Goal: Task Accomplishment & Management: Complete application form

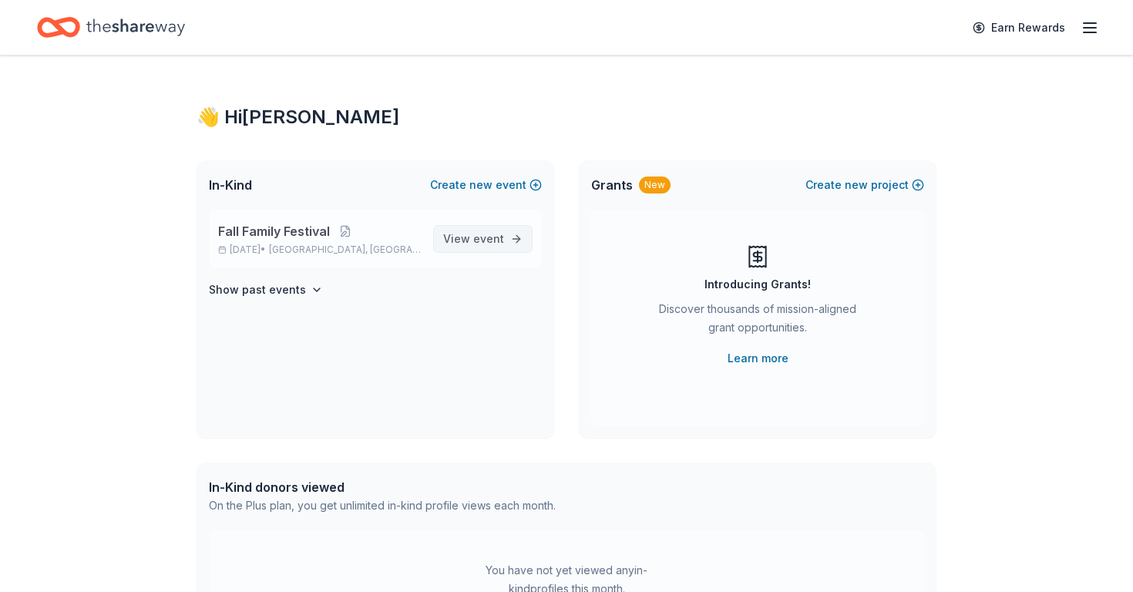
click at [469, 237] on span "View event" at bounding box center [473, 239] width 61 height 18
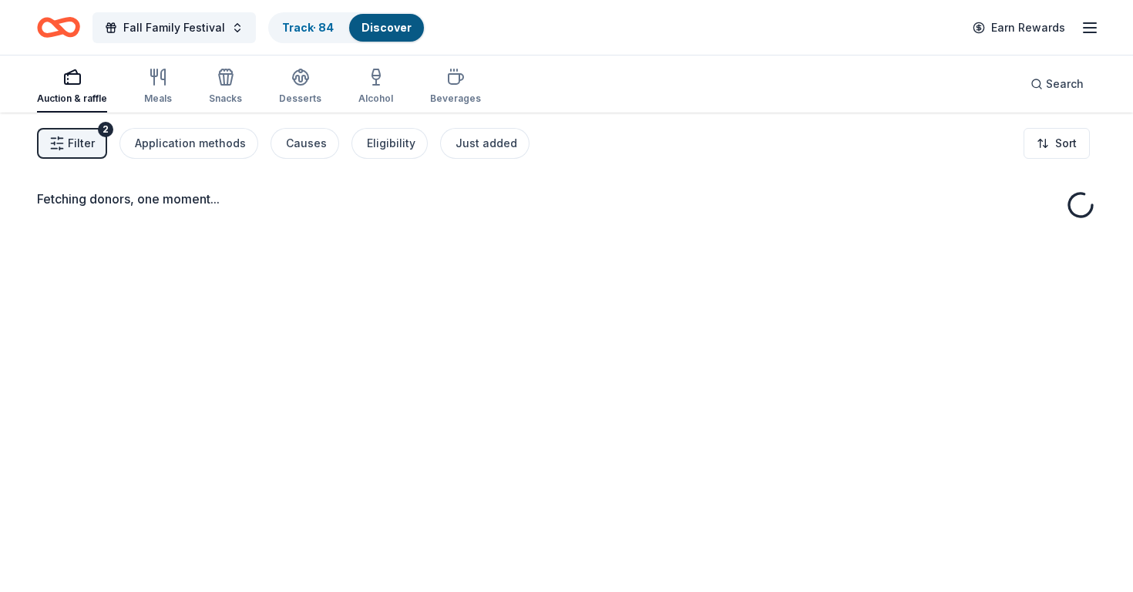
click at [99, 145] on button "Filter 2" at bounding box center [72, 143] width 70 height 31
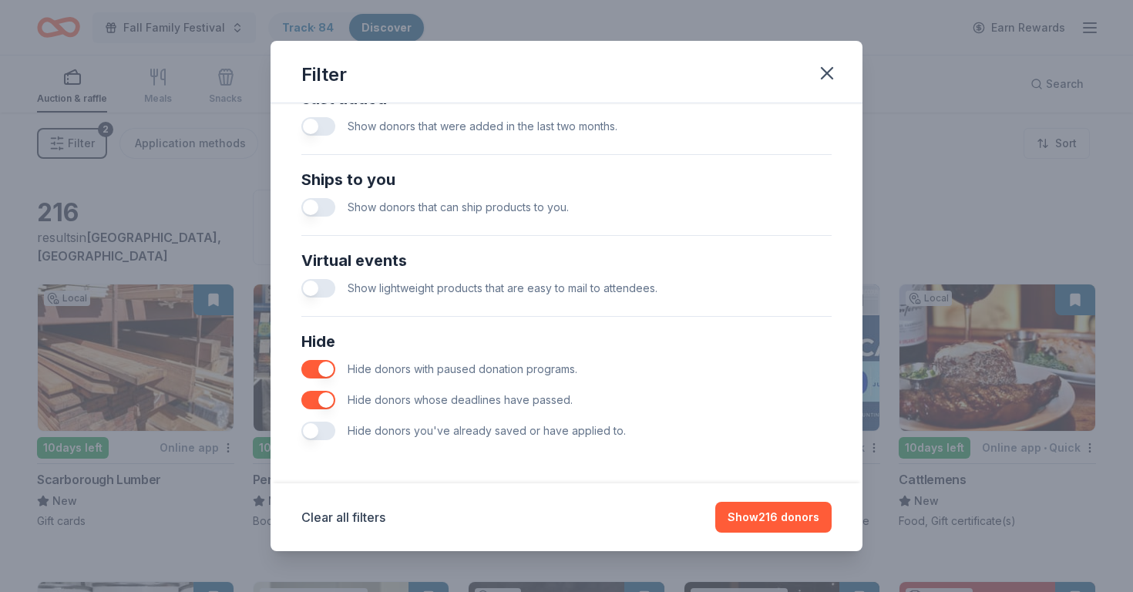
scroll to position [636, 0]
click at [321, 367] on button "button" at bounding box center [318, 369] width 34 height 18
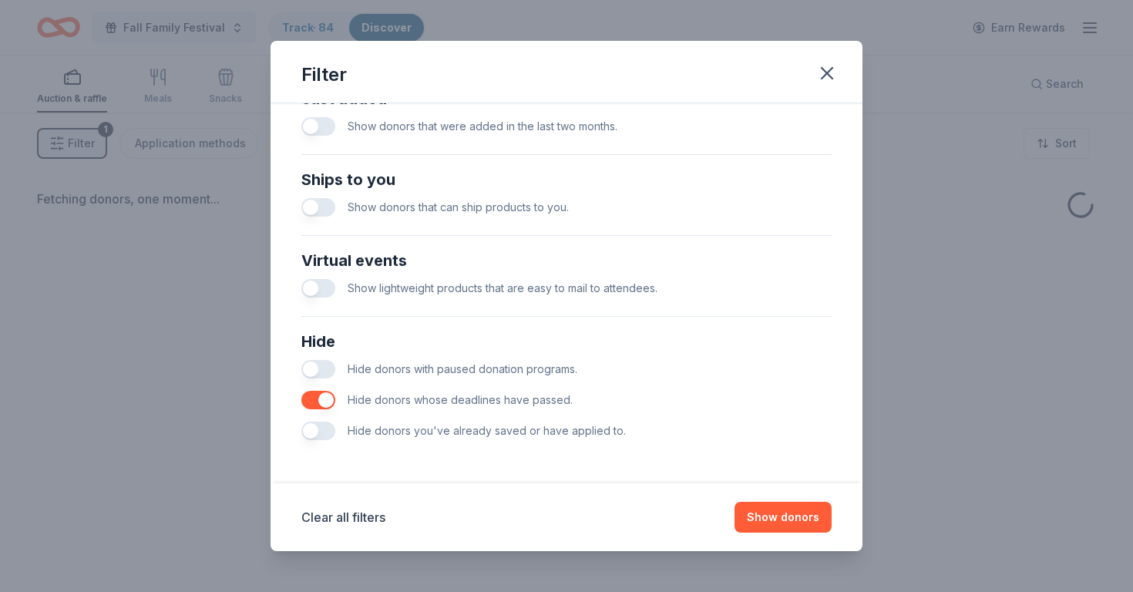
click at [321, 398] on button "button" at bounding box center [318, 400] width 34 height 18
click at [808, 520] on button "Show donors" at bounding box center [783, 517] width 97 height 31
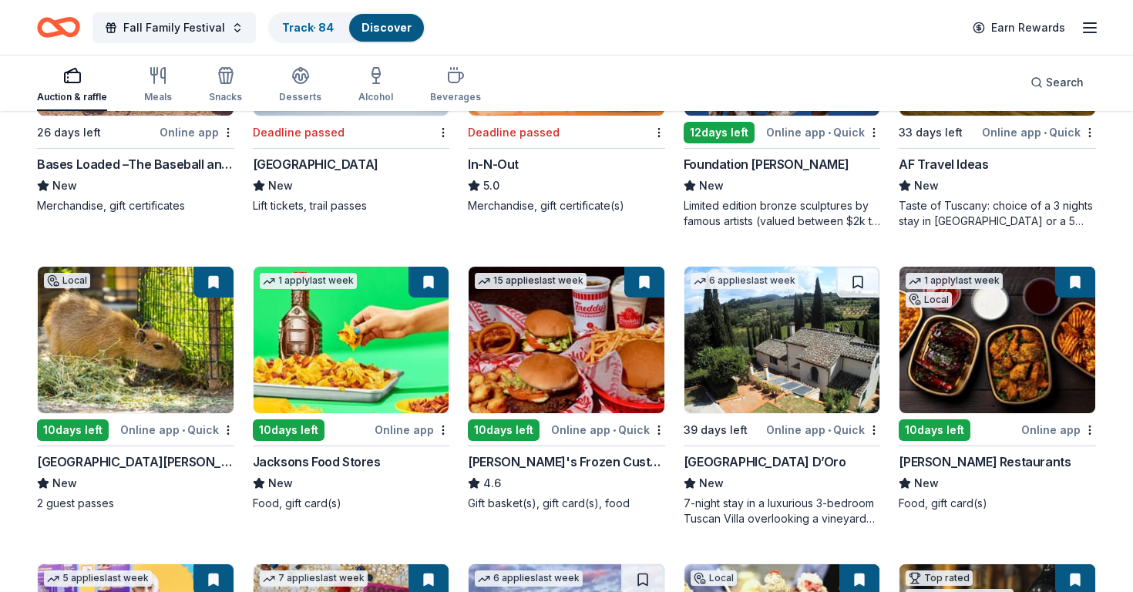
scroll to position [1214, 0]
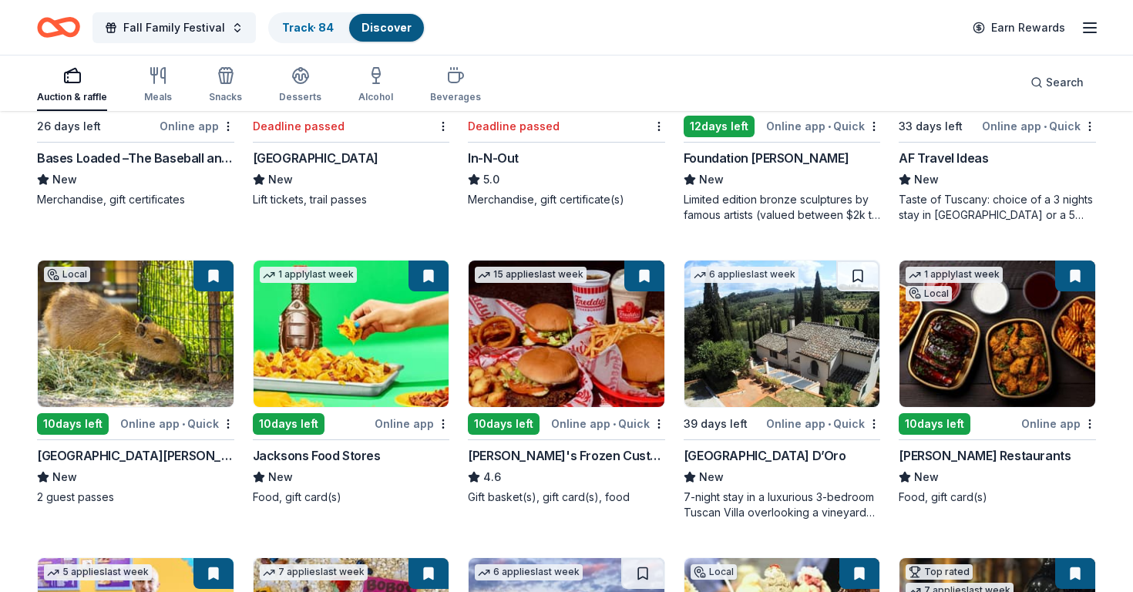
click at [779, 341] on img at bounding box center [782, 334] width 196 height 146
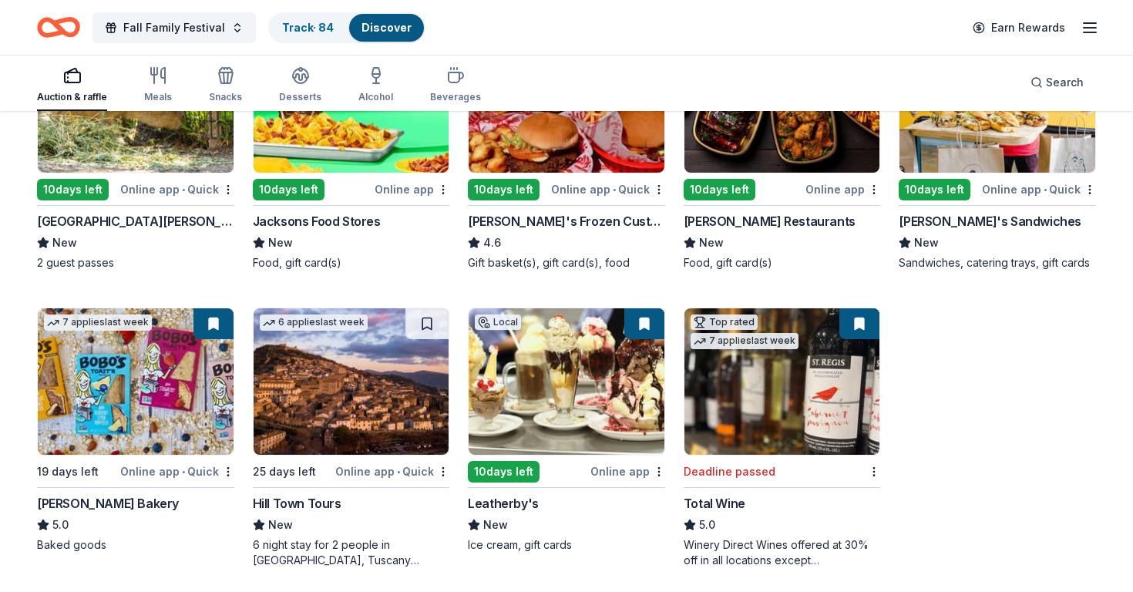
scroll to position [1466, 0]
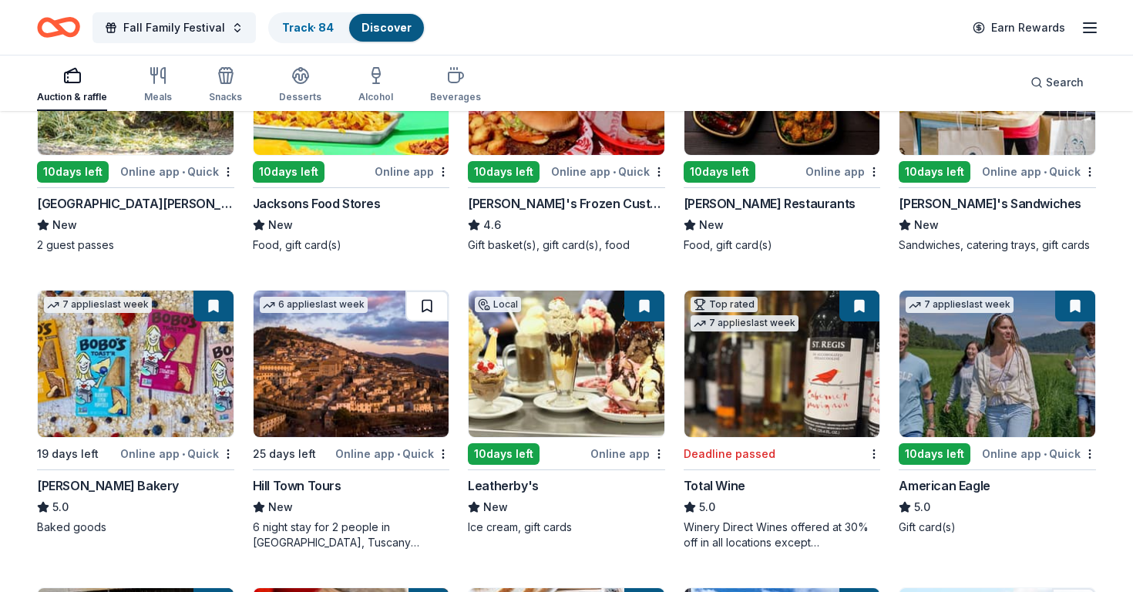
click at [428, 300] on button at bounding box center [426, 306] width 43 height 31
click at [428, 308] on button at bounding box center [429, 306] width 40 height 31
click at [380, 342] on img at bounding box center [352, 364] width 196 height 146
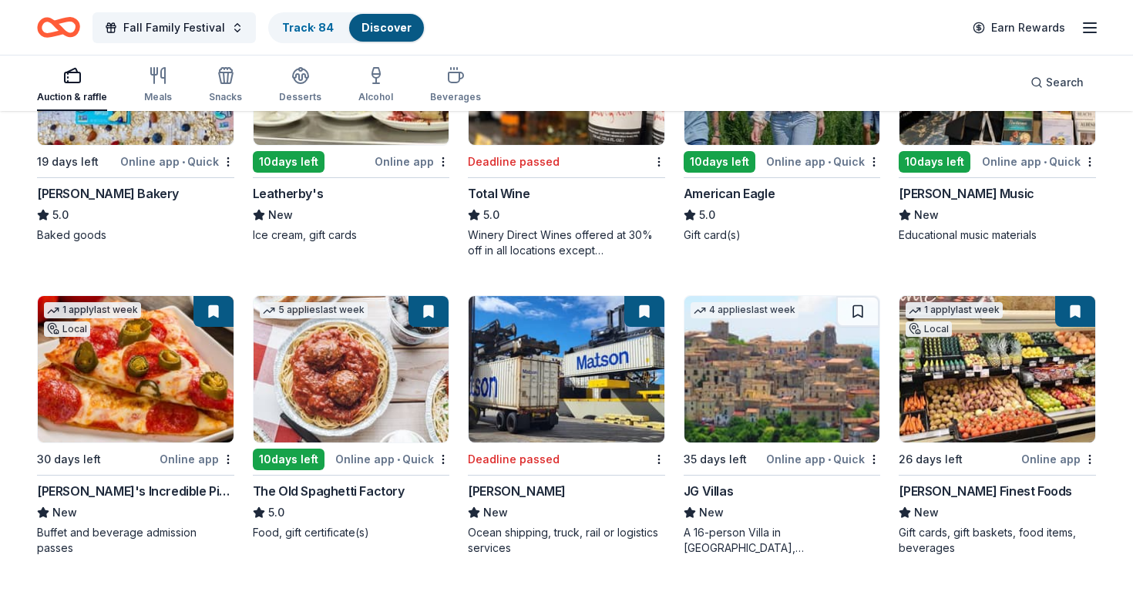
scroll to position [1759, 0]
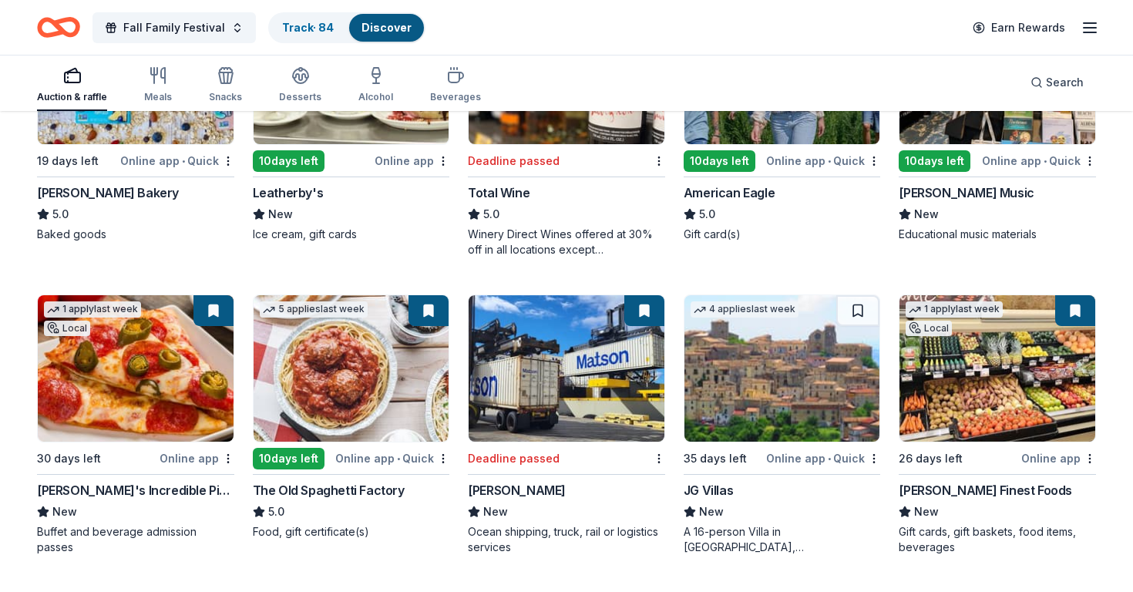
click at [767, 354] on img at bounding box center [782, 368] width 196 height 146
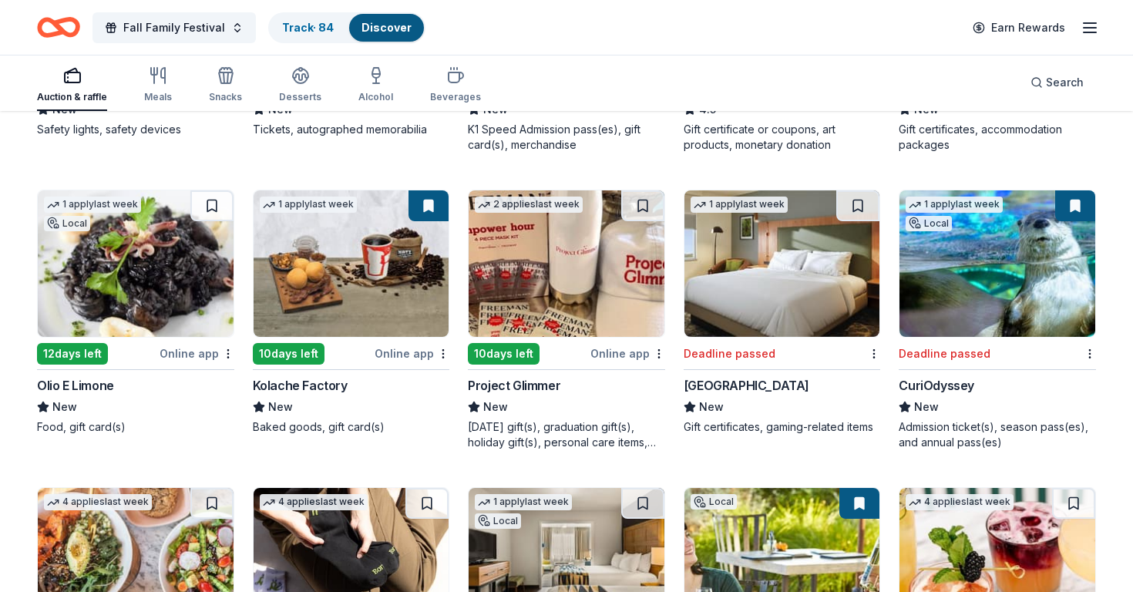
scroll to position [2756, 0]
click at [754, 267] on img at bounding box center [782, 263] width 196 height 146
click at [859, 206] on button at bounding box center [857, 205] width 43 height 31
click at [623, 254] on img at bounding box center [567, 263] width 196 height 146
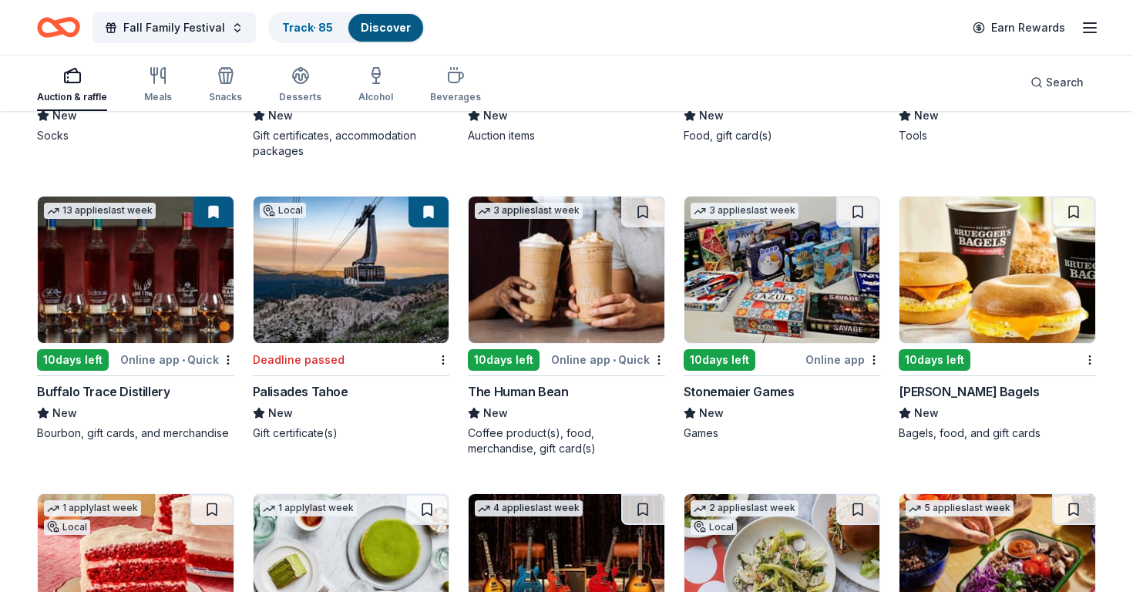
scroll to position [3347, 0]
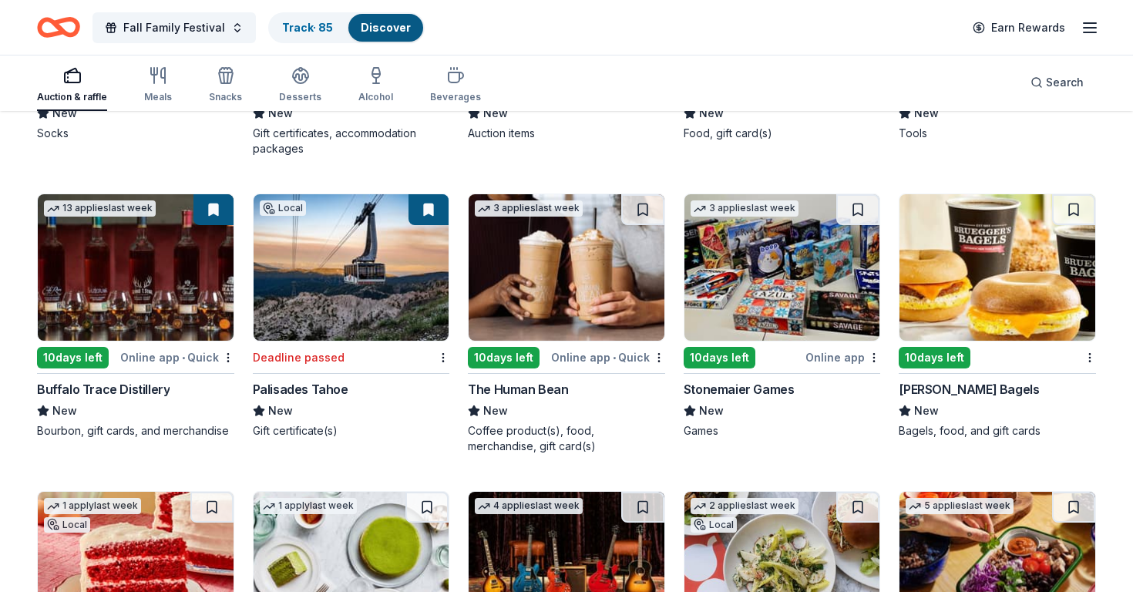
click at [420, 216] on button at bounding box center [429, 209] width 40 height 31
click at [431, 210] on button at bounding box center [429, 209] width 40 height 31
click at [357, 281] on img at bounding box center [352, 267] width 196 height 146
click at [765, 287] on img at bounding box center [782, 267] width 196 height 146
click at [751, 265] on img at bounding box center [782, 267] width 196 height 146
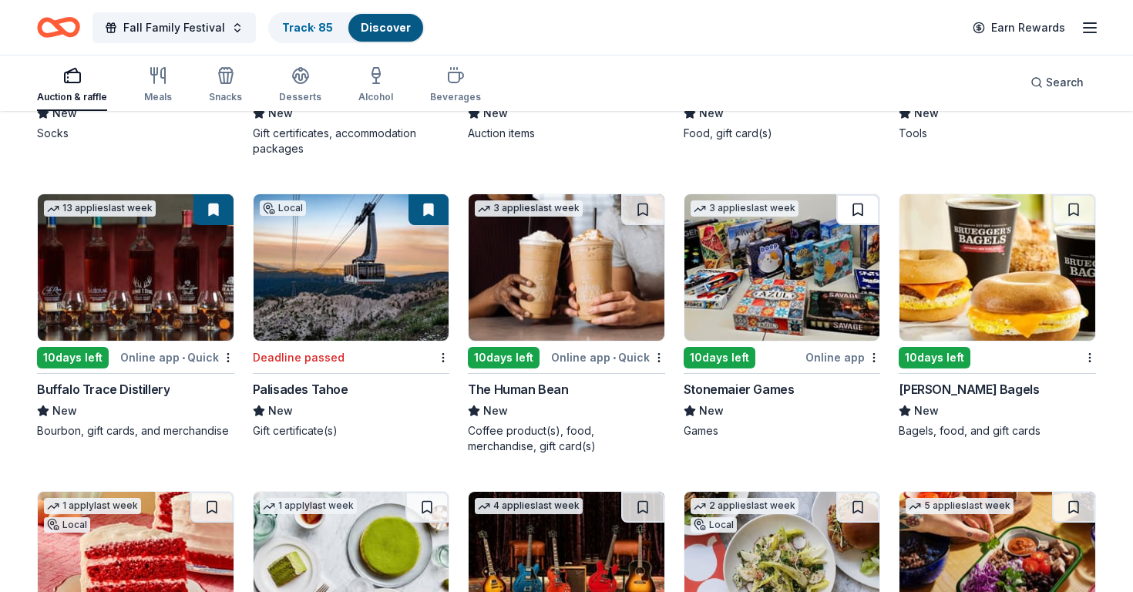
click at [862, 210] on button at bounding box center [857, 209] width 43 height 31
click at [802, 277] on img at bounding box center [782, 267] width 196 height 146
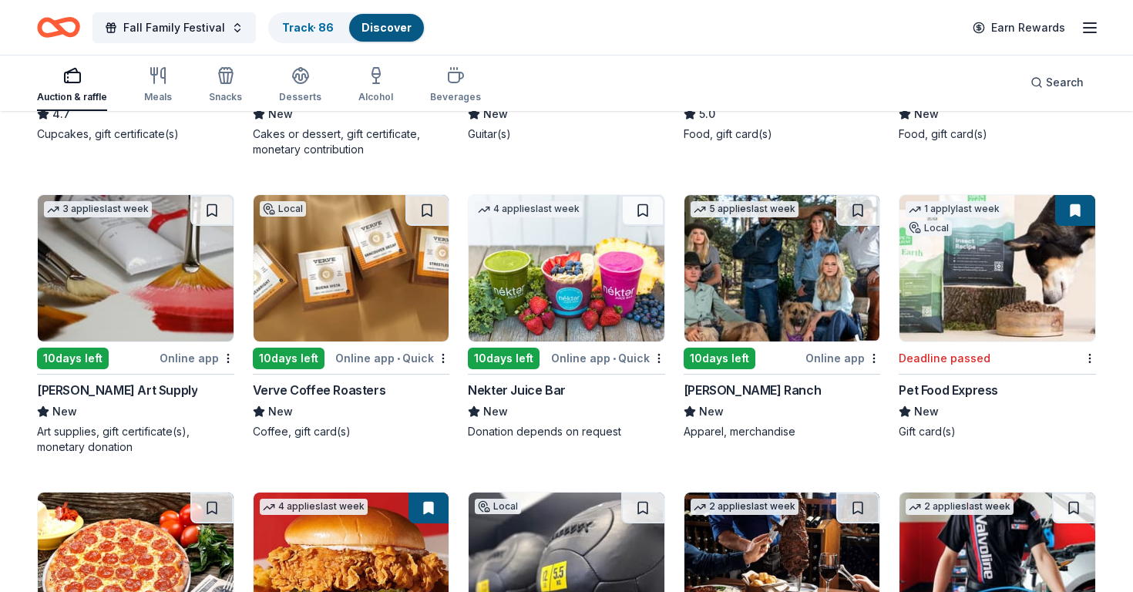
scroll to position [3943, 0]
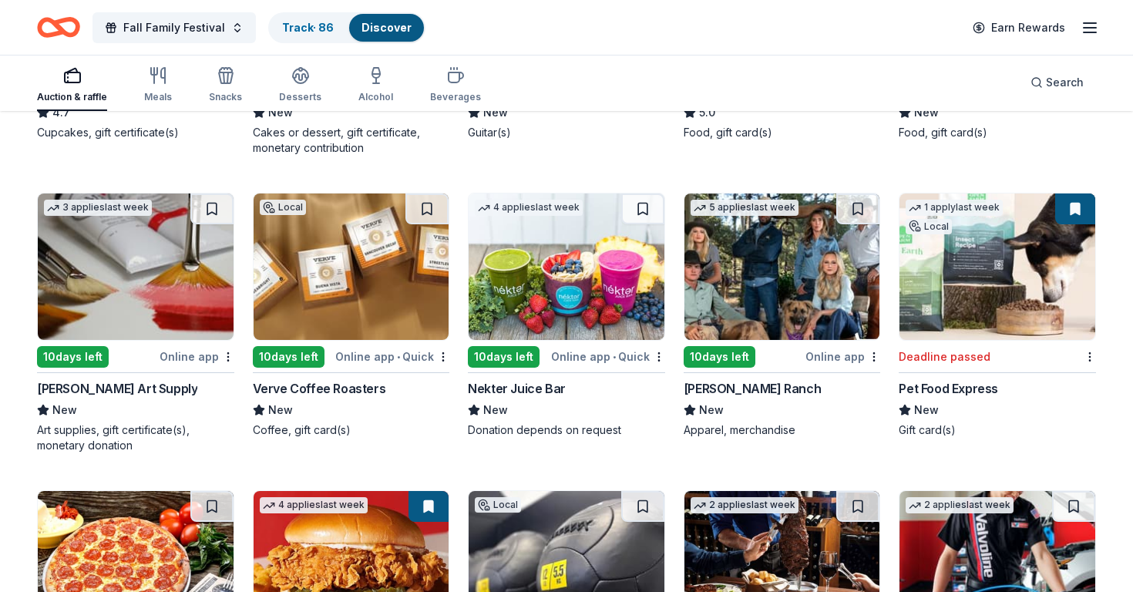
click at [395, 284] on img at bounding box center [352, 266] width 196 height 146
click at [1050, 72] on button "Search" at bounding box center [1057, 82] width 78 height 31
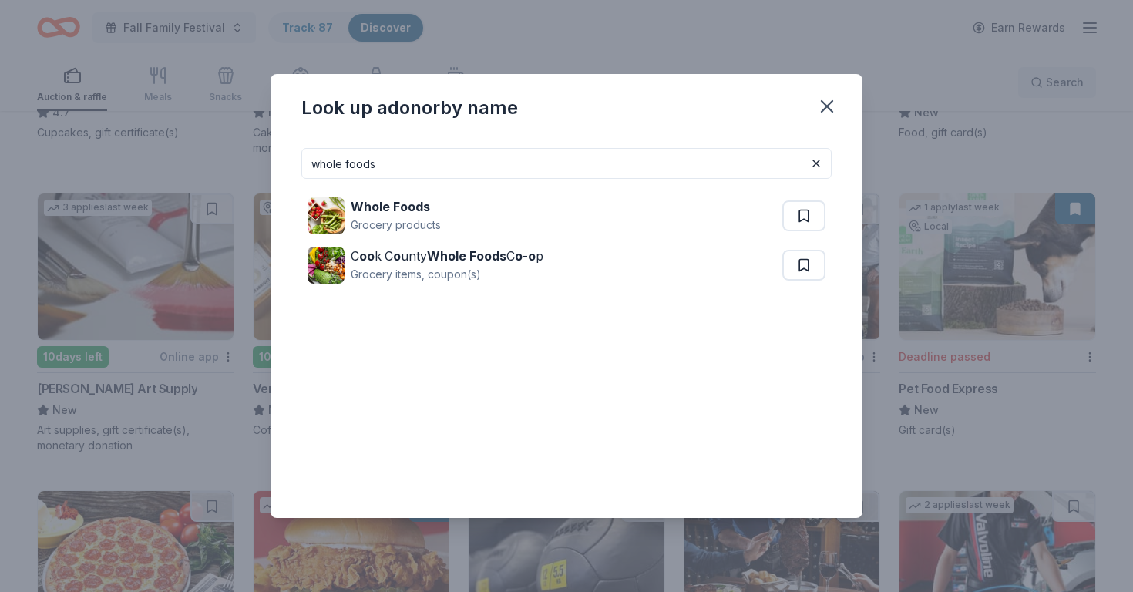
type input "Whole Foods"
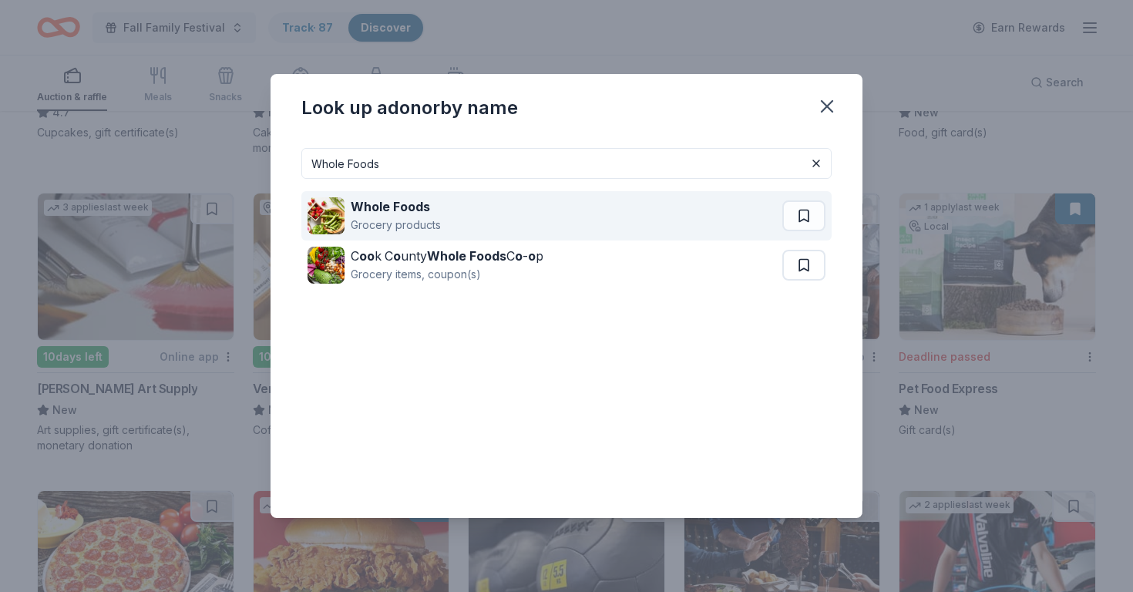
drag, startPoint x: 1050, startPoint y: 72, endPoint x: 710, endPoint y: 217, distance: 369.5
click at [710, 217] on div "Whole Foods Grocery products" at bounding box center [545, 215] width 475 height 49
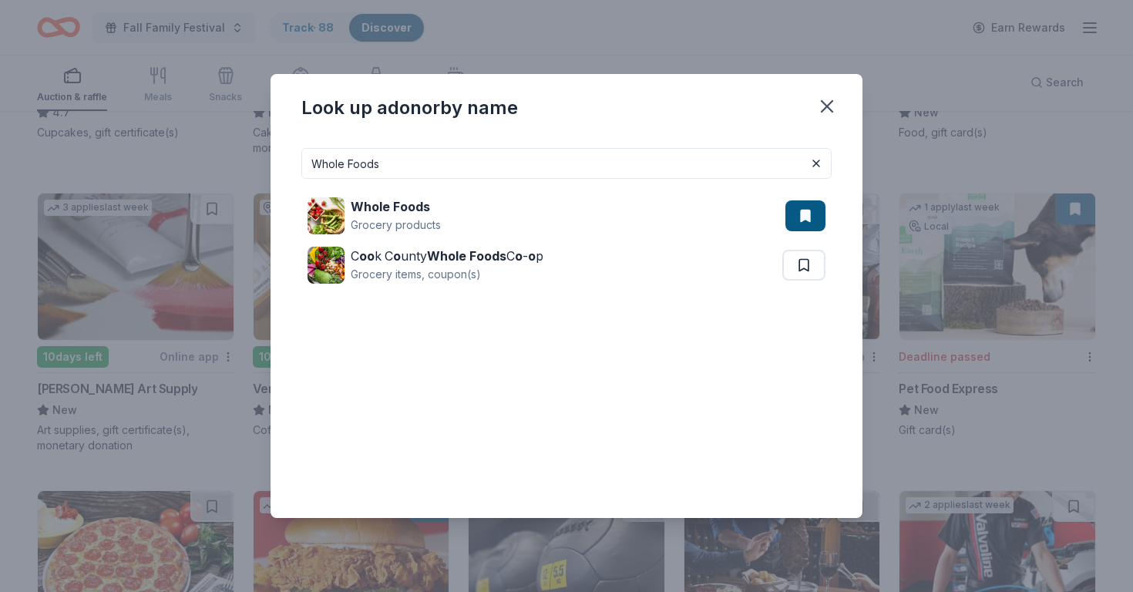
scroll to position [113, 0]
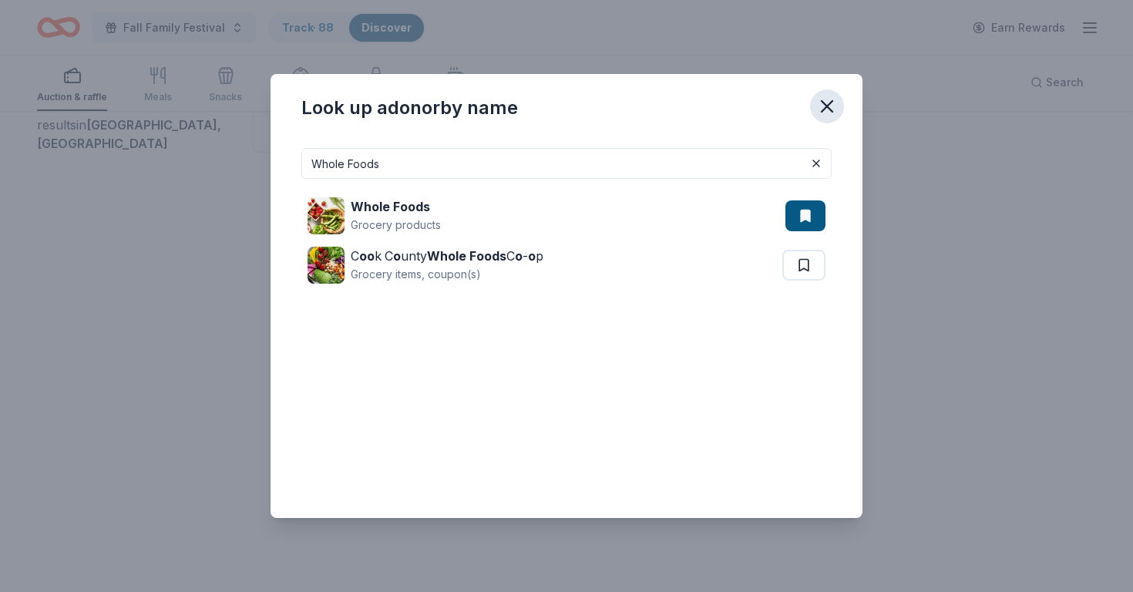
click at [825, 103] on icon "button" at bounding box center [827, 107] width 22 height 22
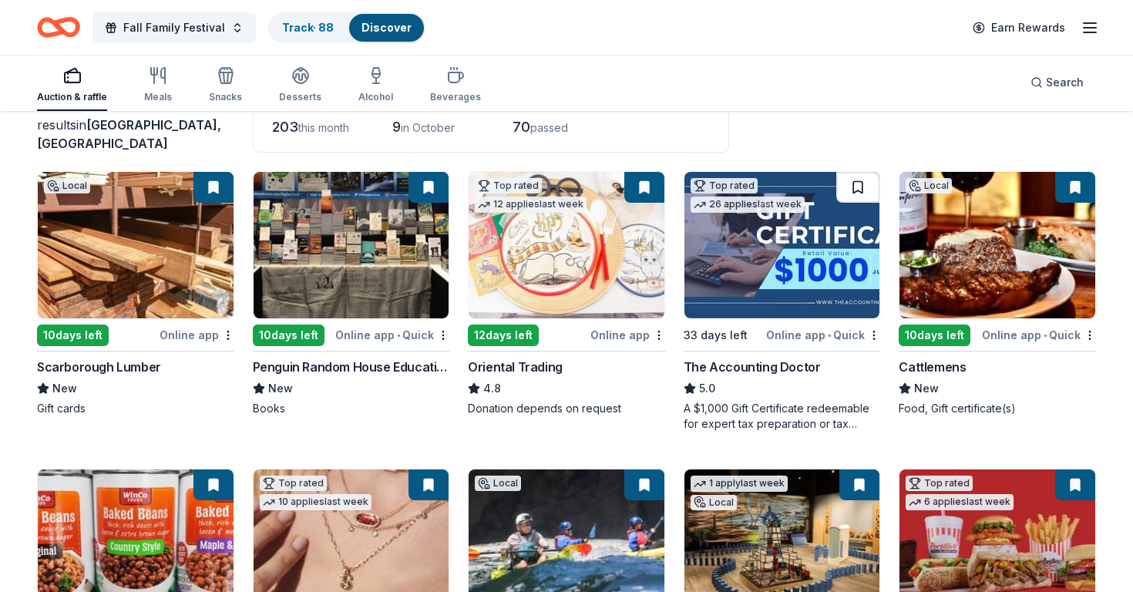
click at [864, 196] on button at bounding box center [857, 187] width 43 height 31
click at [785, 210] on div "26 applies last week" at bounding box center [748, 205] width 114 height 16
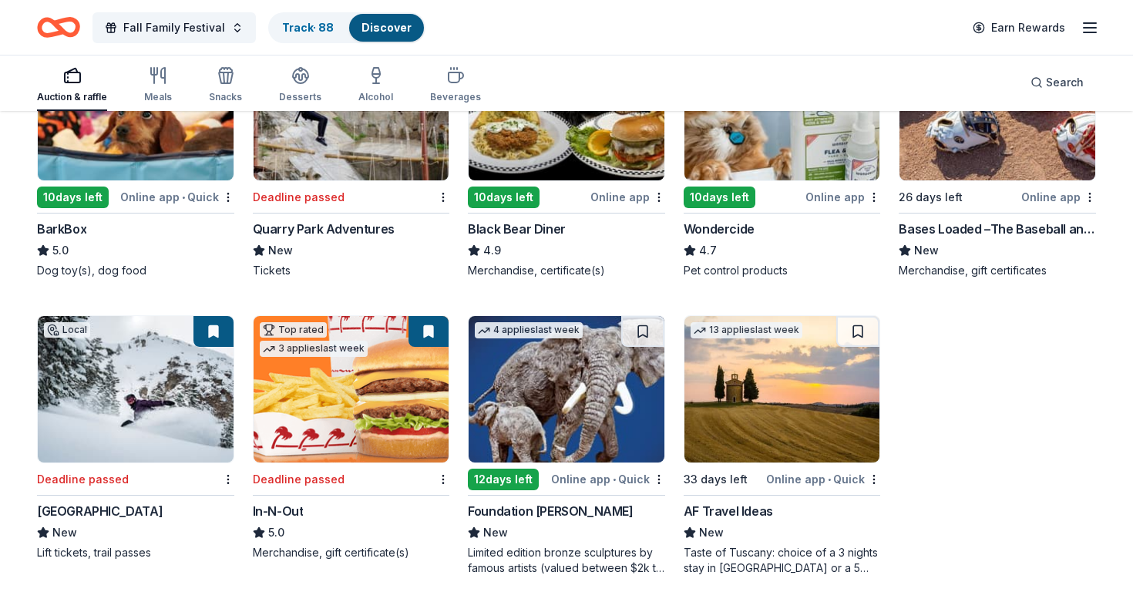
scroll to position [832, 0]
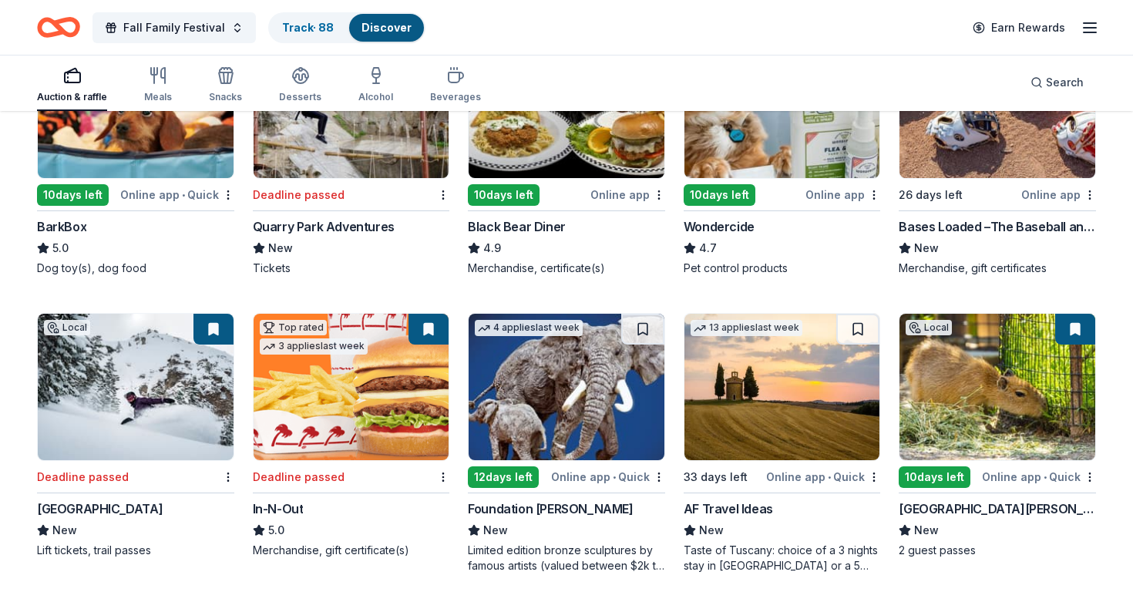
click at [760, 402] on img at bounding box center [782, 387] width 196 height 146
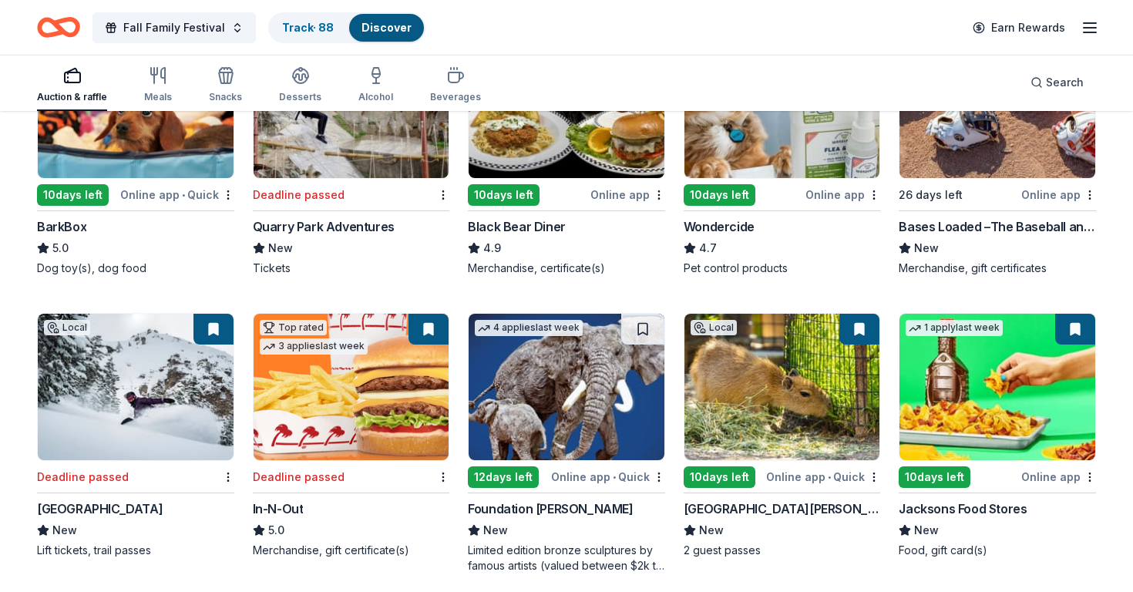
click at [608, 400] on img at bounding box center [567, 387] width 196 height 146
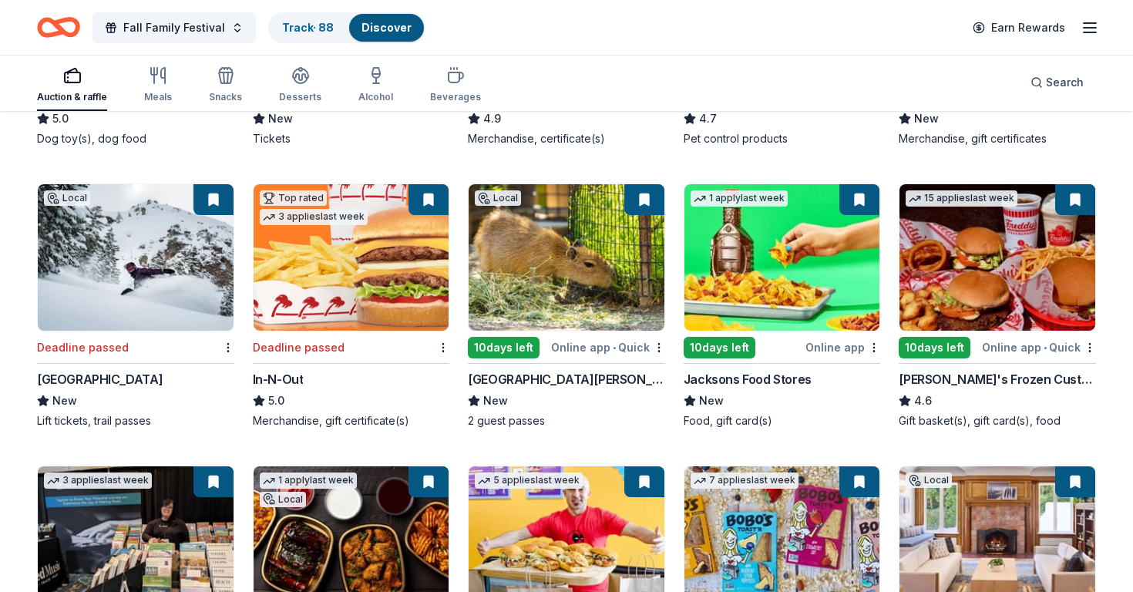
scroll to position [891, 0]
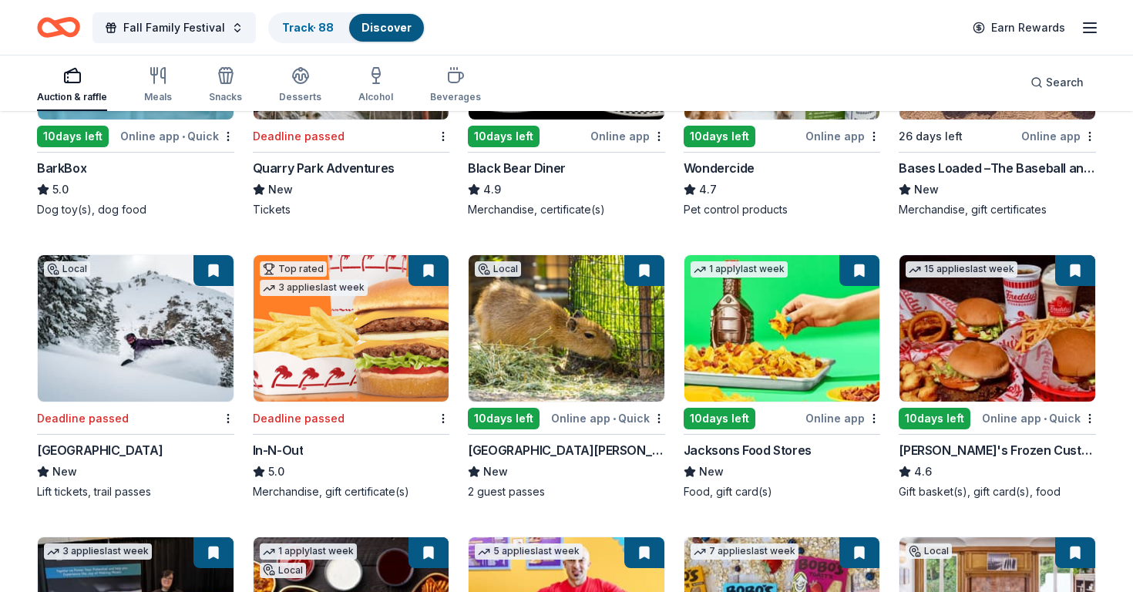
click at [645, 275] on button at bounding box center [644, 270] width 40 height 31
click at [558, 308] on img at bounding box center [567, 328] width 196 height 146
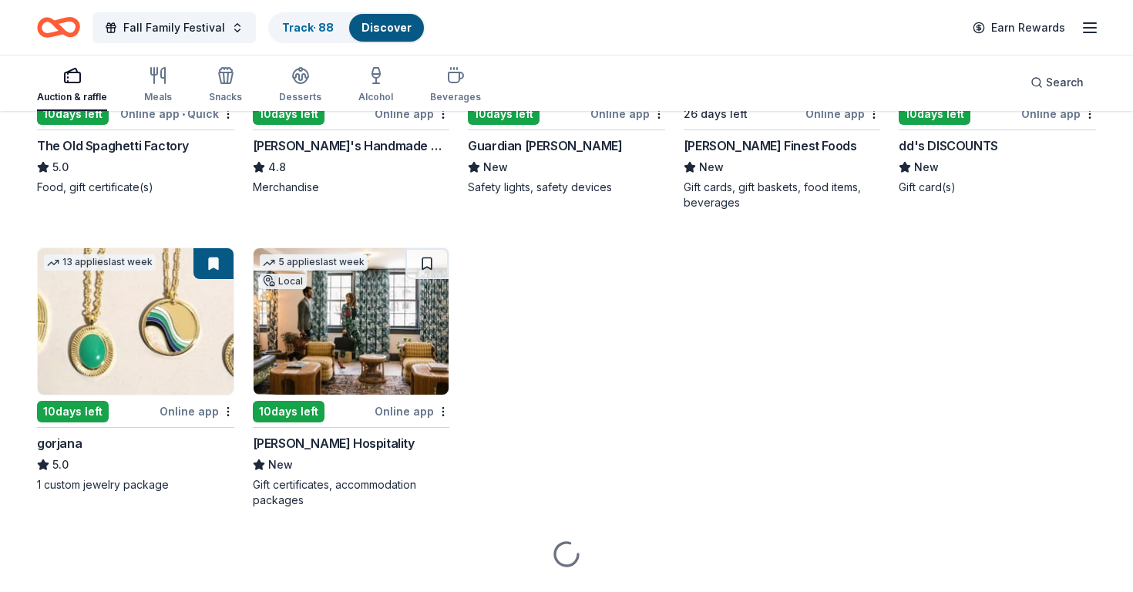
scroll to position [2073, 0]
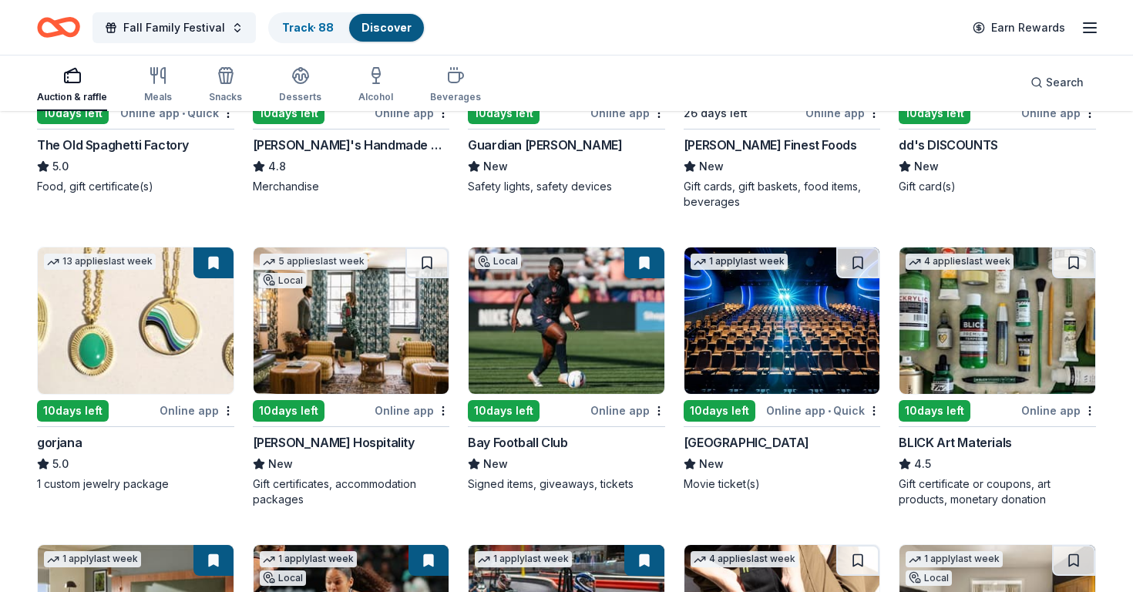
click at [409, 309] on img at bounding box center [352, 320] width 196 height 146
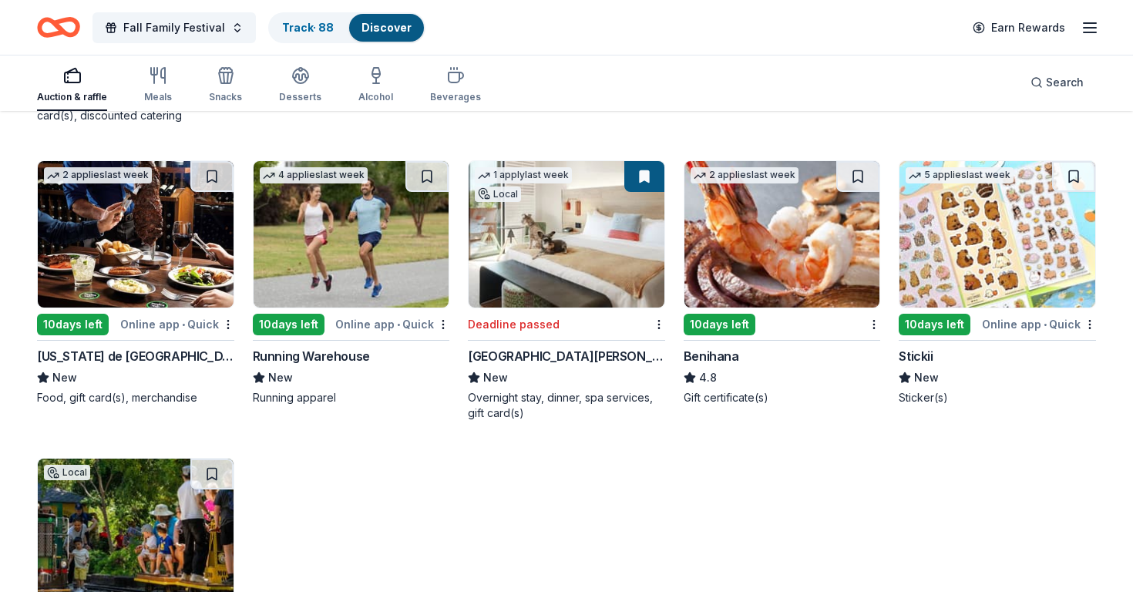
scroll to position [4212, 0]
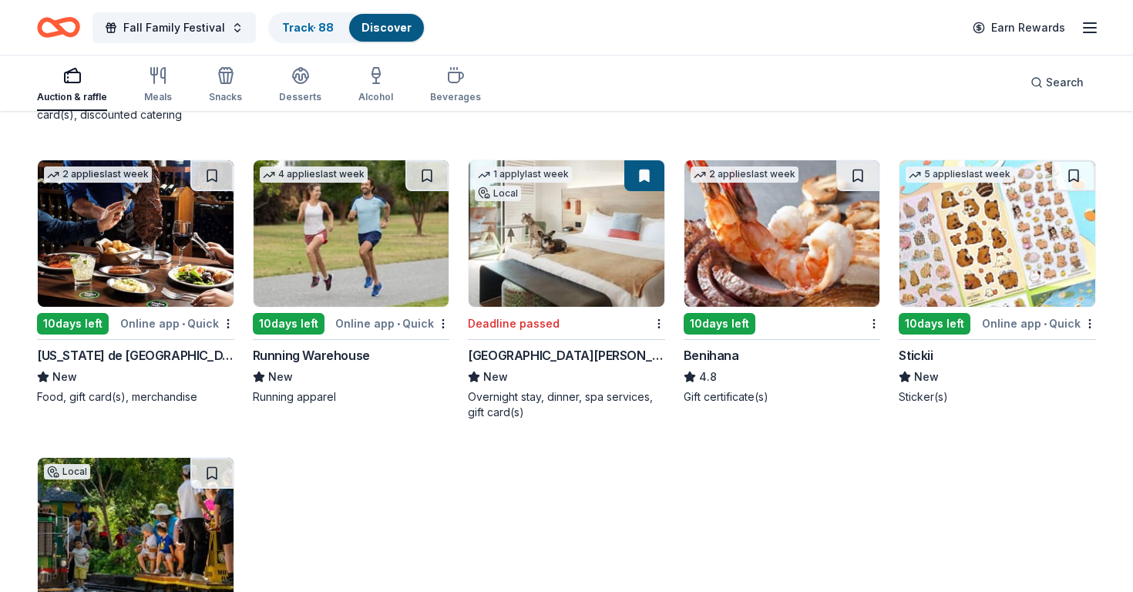
click at [601, 317] on div "Deadline passed" at bounding box center [557, 323] width 179 height 19
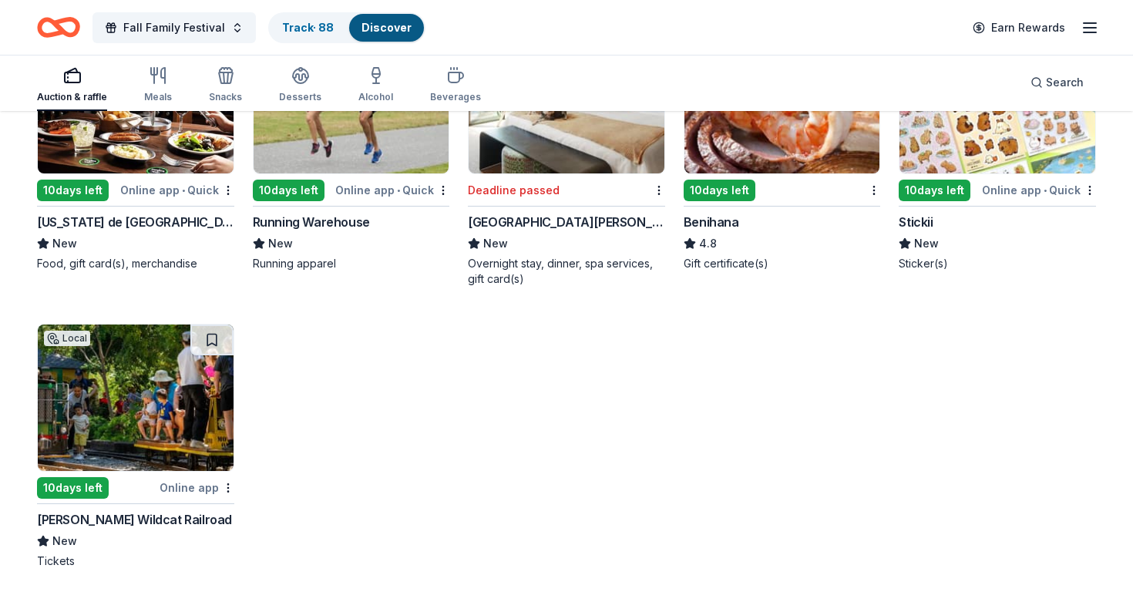
scroll to position [4349, 0]
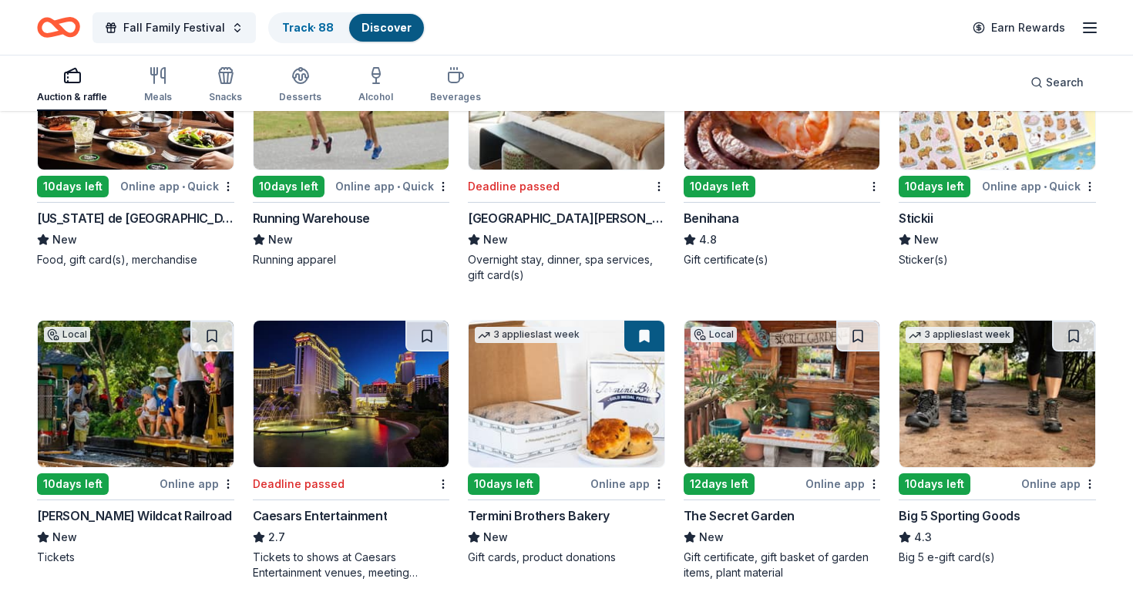
click at [163, 411] on img at bounding box center [136, 394] width 196 height 146
click at [368, 402] on img at bounding box center [352, 394] width 196 height 146
click at [779, 400] on img at bounding box center [782, 394] width 196 height 146
click at [1040, 80] on div "Search" at bounding box center [1057, 82] width 53 height 18
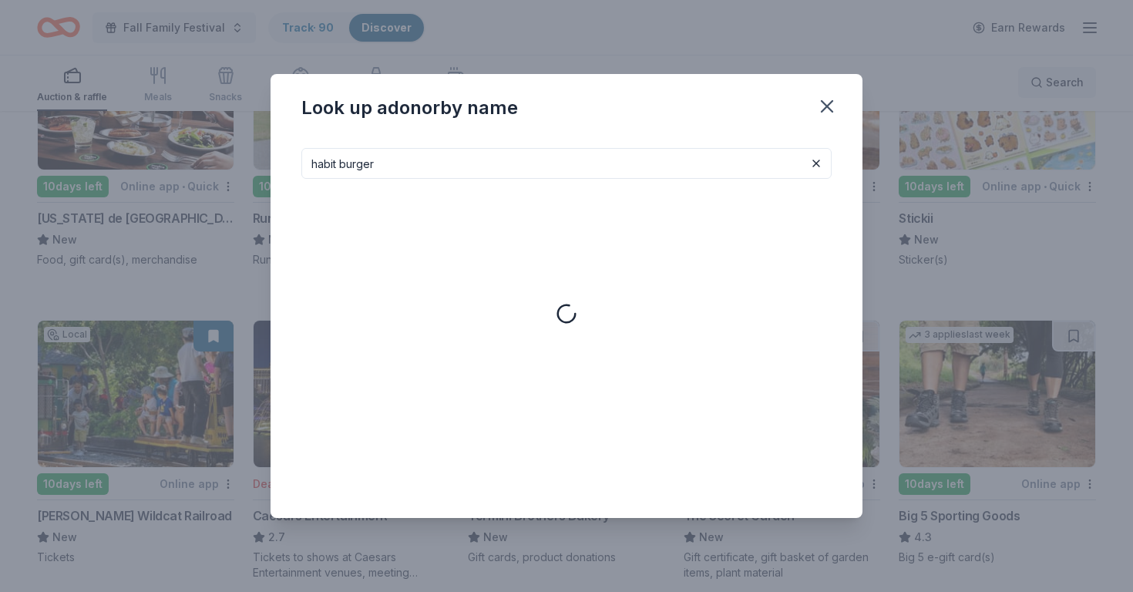
type input "habit burger"
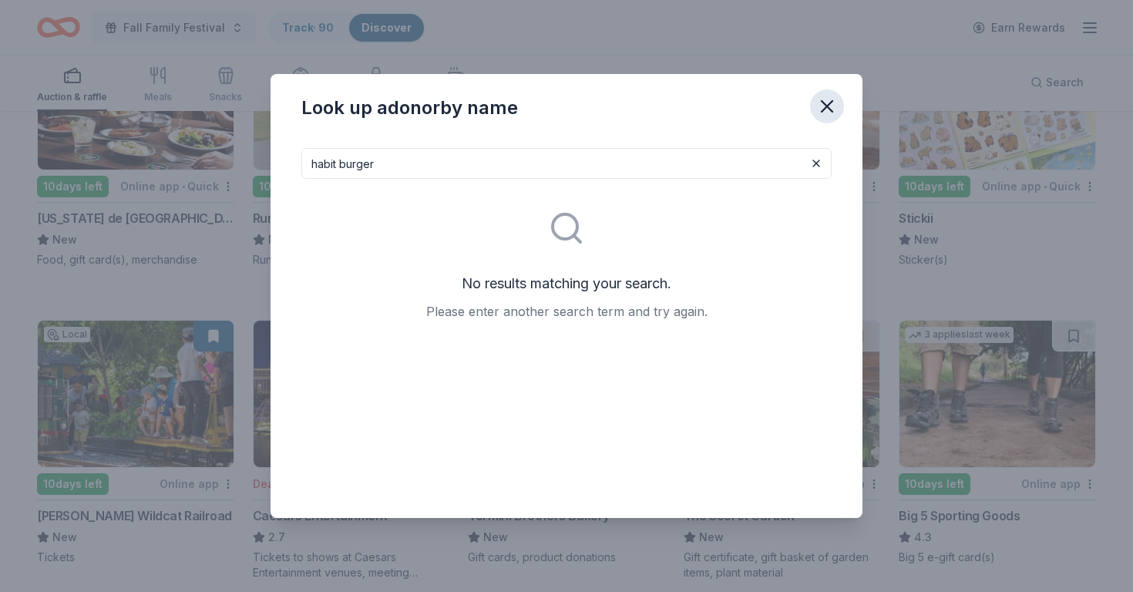
click at [832, 104] on icon "button" at bounding box center [827, 107] width 22 height 22
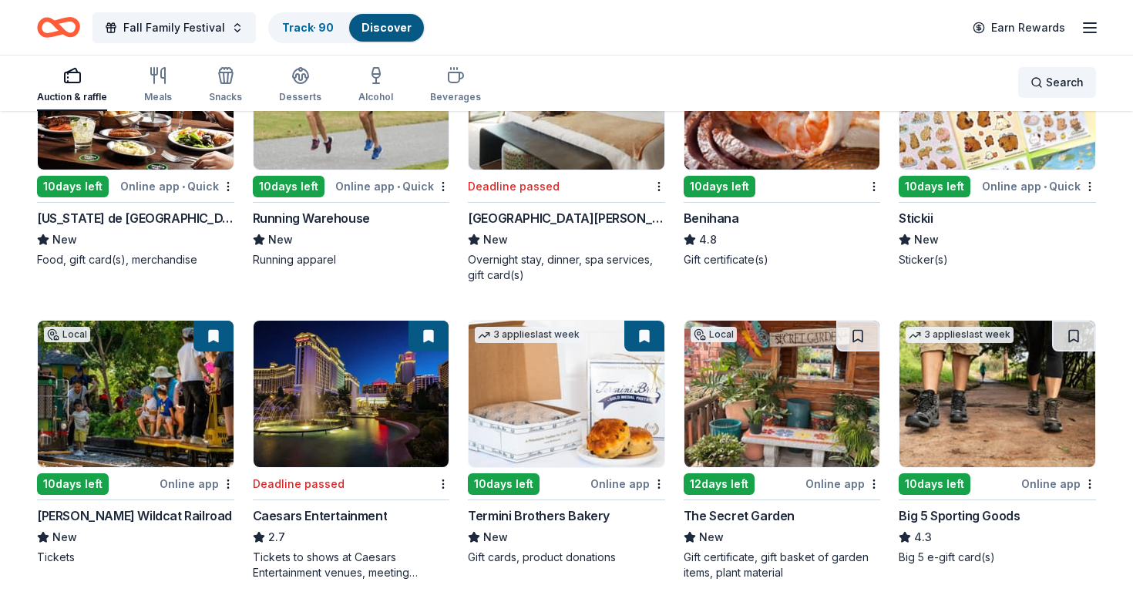
click at [1050, 88] on span "Search" at bounding box center [1065, 82] width 38 height 18
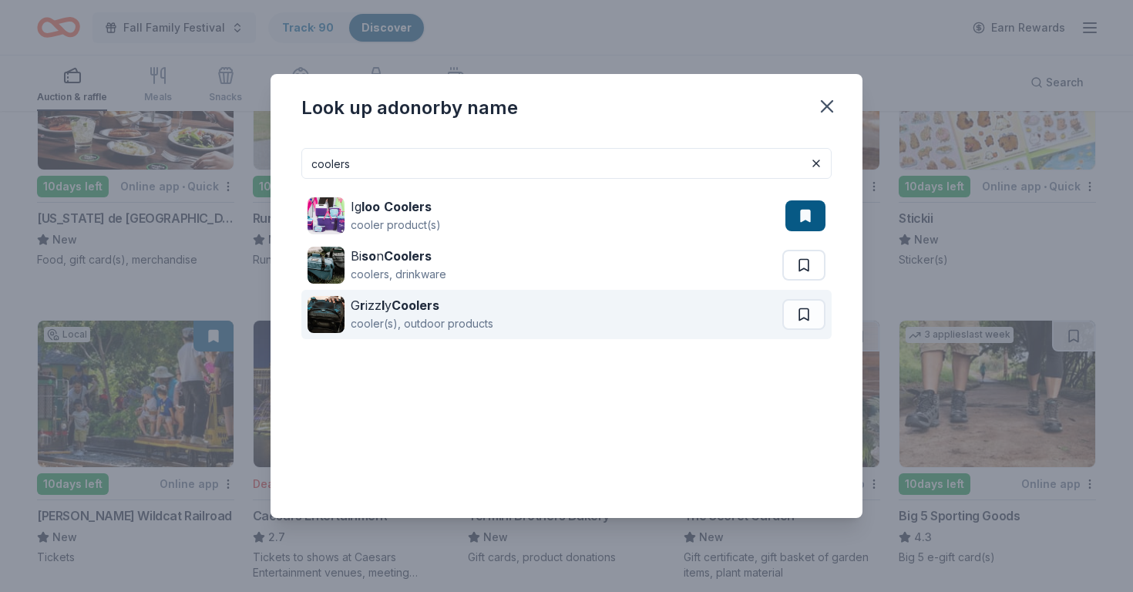
type input "coolers"
click at [542, 322] on div "G r izz l y Coolers cooler(s), outdoor products" at bounding box center [545, 314] width 475 height 49
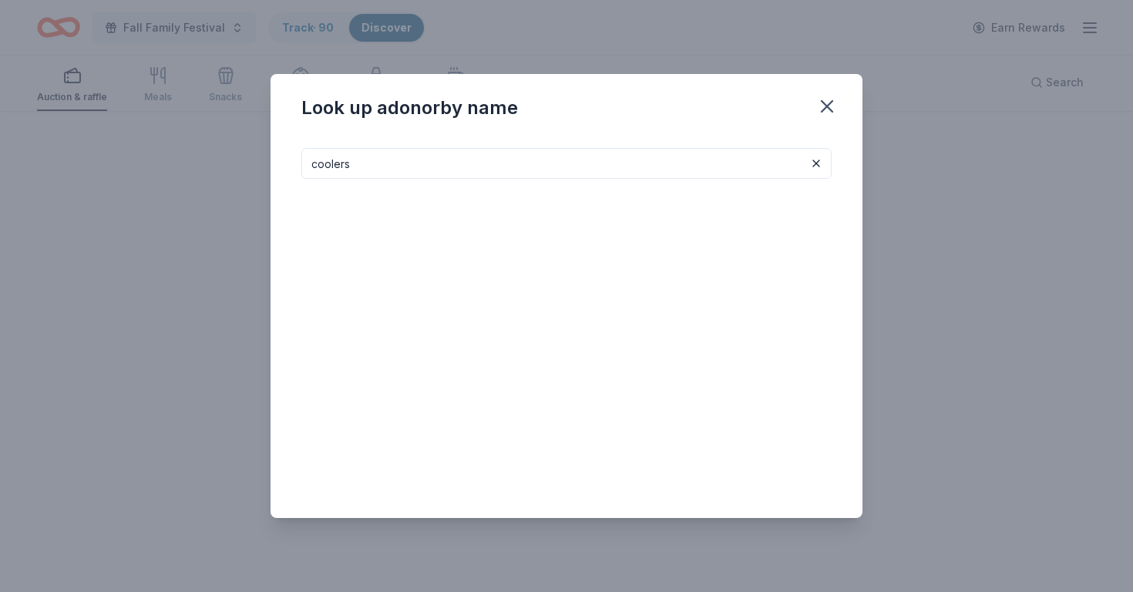
scroll to position [113, 0]
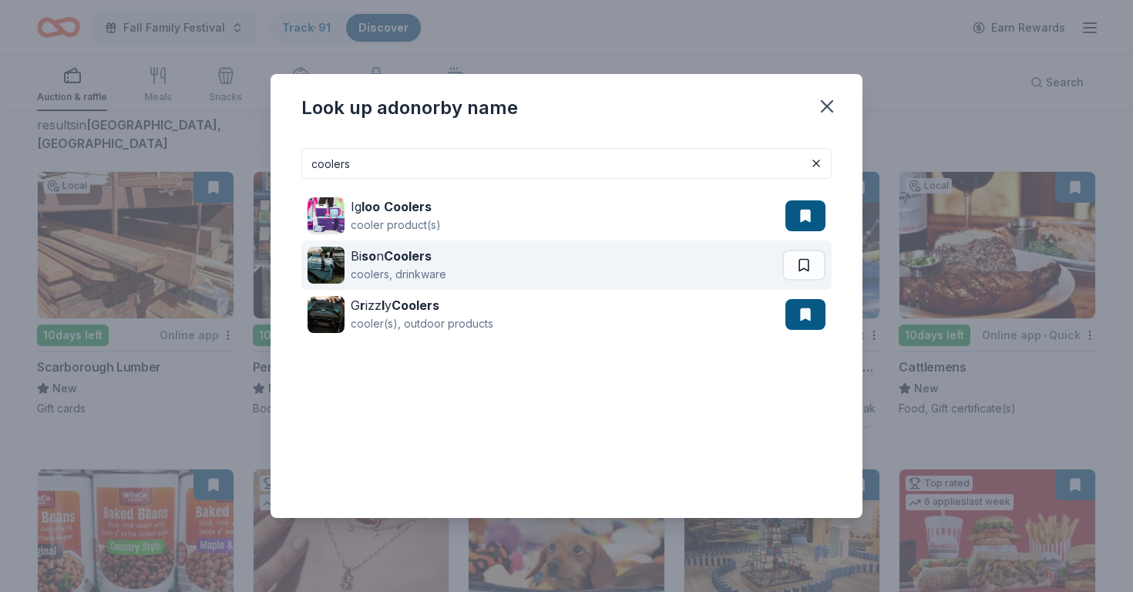
click at [510, 258] on div "Bi so n Coolers coolers, drinkware" at bounding box center [545, 264] width 475 height 49
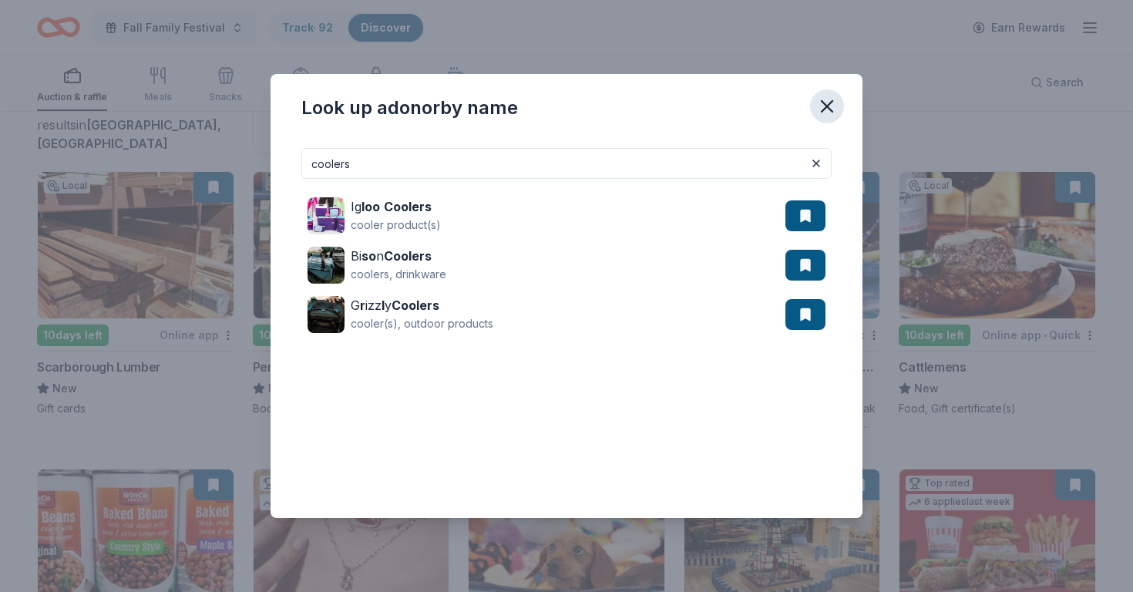
click at [829, 109] on icon "button" at bounding box center [827, 106] width 11 height 11
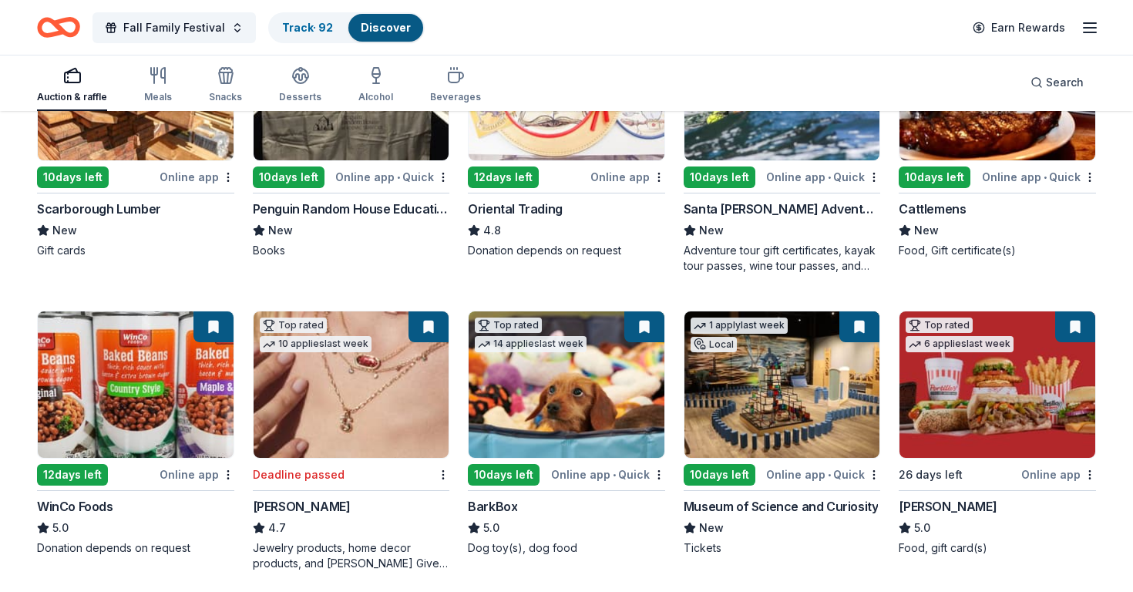
scroll to position [272, 0]
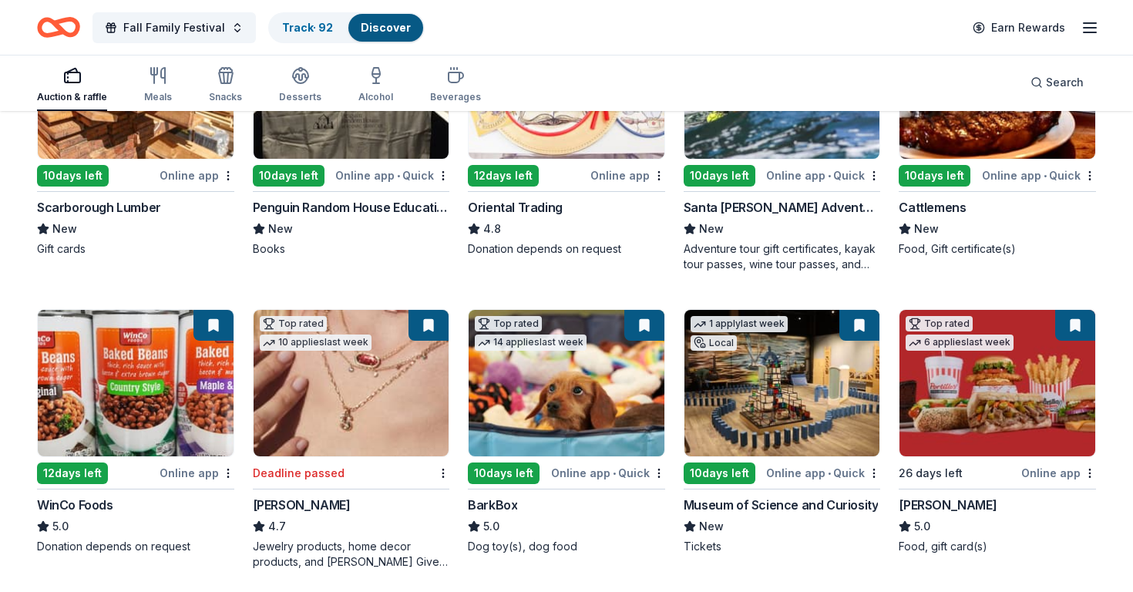
click at [1073, 327] on button at bounding box center [1075, 325] width 40 height 31
click at [1008, 380] on img at bounding box center [997, 383] width 196 height 146
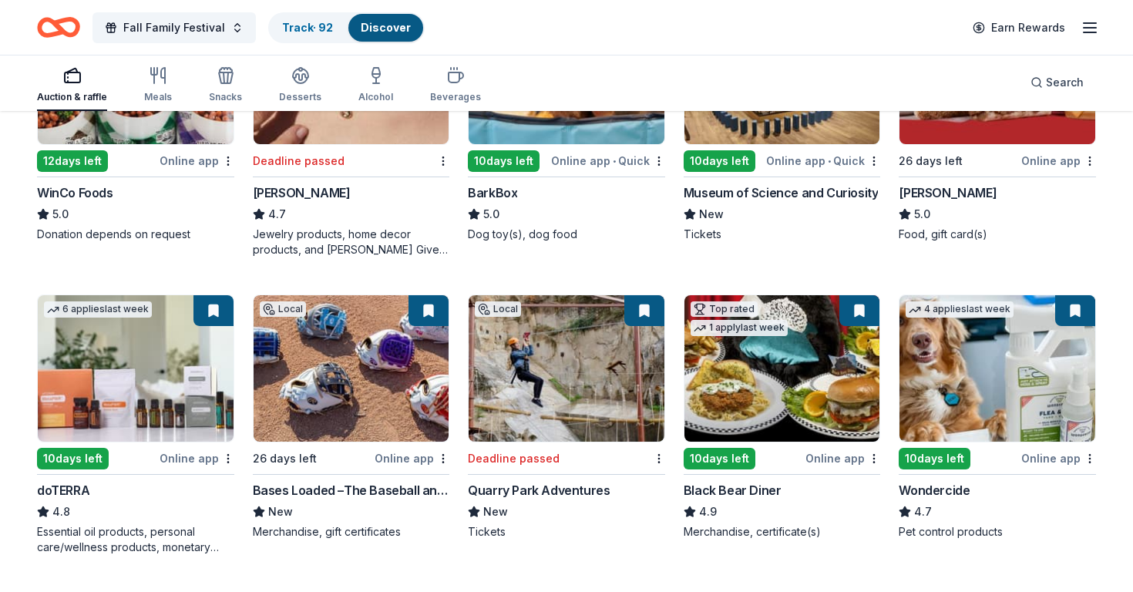
scroll to position [589, 0]
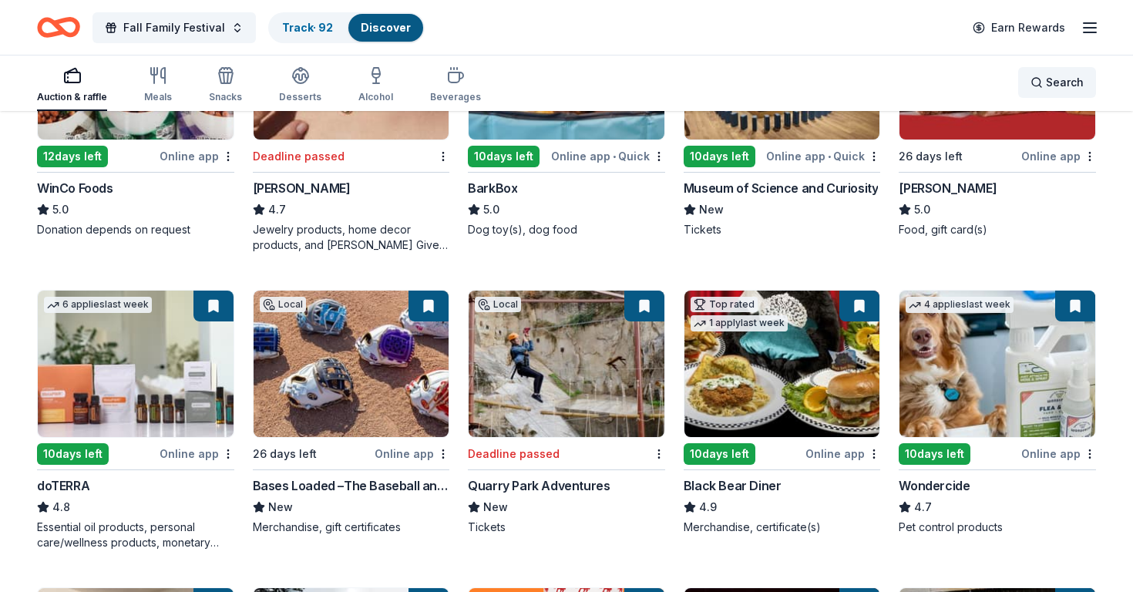
click at [1057, 87] on span "Search" at bounding box center [1065, 82] width 38 height 18
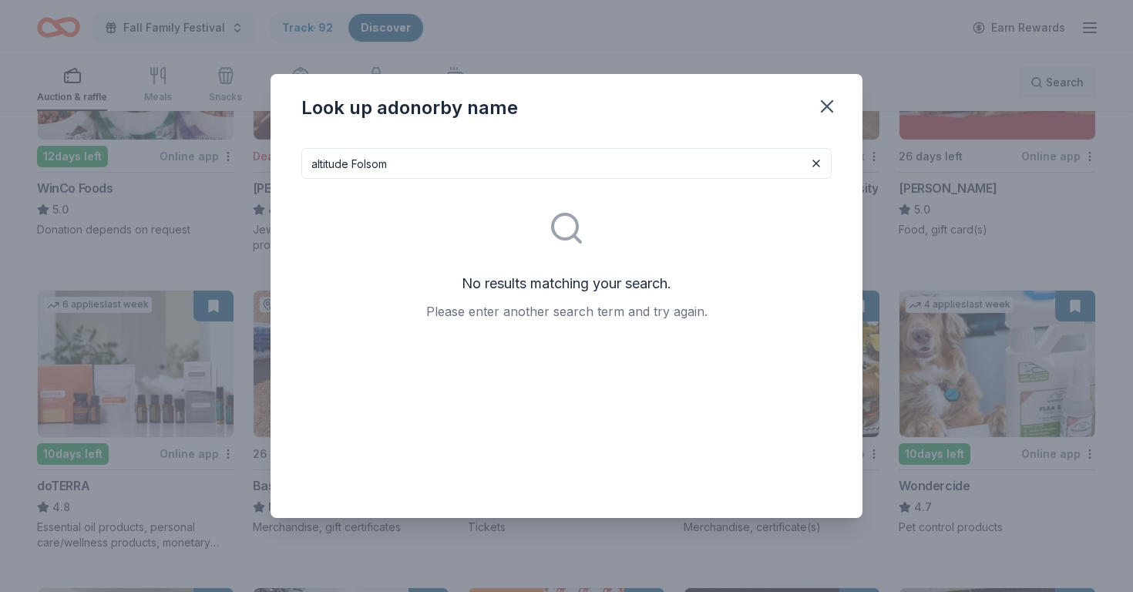
type input "altitude Folsom"
drag, startPoint x: 1057, startPoint y: 87, endPoint x: 832, endPoint y: 106, distance: 226.7
click at [832, 106] on icon "button" at bounding box center [827, 107] width 22 height 22
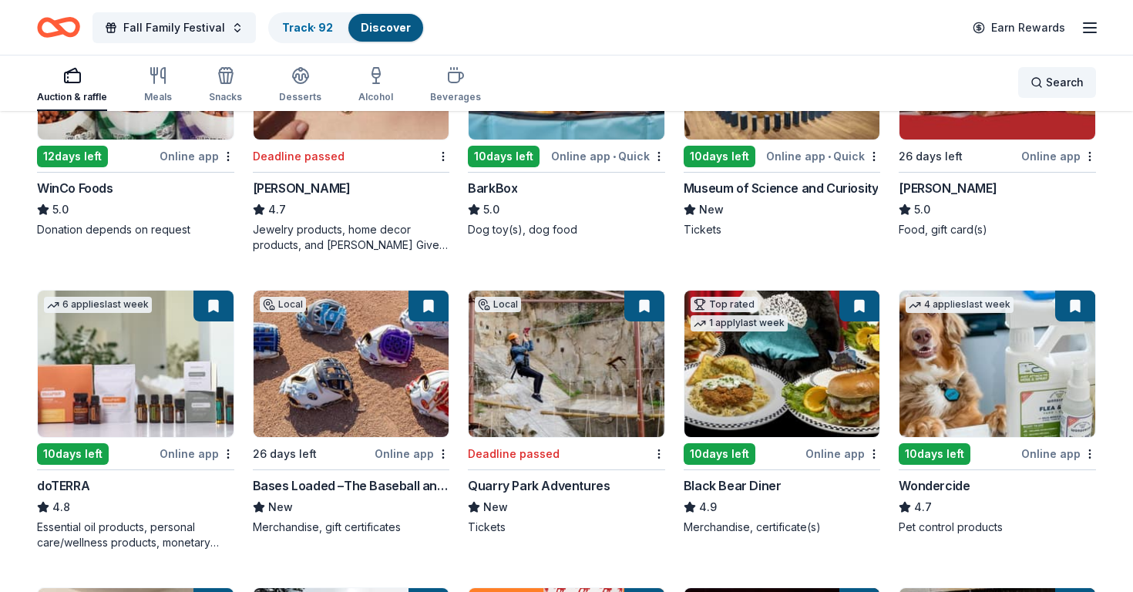
click at [1056, 89] on span "Search" at bounding box center [1065, 82] width 38 height 18
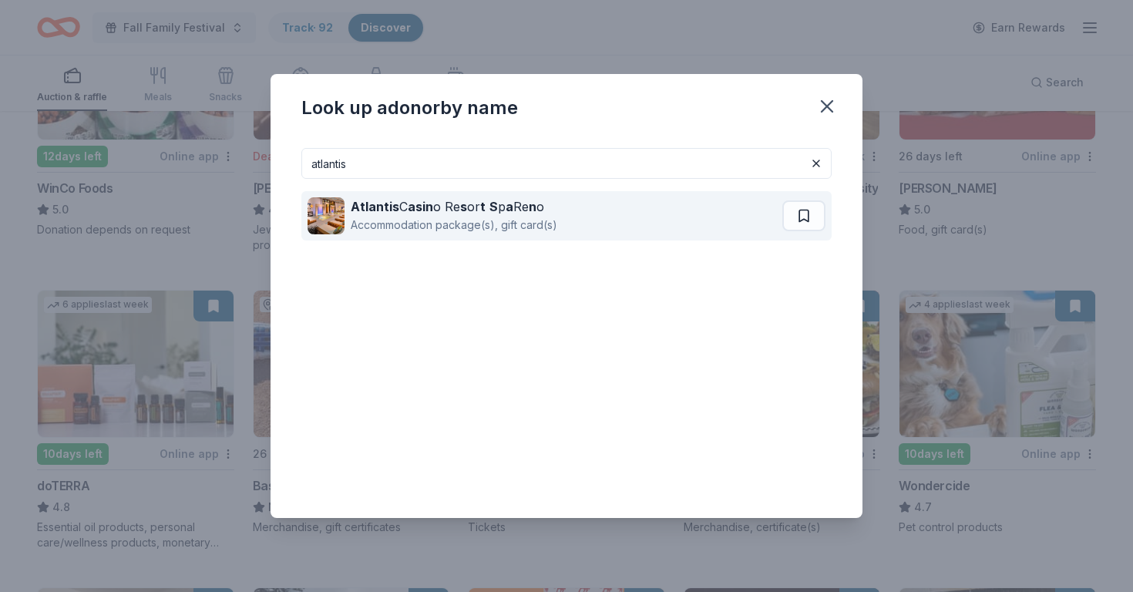
type input "atlantis"
click at [582, 213] on div "Atlantis C asin o Re s or t S p a Re n o Accommodation package(s), gift card(s)" at bounding box center [545, 215] width 475 height 49
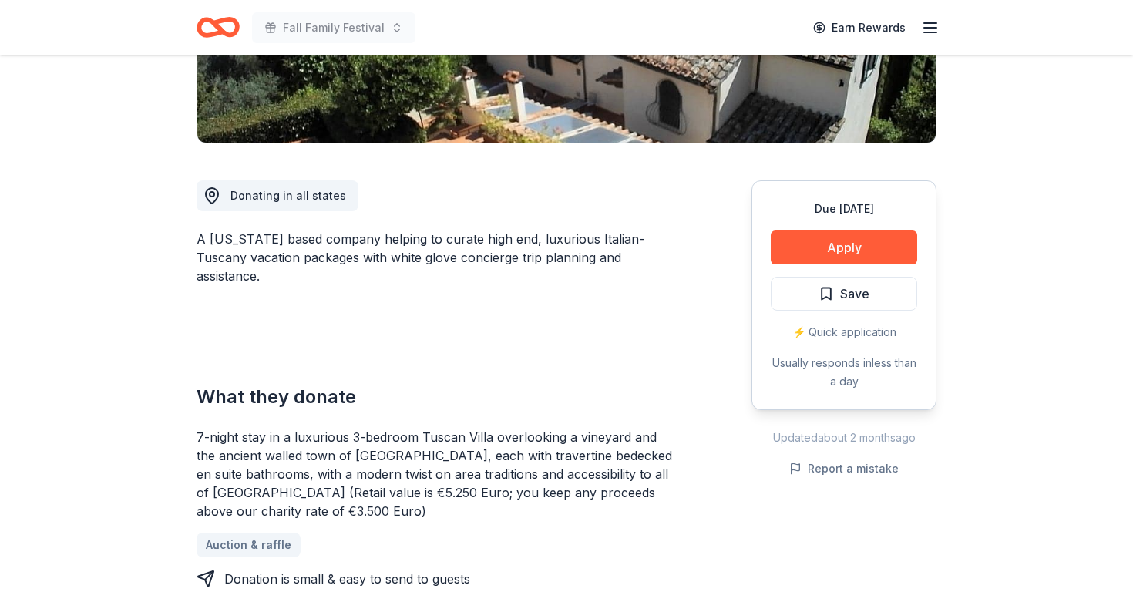
scroll to position [327, 0]
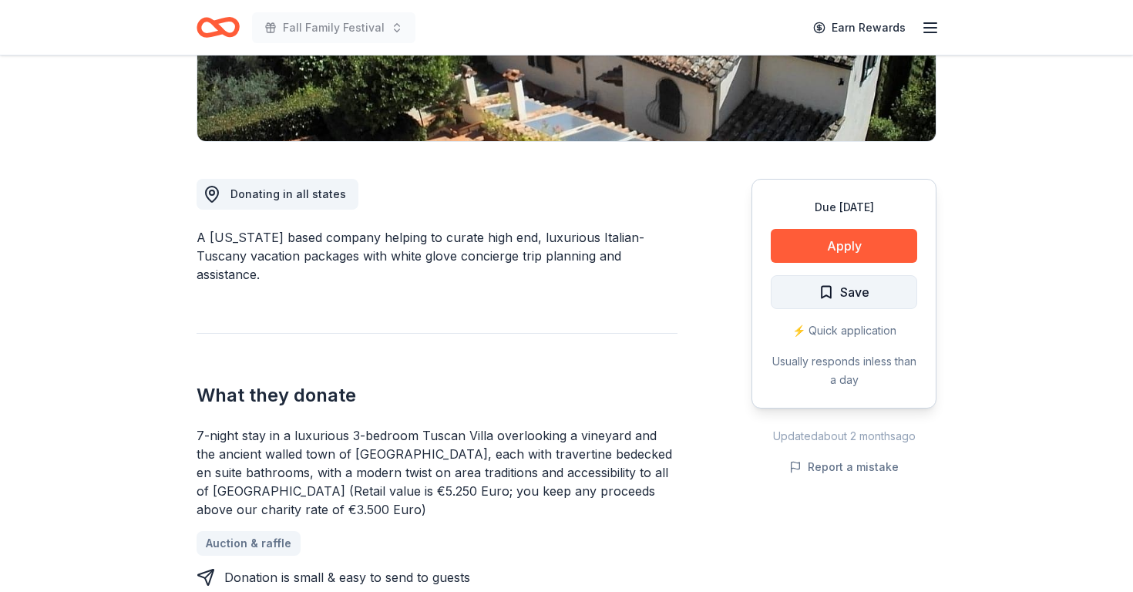
click at [855, 291] on span "Save" at bounding box center [854, 292] width 29 height 20
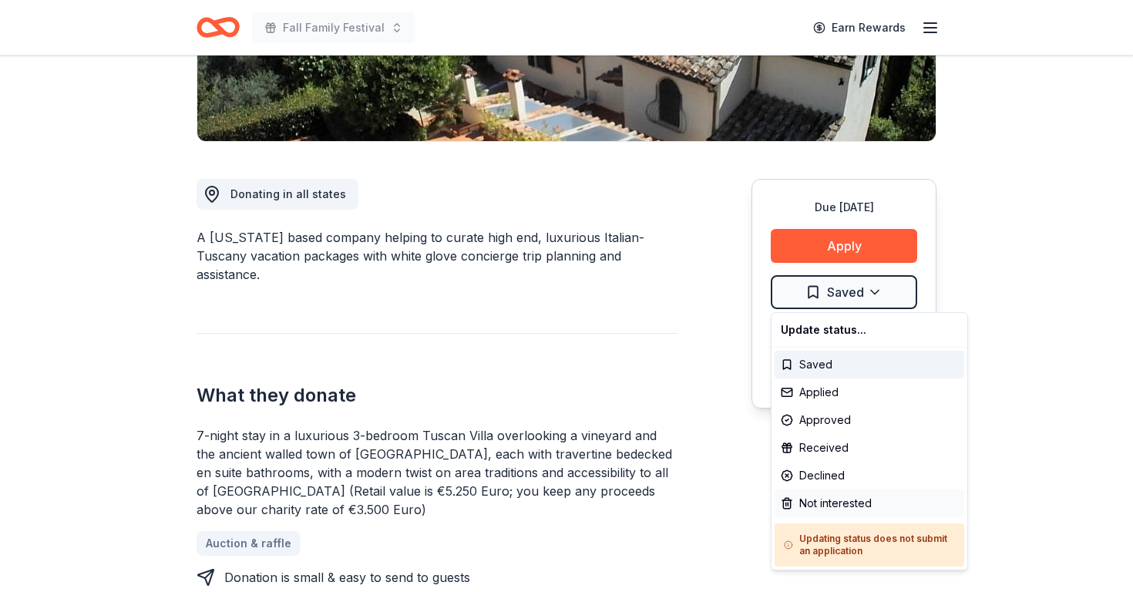
click at [799, 516] on div "Update status... Saved Applied Approved Received Declined Not interested Updati…" at bounding box center [869, 441] width 197 height 258
click at [802, 509] on div "Not interested" at bounding box center [870, 503] width 190 height 28
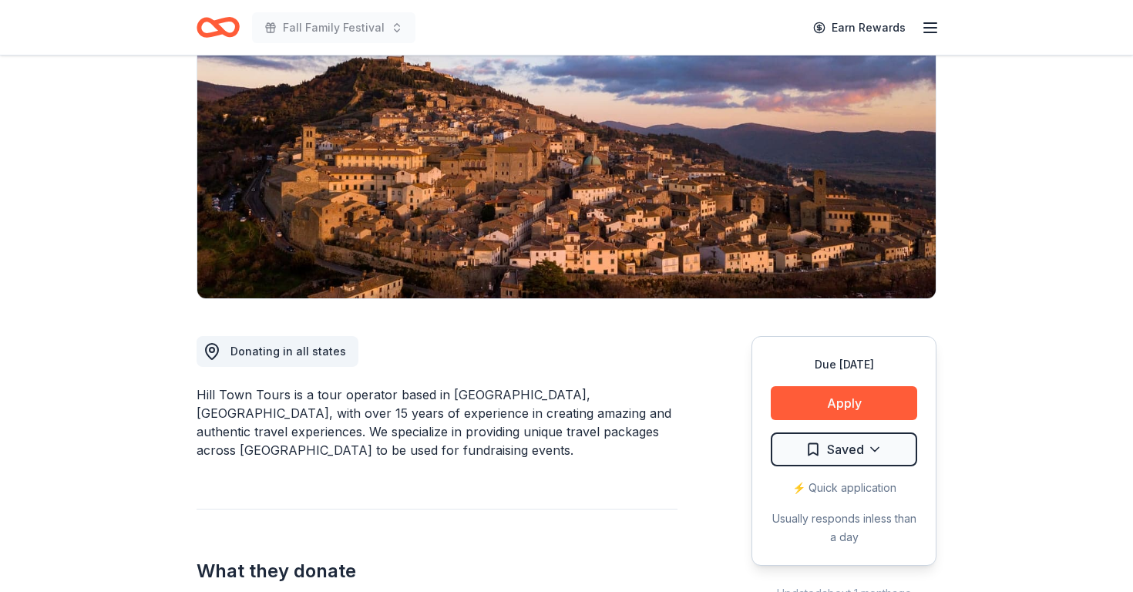
scroll to position [180, 0]
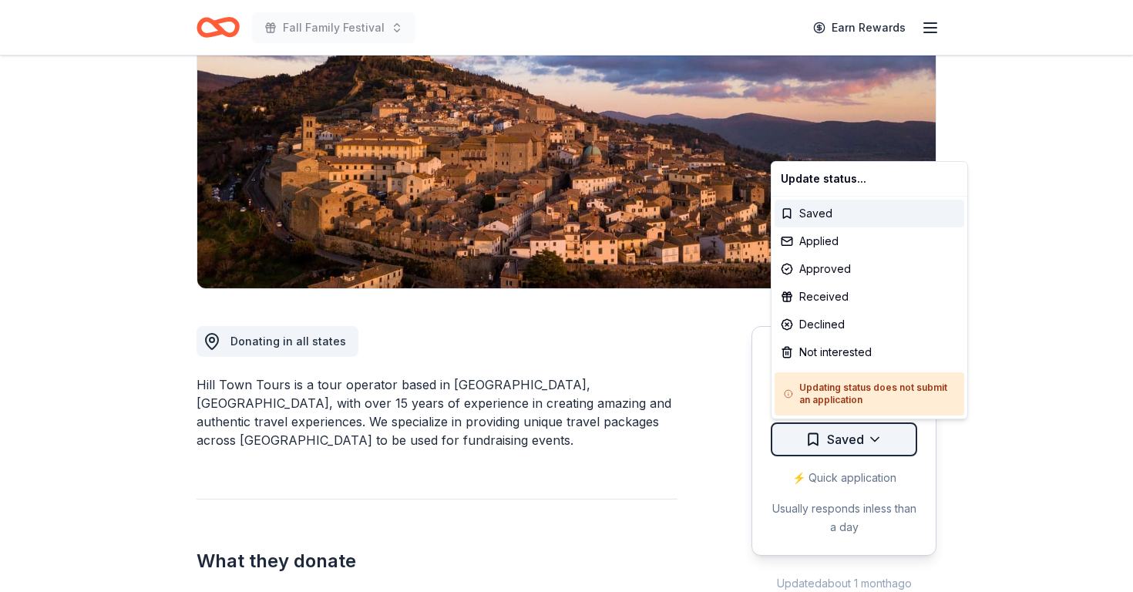
click at [863, 412] on html "Fall Family Festival Earn Rewards Due in 25 days Share Hill Town Tours New 6 ap…" at bounding box center [566, 116] width 1133 height 592
click at [851, 355] on div "Not interested" at bounding box center [870, 352] width 190 height 28
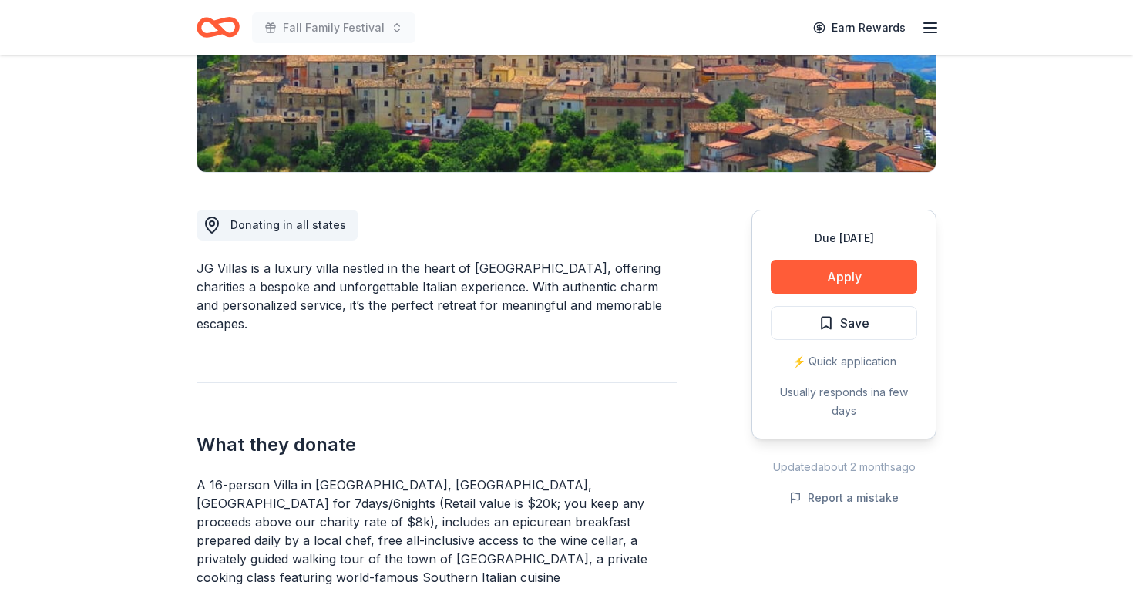
scroll to position [299, 0]
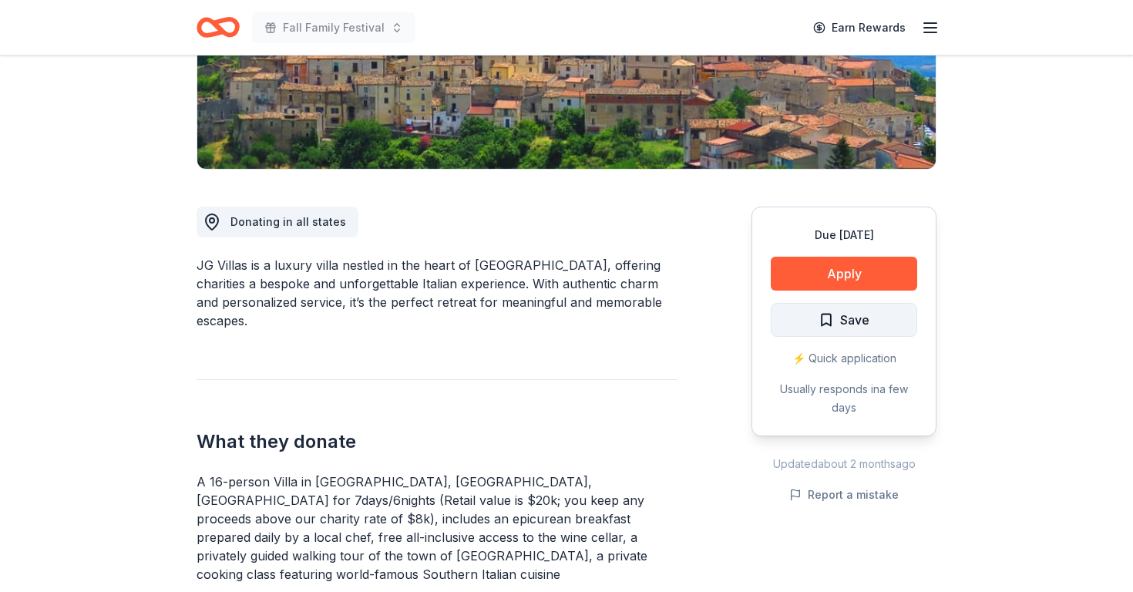
click at [877, 324] on button "Save" at bounding box center [844, 320] width 146 height 34
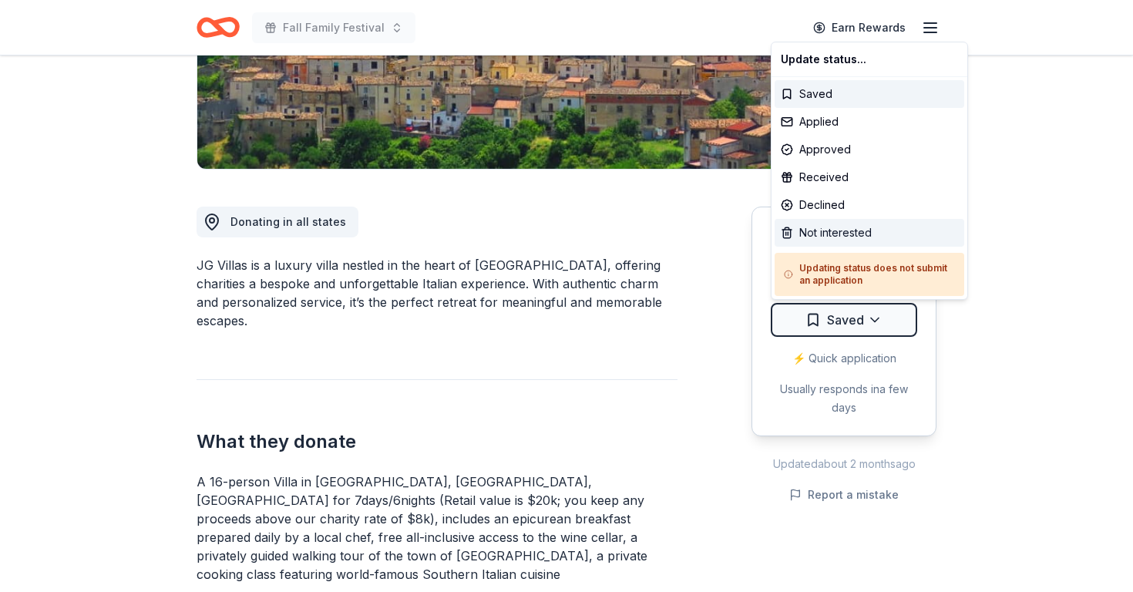
click at [873, 234] on div "Not interested" at bounding box center [870, 233] width 190 height 28
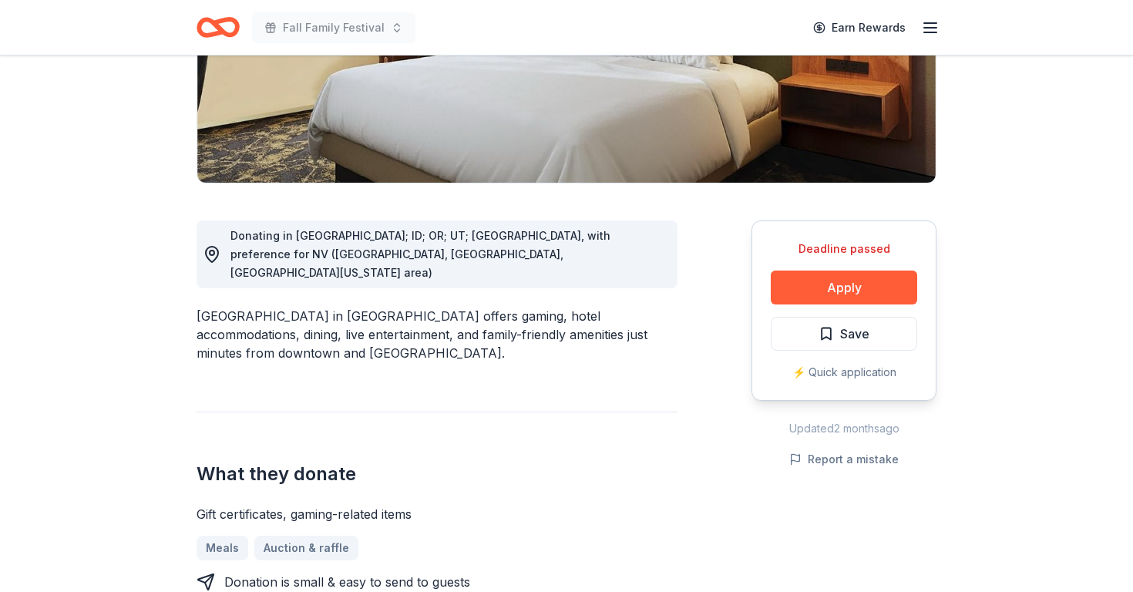
scroll to position [288, 0]
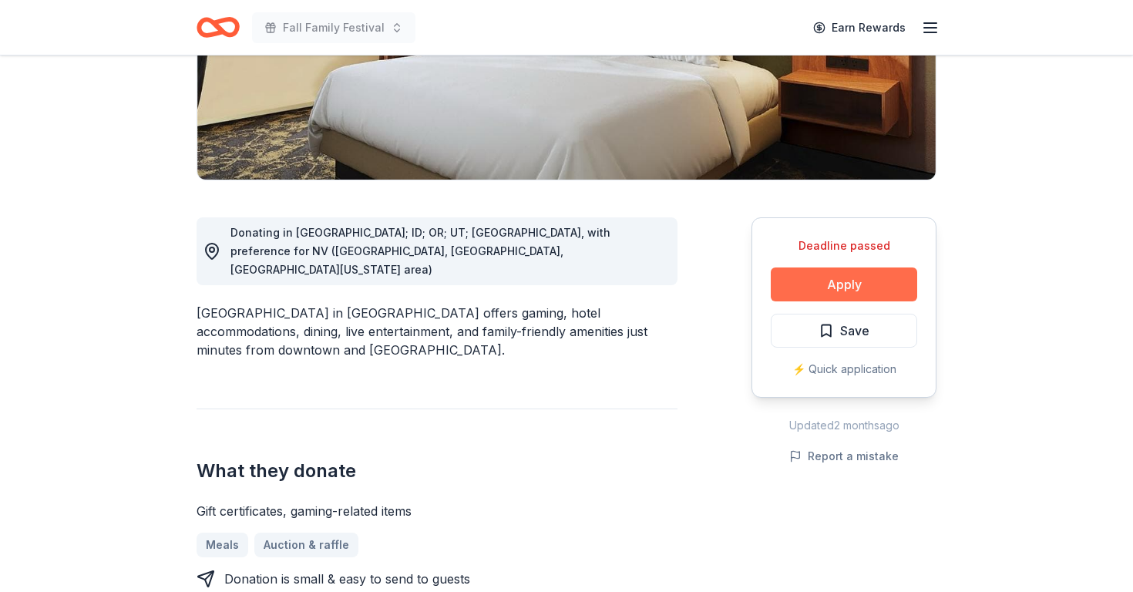
click at [835, 287] on button "Apply" at bounding box center [844, 284] width 146 height 34
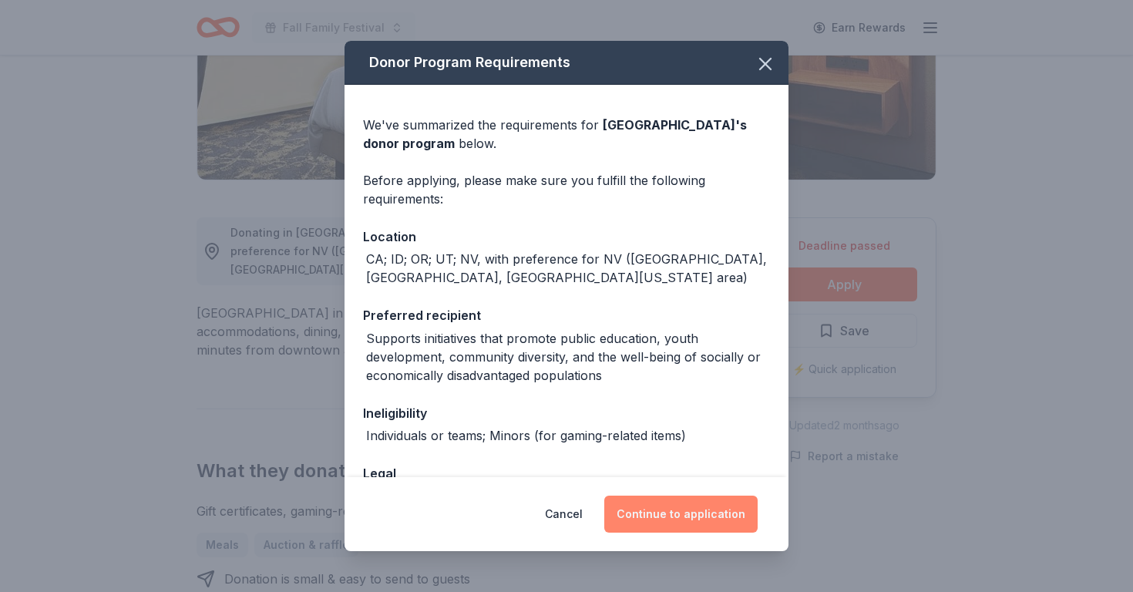
click at [660, 510] on button "Continue to application" at bounding box center [680, 514] width 153 height 37
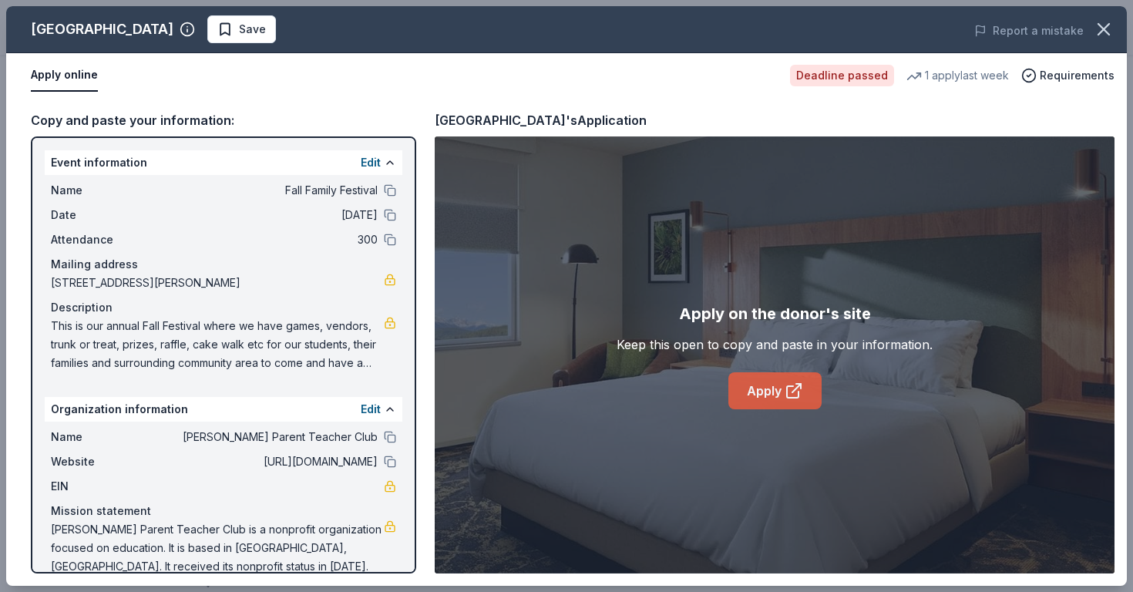
click at [788, 390] on icon at bounding box center [794, 391] width 18 height 18
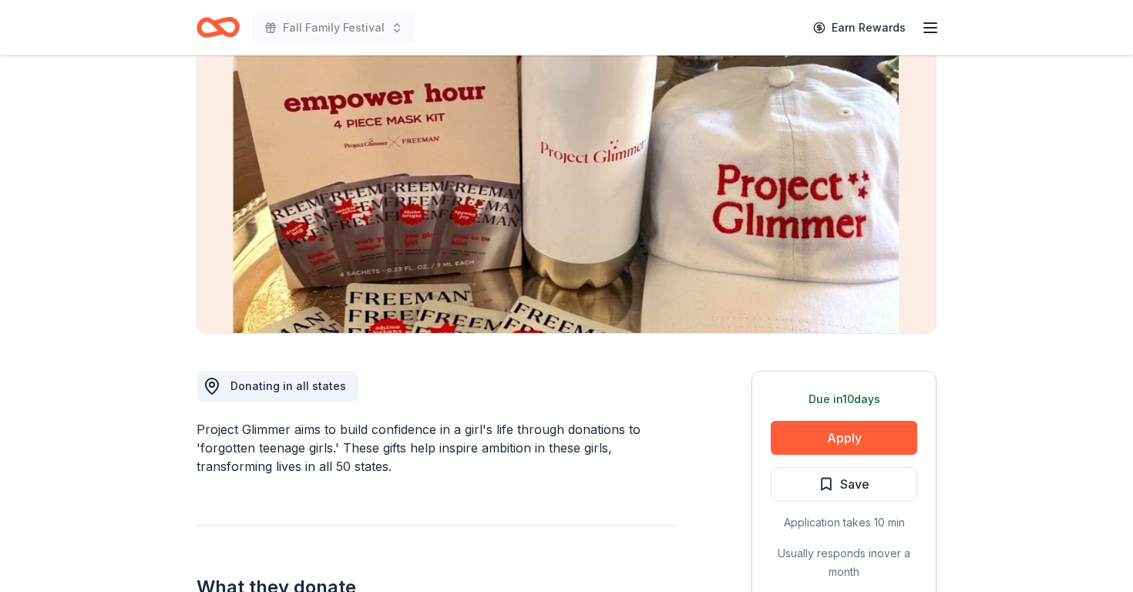
scroll to position [150, 0]
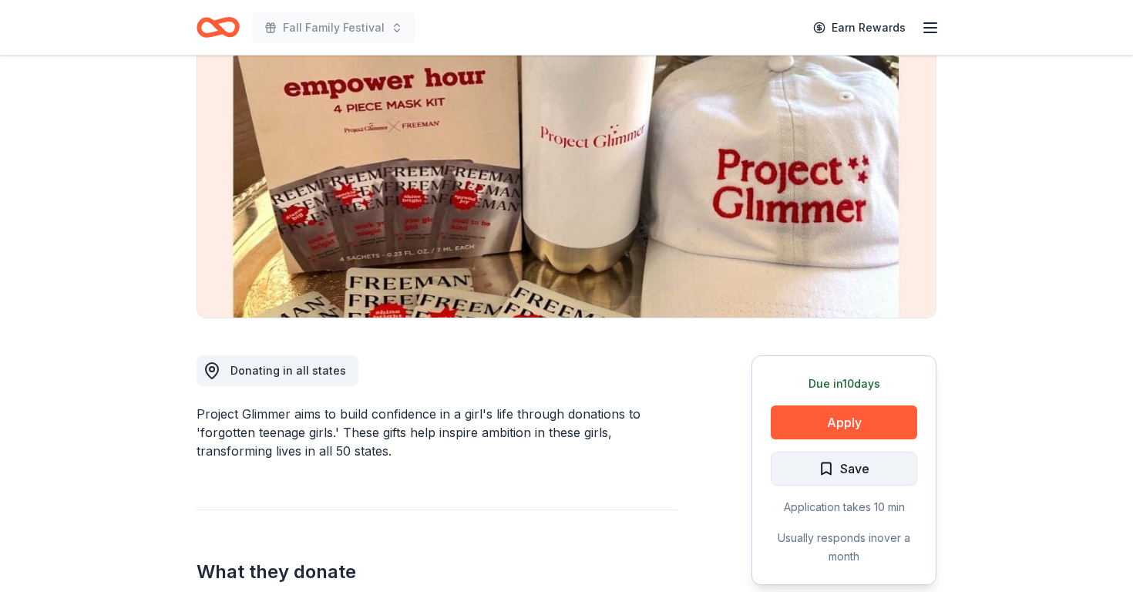
click at [842, 469] on span "Save" at bounding box center [854, 469] width 29 height 20
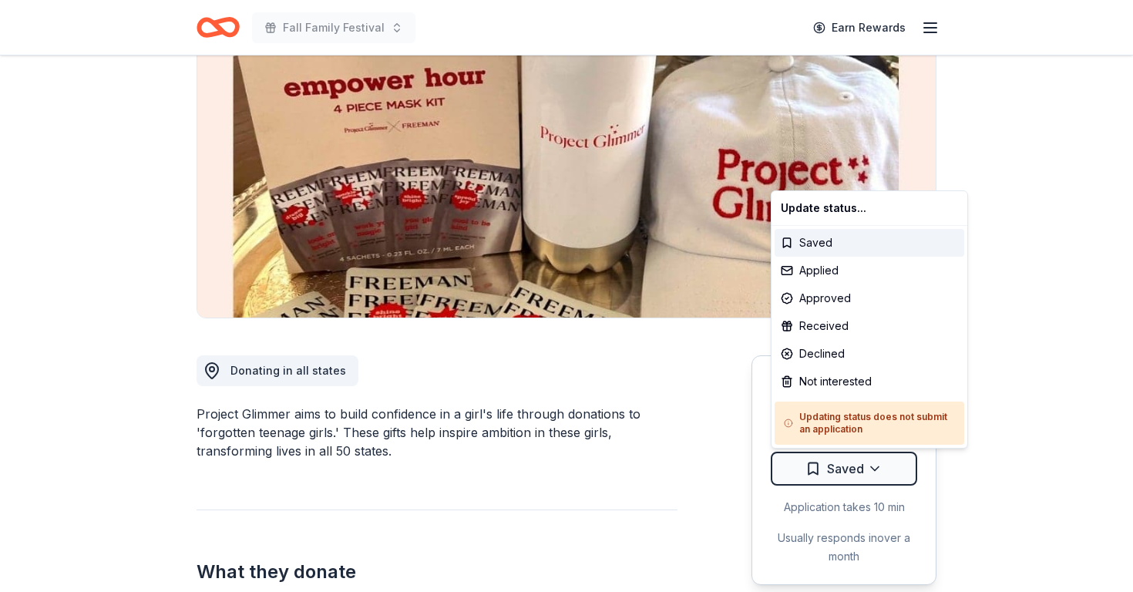
click at [842, 442] on html "Fall Family Festival Earn Rewards Due [DATE] Share Project Glimmer New • 1 revi…" at bounding box center [566, 146] width 1133 height 592
click at [846, 383] on div "Not interested" at bounding box center [870, 382] width 190 height 28
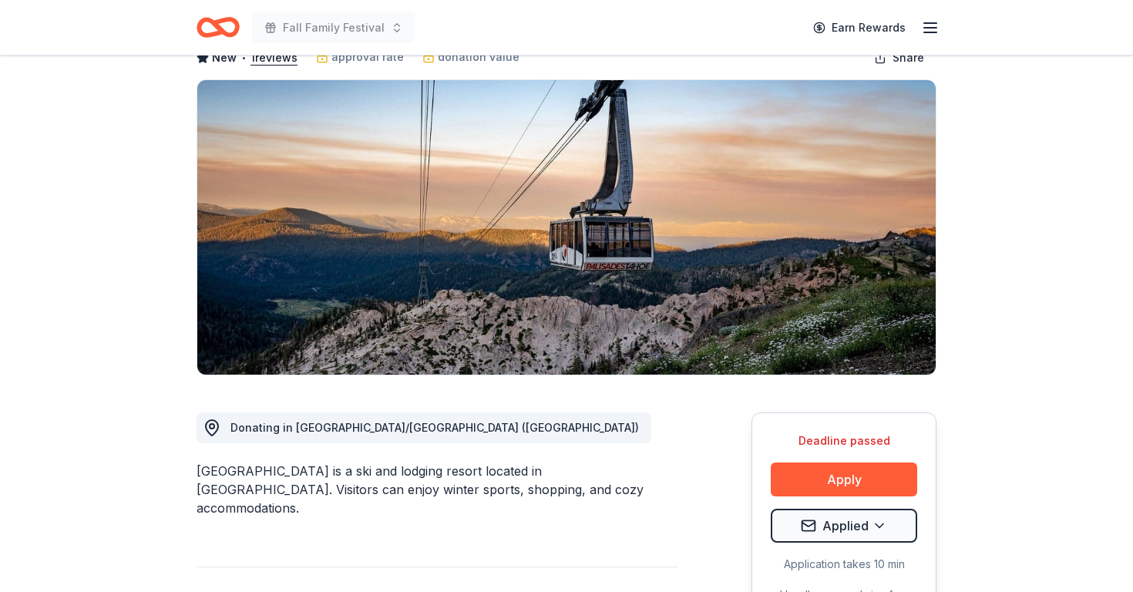
scroll to position [96, 0]
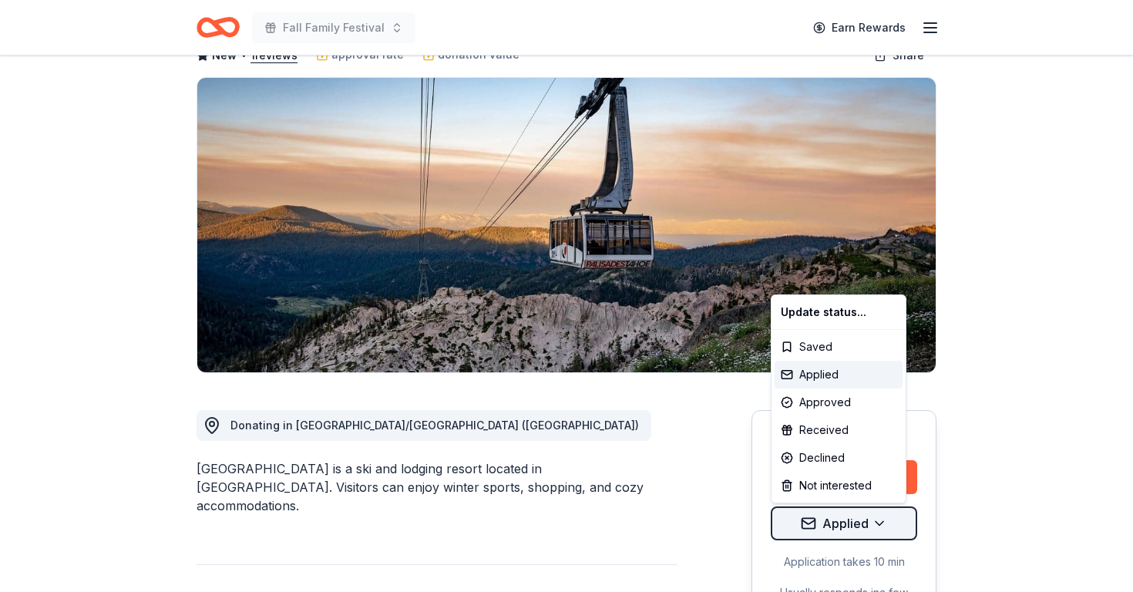
click at [883, 496] on html "Fall Family Festival Earn Rewards Deadline passed Share Palisades Tahoe New • 1…" at bounding box center [566, 200] width 1133 height 592
click at [849, 462] on div "Declined" at bounding box center [839, 458] width 128 height 28
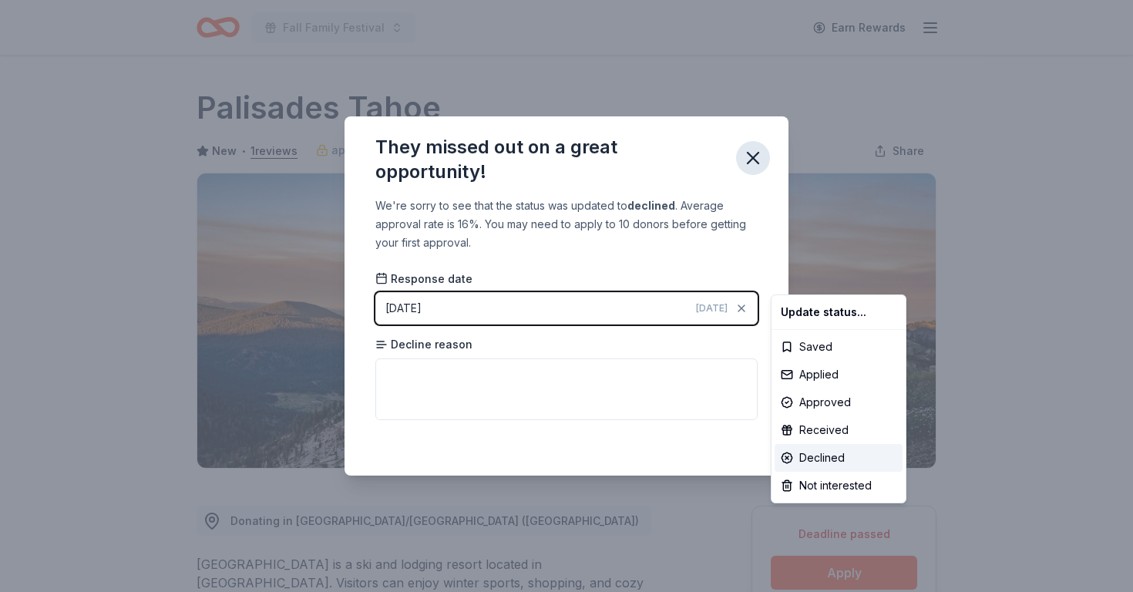
click at [752, 163] on html "Fall Family Festival Earn Rewards Deadline passed Share Palisades Tahoe New • 1…" at bounding box center [566, 296] width 1133 height 592
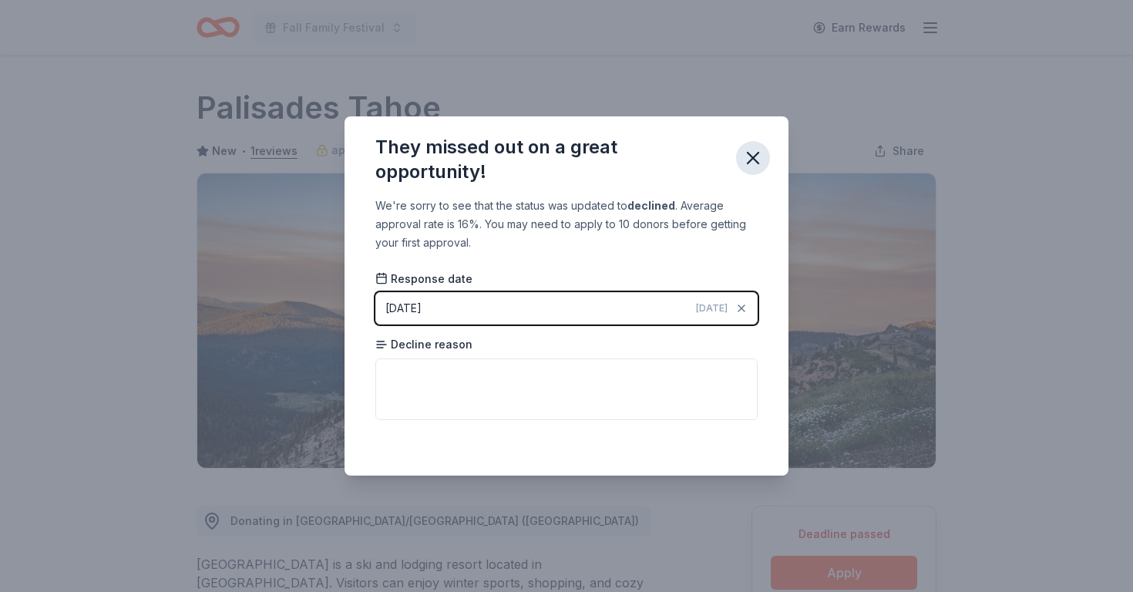
scroll to position [323, 0]
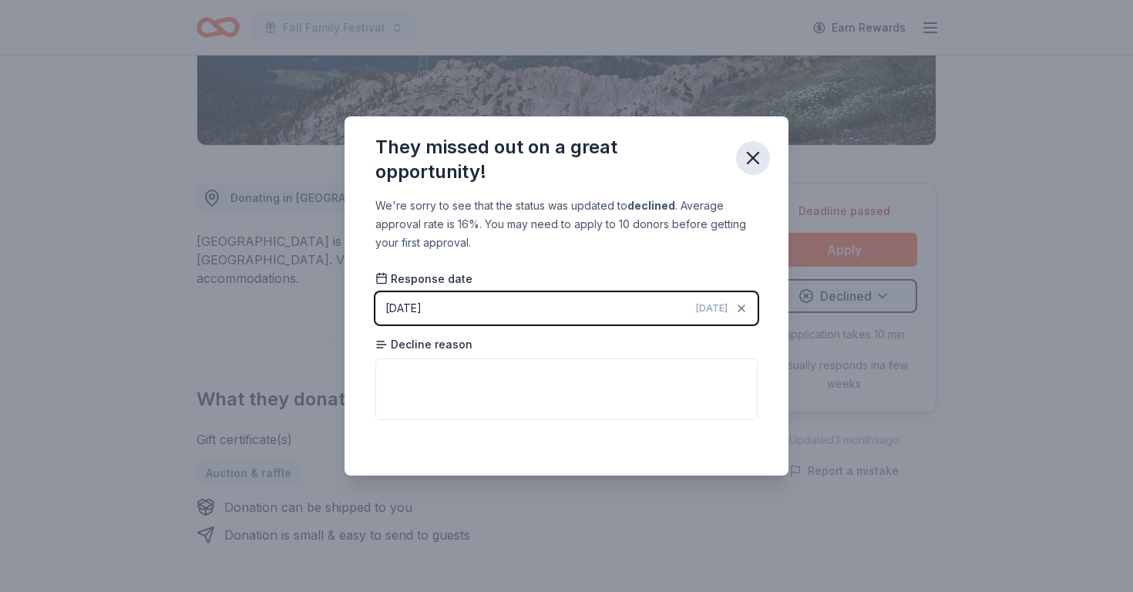
click at [758, 153] on icon "button" at bounding box center [753, 158] width 11 height 11
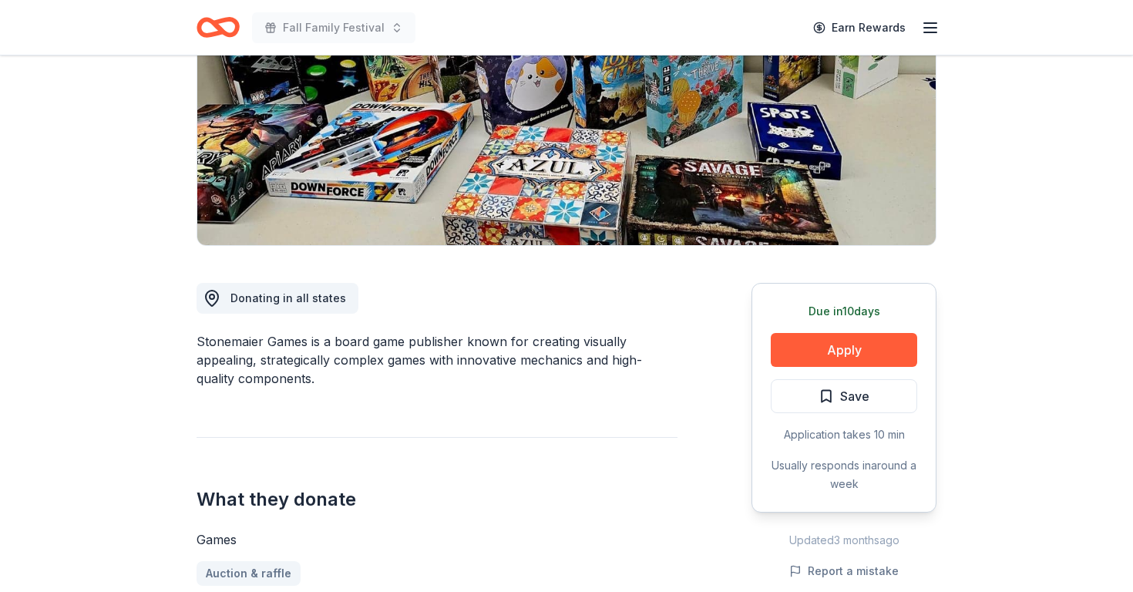
scroll to position [252, 0]
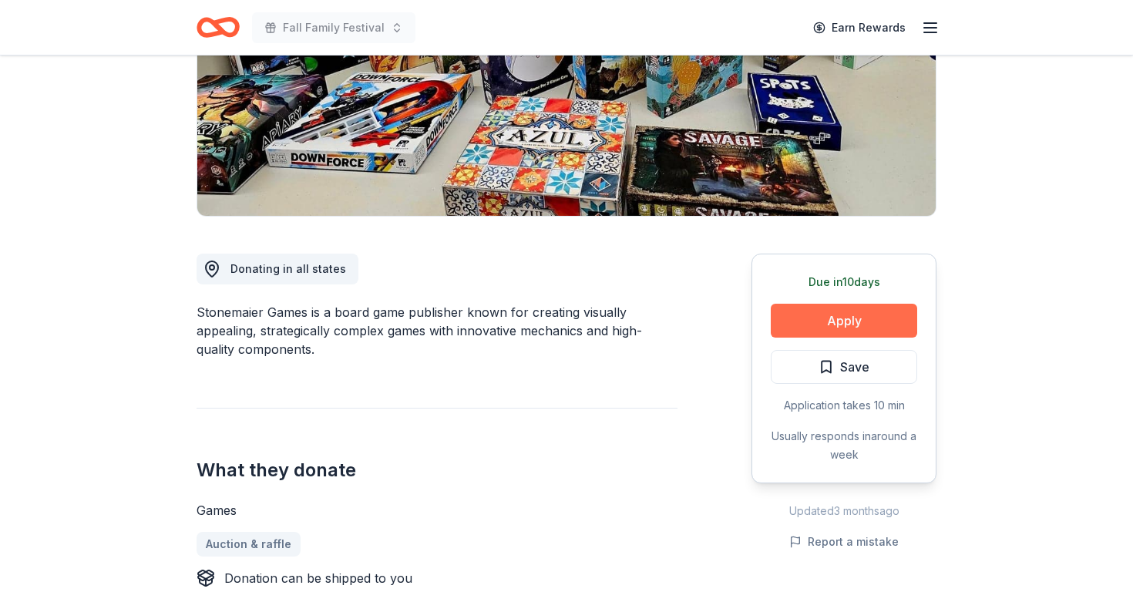
click at [834, 328] on button "Apply" at bounding box center [844, 321] width 146 height 34
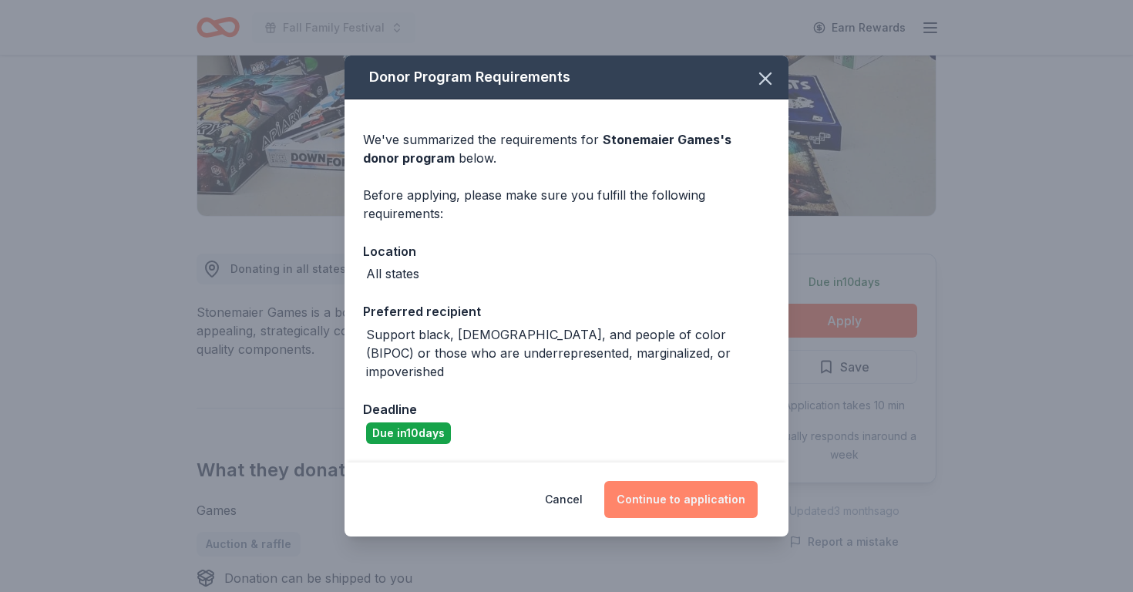
click at [659, 489] on button "Continue to application" at bounding box center [680, 499] width 153 height 37
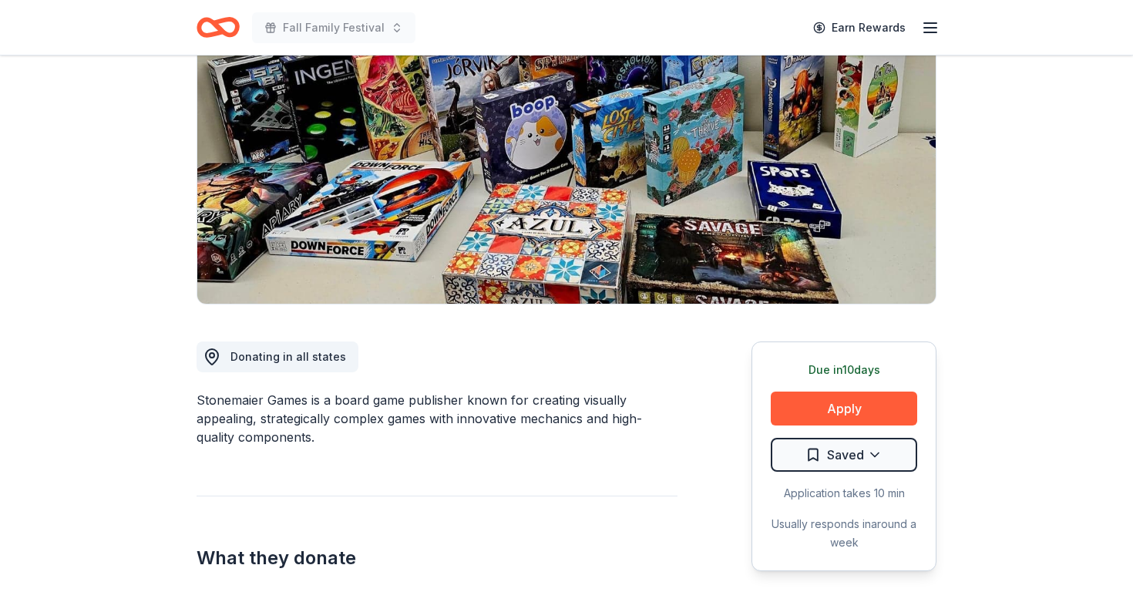
scroll to position [170, 0]
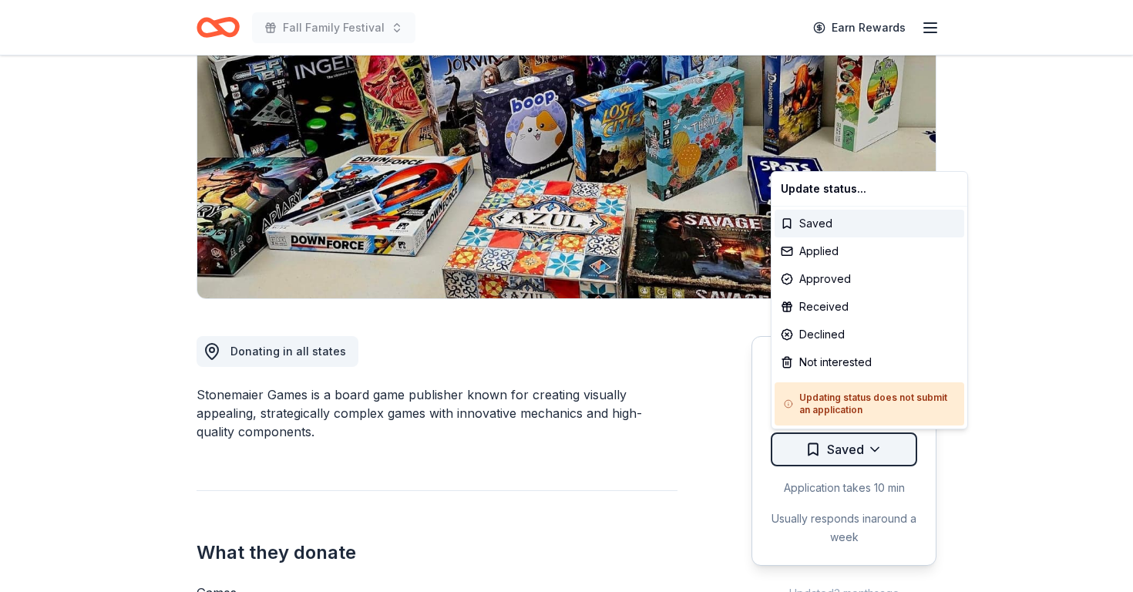
click at [862, 422] on html "Fall Family Festival Earn Rewards Due [DATE] Share Stonemaier Games New • 1 rev…" at bounding box center [566, 126] width 1133 height 592
click at [853, 244] on div "Applied" at bounding box center [870, 251] width 190 height 28
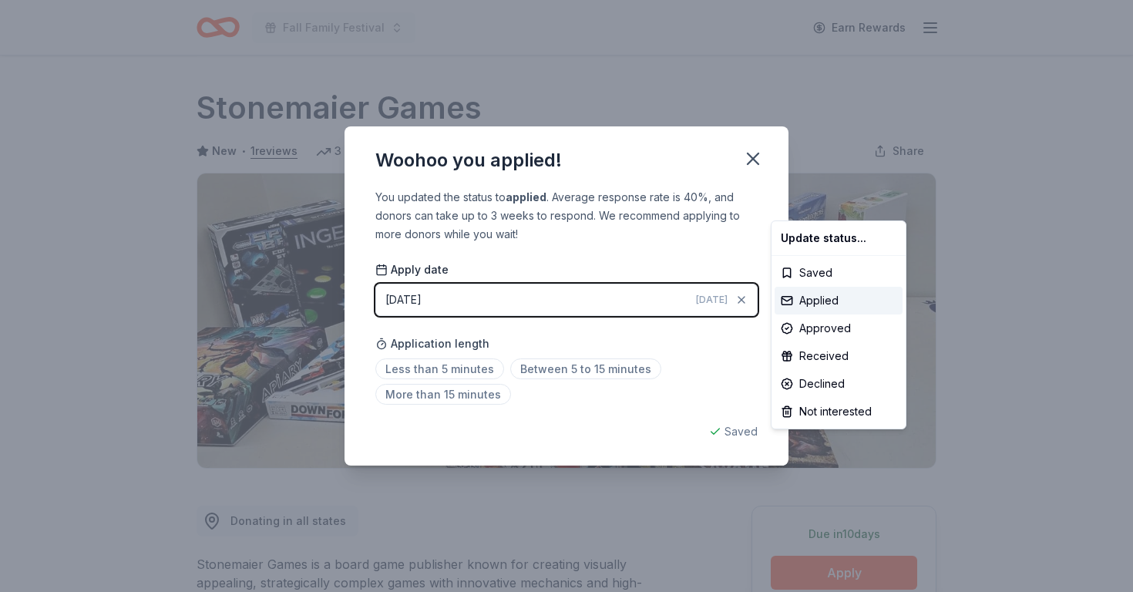
click at [757, 154] on html "Fall Family Festival Earn Rewards Due in 10 days Share Stonemaier Games New • 1…" at bounding box center [566, 296] width 1133 height 592
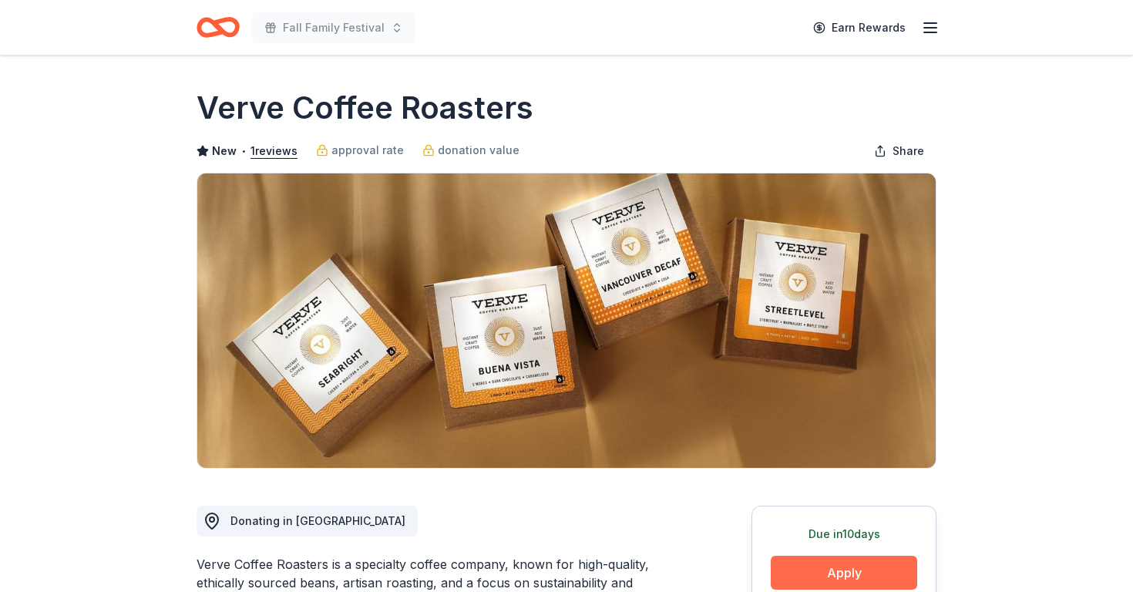
click at [842, 568] on button "Apply" at bounding box center [844, 573] width 146 height 34
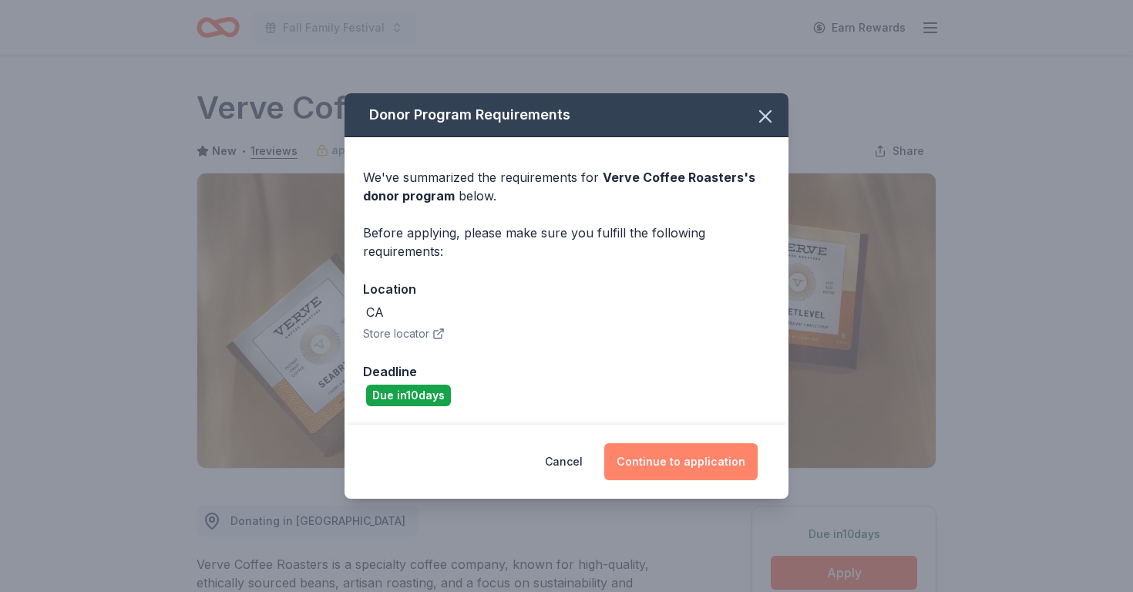
click at [667, 460] on button "Continue to application" at bounding box center [680, 461] width 153 height 37
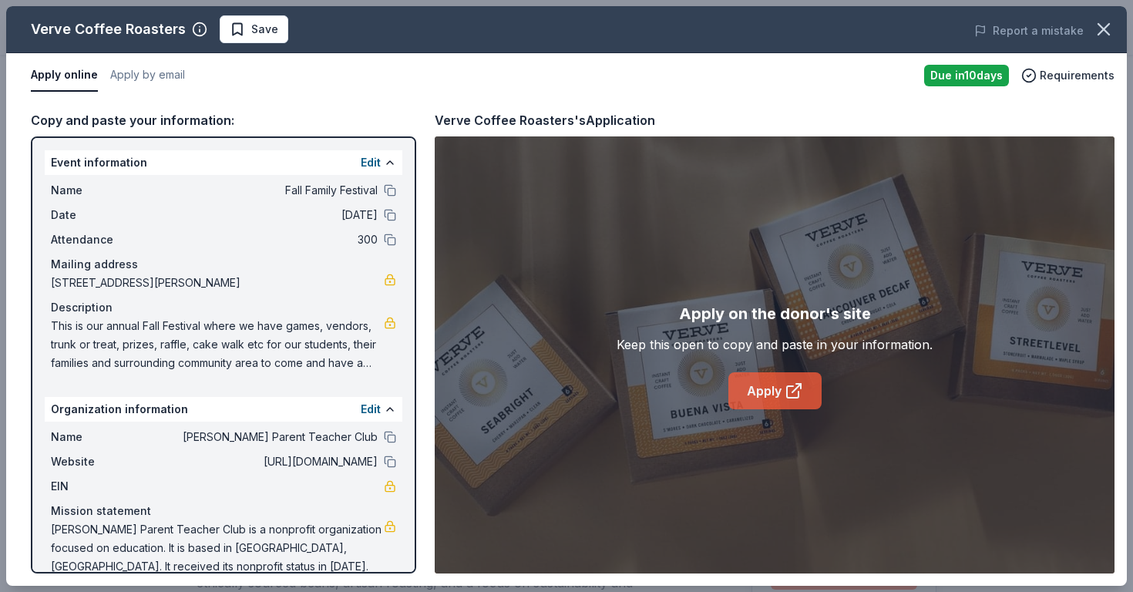
click at [782, 402] on link "Apply" at bounding box center [774, 390] width 93 height 37
click at [261, 25] on span "Save" at bounding box center [264, 29] width 27 height 18
click at [288, 29] on body "Fall Family Festival Earn Rewards Due [DATE] Share Verve Coffee Roasters New • …" at bounding box center [566, 296] width 1133 height 592
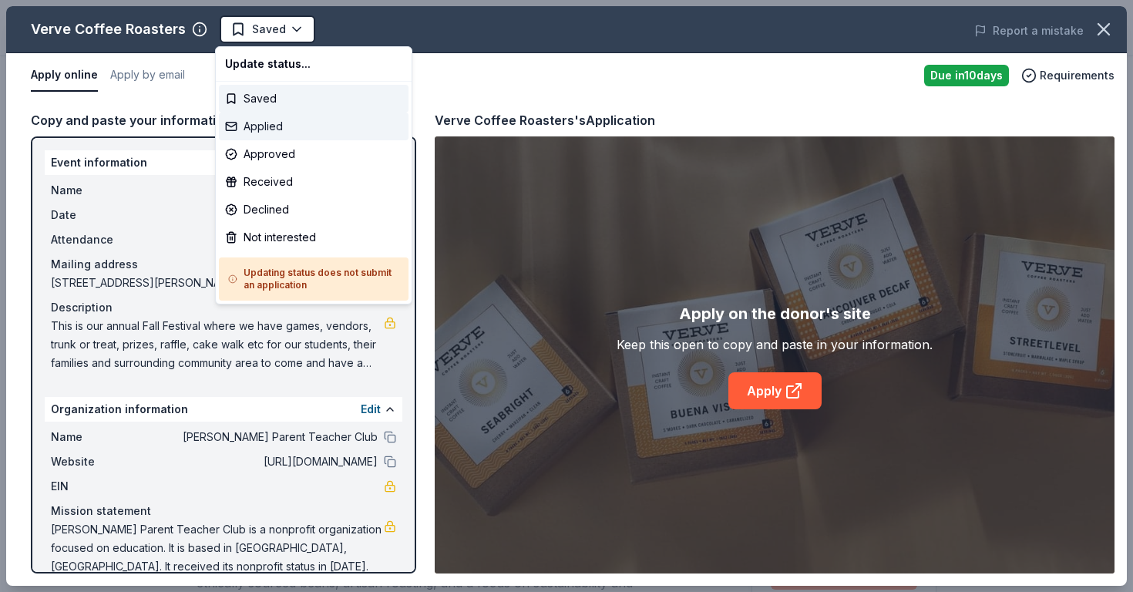
click at [278, 127] on div "Applied" at bounding box center [314, 127] width 190 height 28
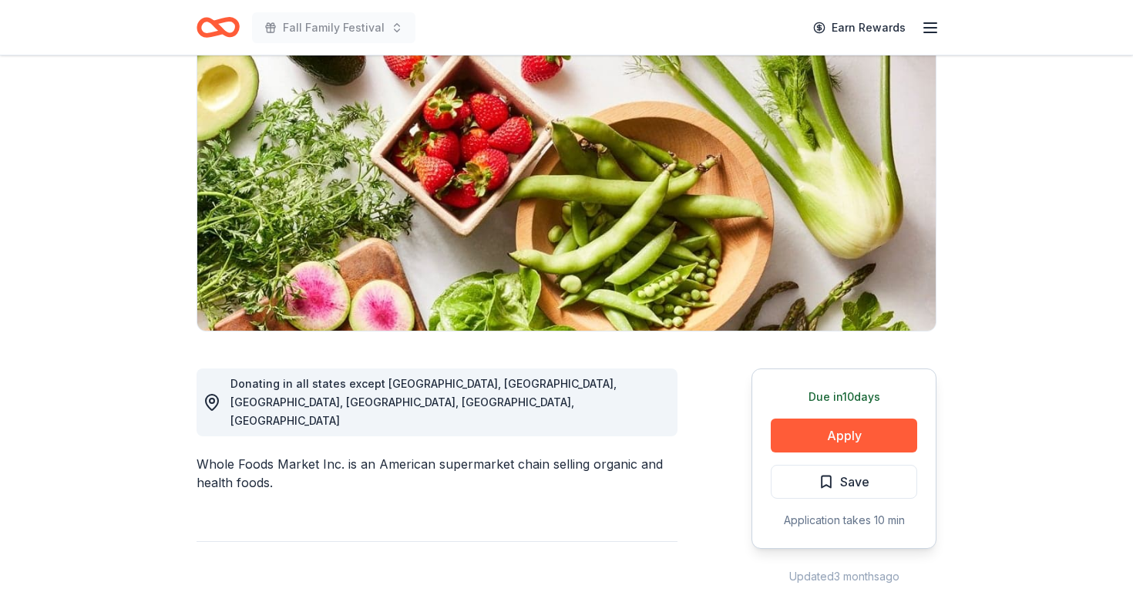
scroll to position [143, 0]
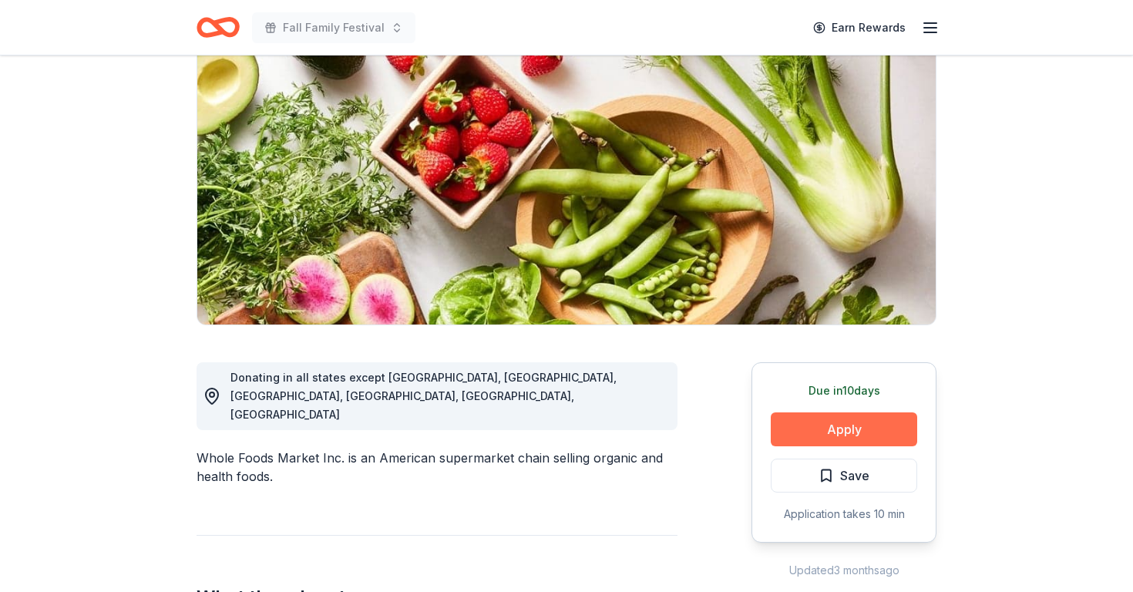
click at [829, 428] on button "Apply" at bounding box center [844, 429] width 146 height 34
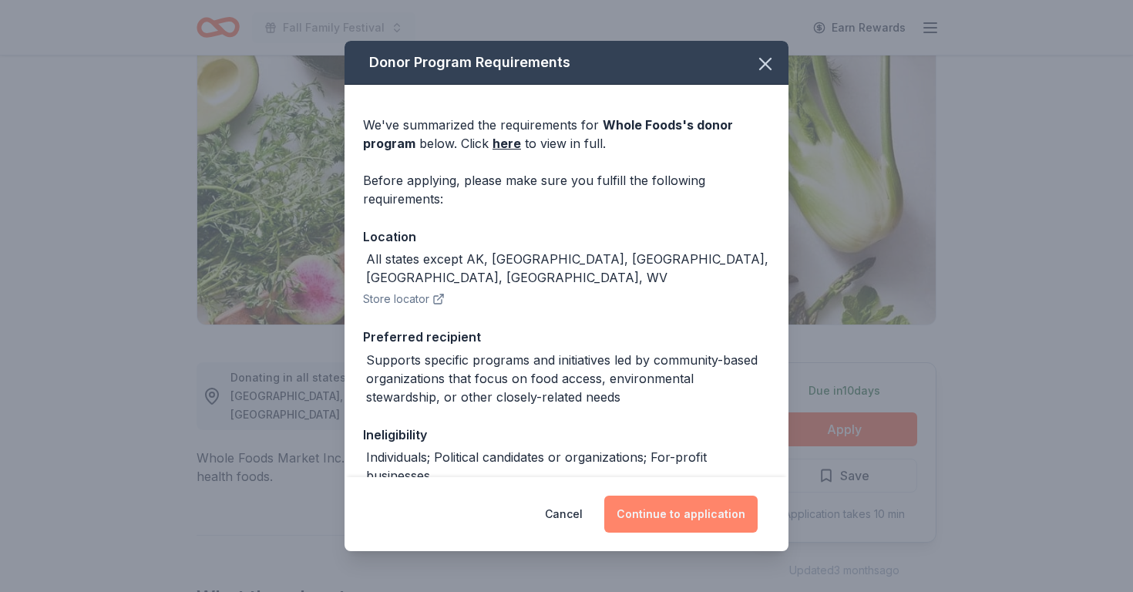
click at [654, 513] on button "Continue to application" at bounding box center [680, 514] width 153 height 37
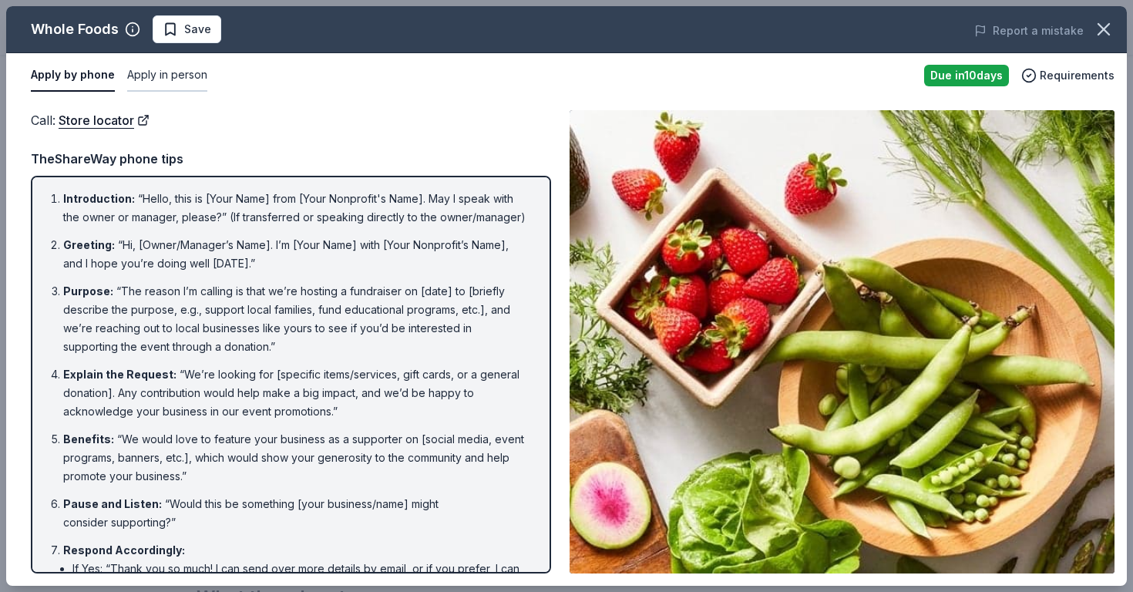
scroll to position [0, 0]
click at [140, 114] on link "Store locator" at bounding box center [104, 120] width 91 height 20
click at [198, 40] on button "Save" at bounding box center [187, 29] width 69 height 28
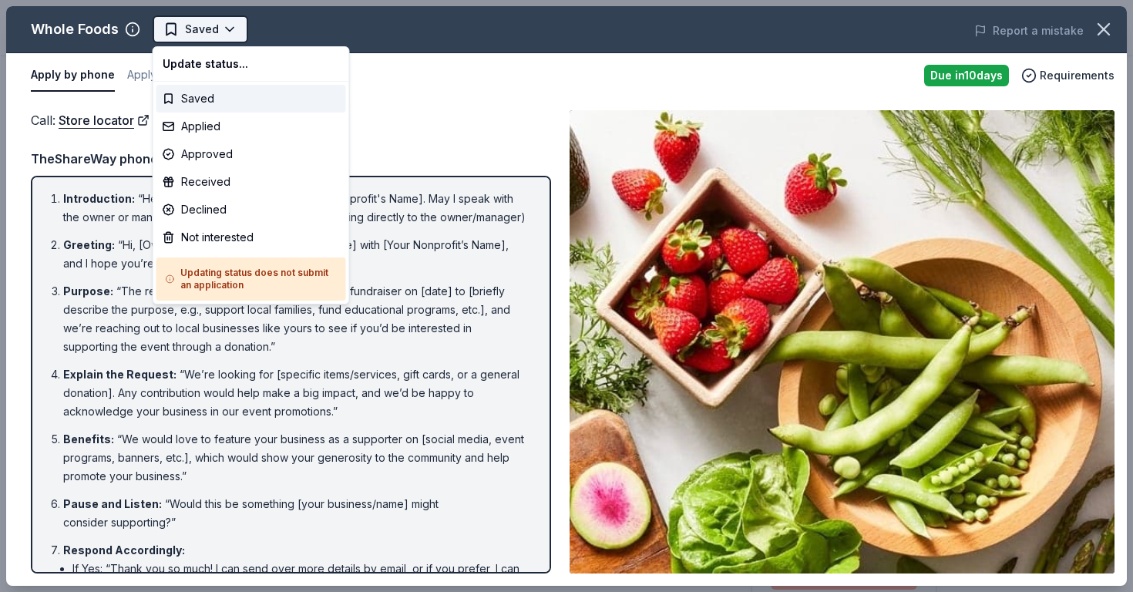
click at [222, 31] on html "Fall Family Festival Earn Rewards Due in 10 days Share Whole Foods New approval…" at bounding box center [566, 296] width 1133 height 592
click at [210, 126] on div "Applied" at bounding box center [251, 127] width 190 height 28
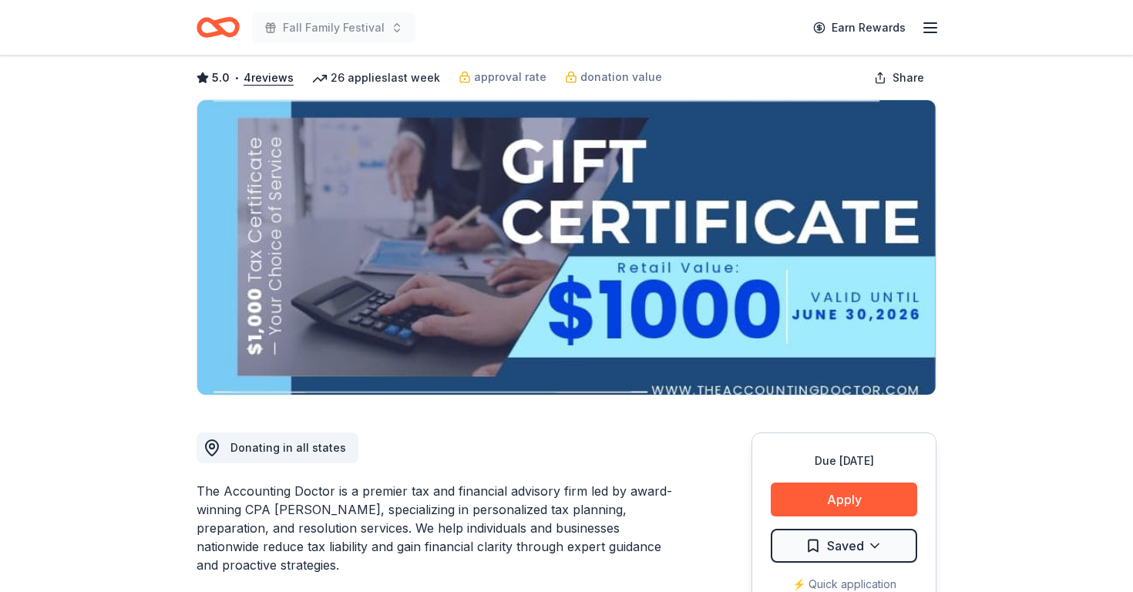
scroll to position [90, 0]
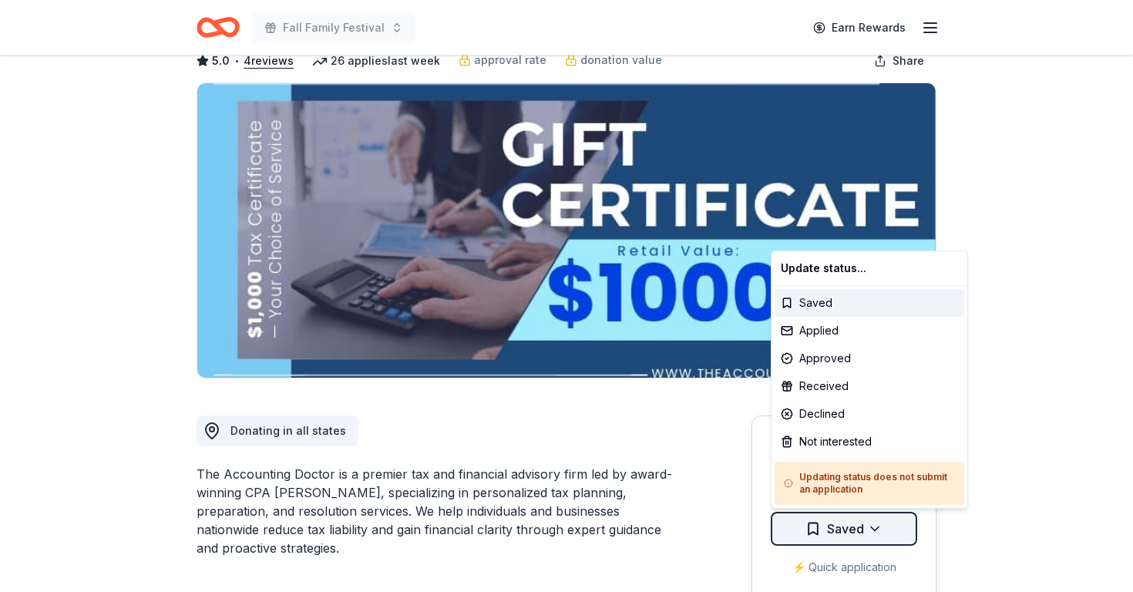
click at [873, 502] on html "Fall Family Festival Earn Rewards Due [DATE] Share The Accounting Doctor 5.0 • …" at bounding box center [566, 206] width 1133 height 592
click at [847, 454] on div "Not interested" at bounding box center [870, 442] width 190 height 28
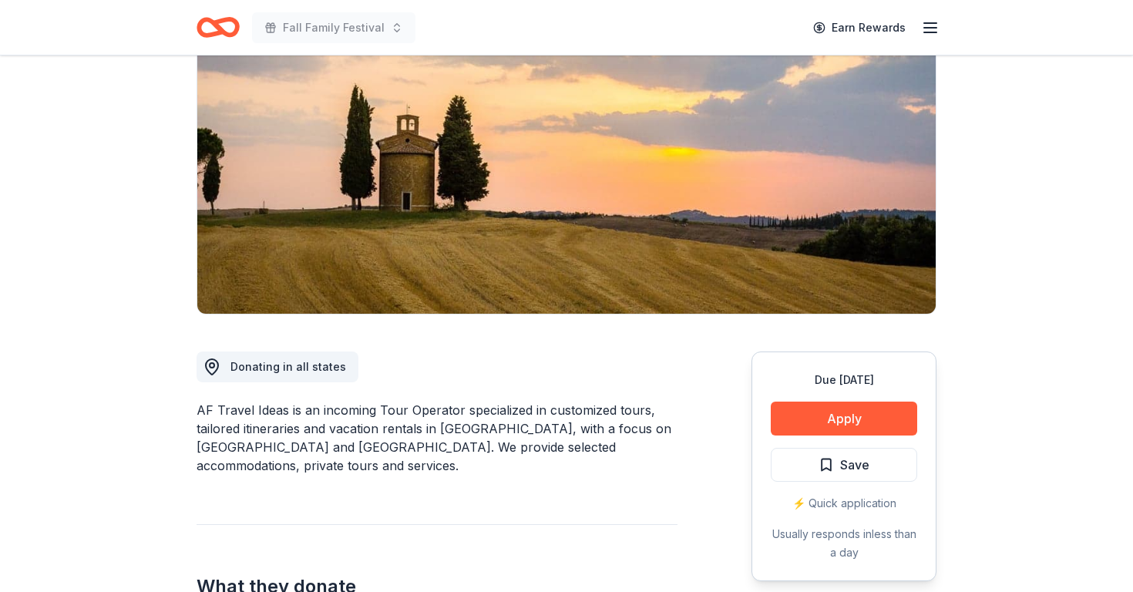
scroll to position [155, 0]
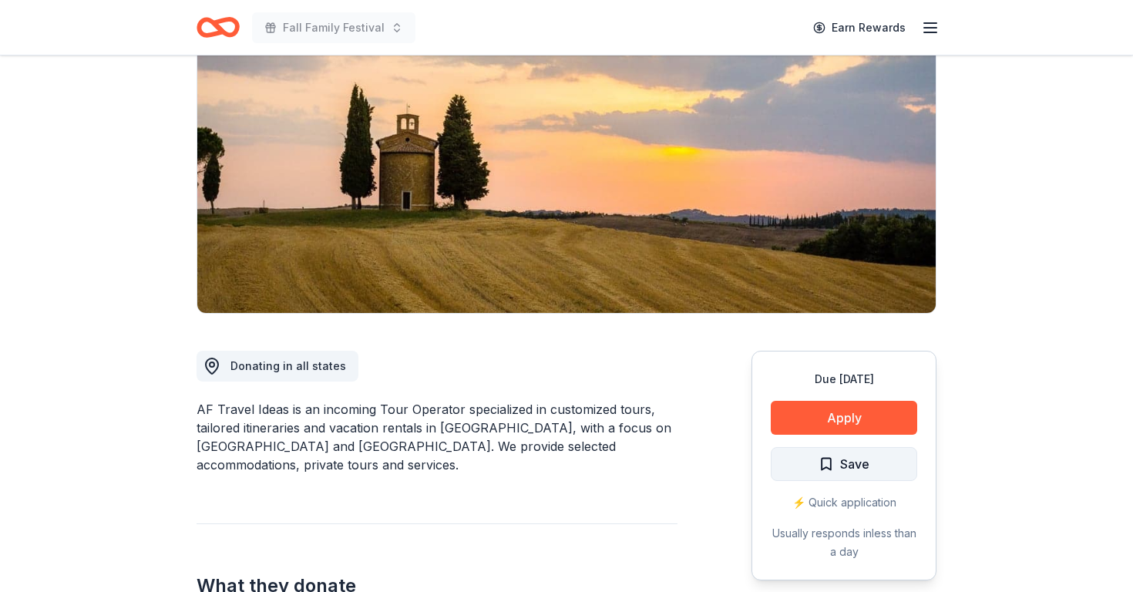
click at [869, 463] on span "Save" at bounding box center [854, 464] width 29 height 20
click at [846, 437] on html "Fall Family Festival Earn Rewards Due [DATE] Share AF Travel Ideas New 13 appli…" at bounding box center [566, 141] width 1133 height 592
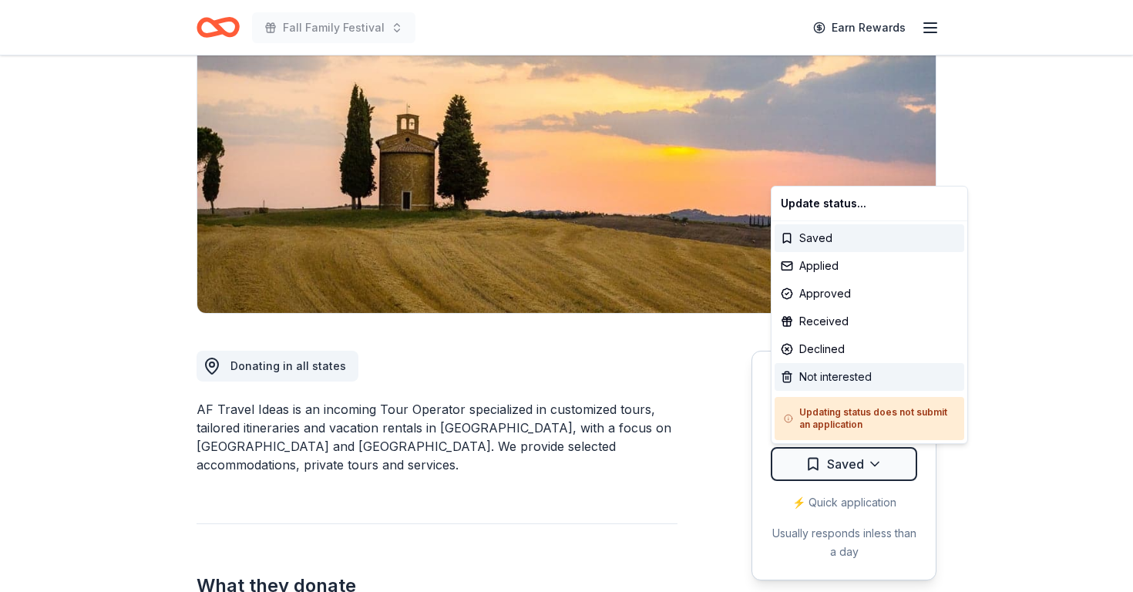
click at [842, 378] on div "Not interested" at bounding box center [870, 377] width 190 height 28
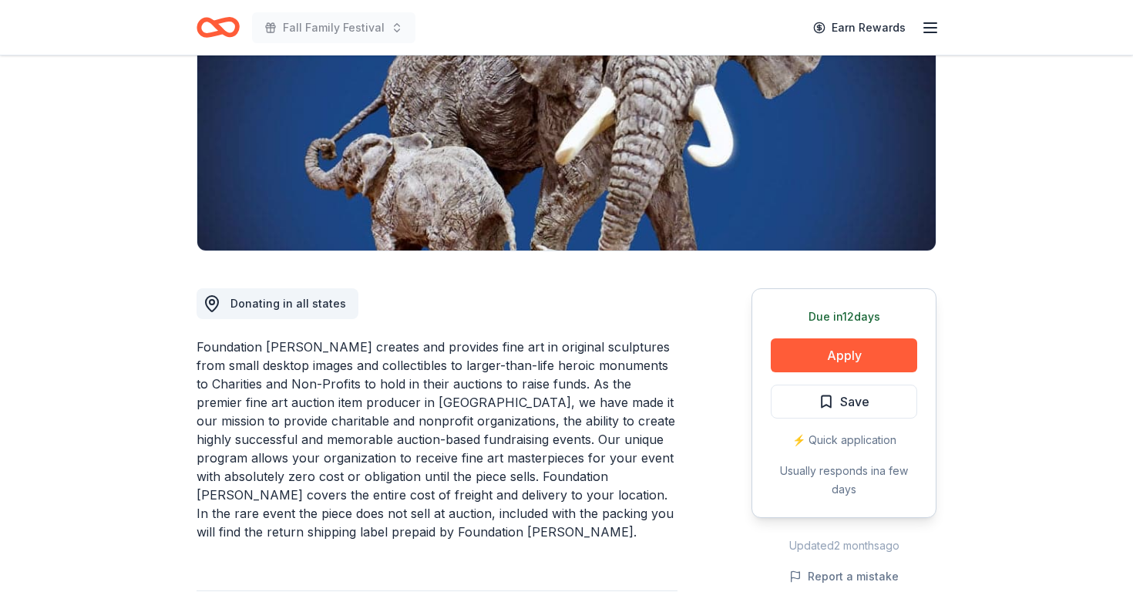
scroll to position [202, 0]
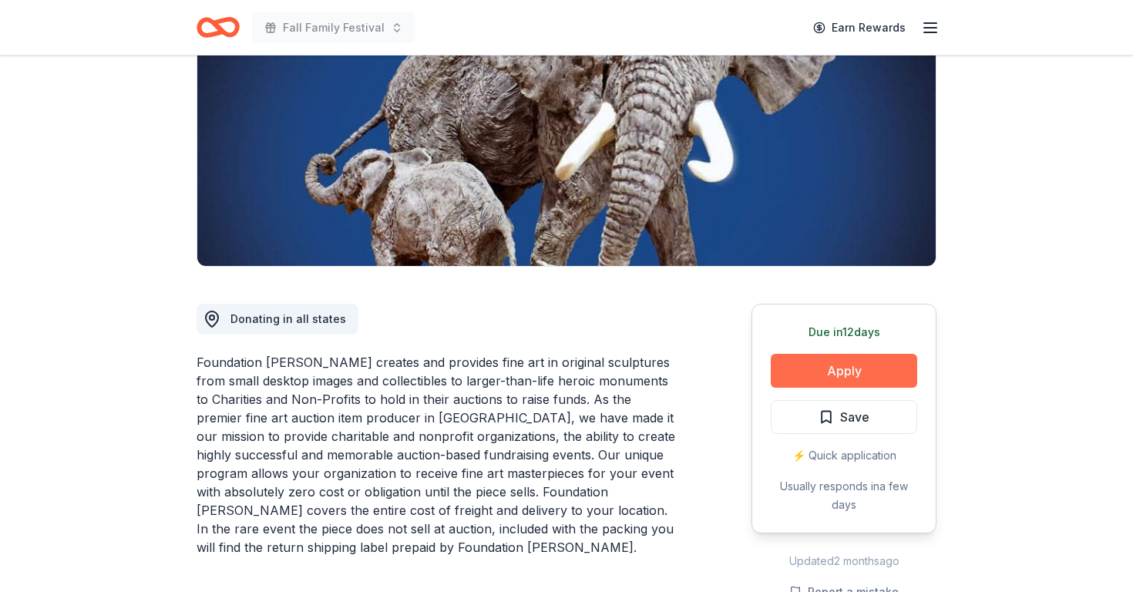
click at [846, 372] on button "Apply" at bounding box center [844, 371] width 146 height 34
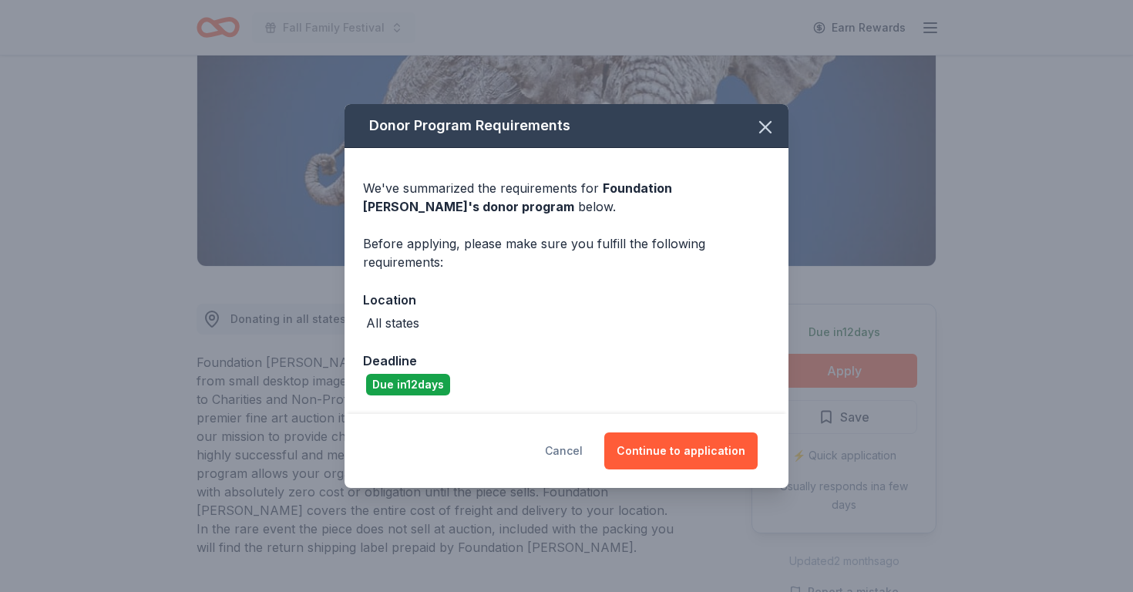
click at [575, 450] on button "Cancel" at bounding box center [564, 450] width 38 height 37
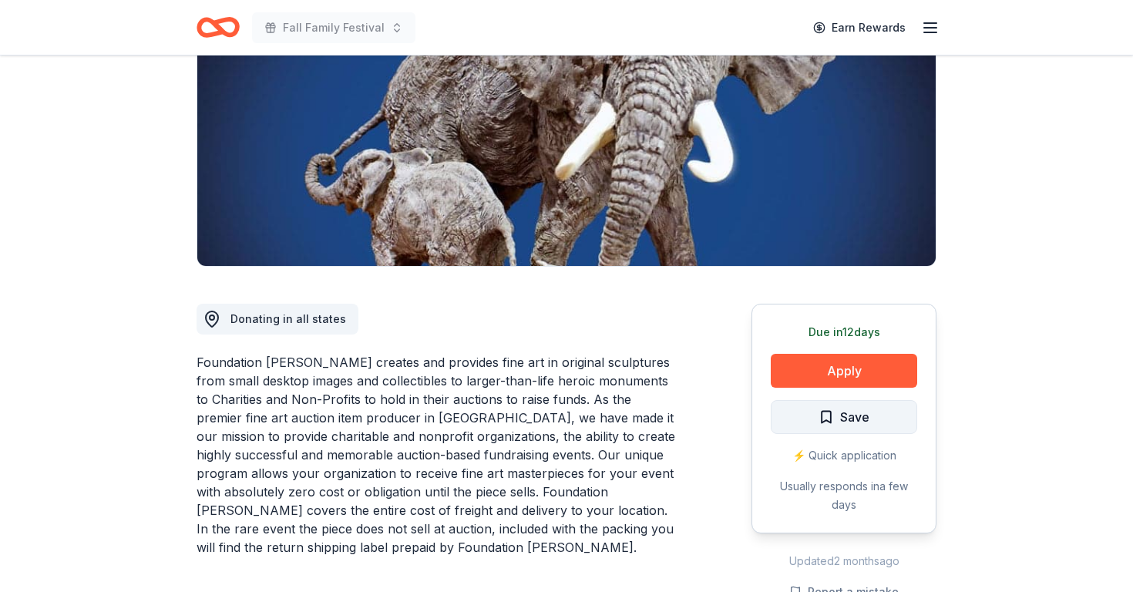
click at [852, 417] on span "Save" at bounding box center [854, 417] width 29 height 20
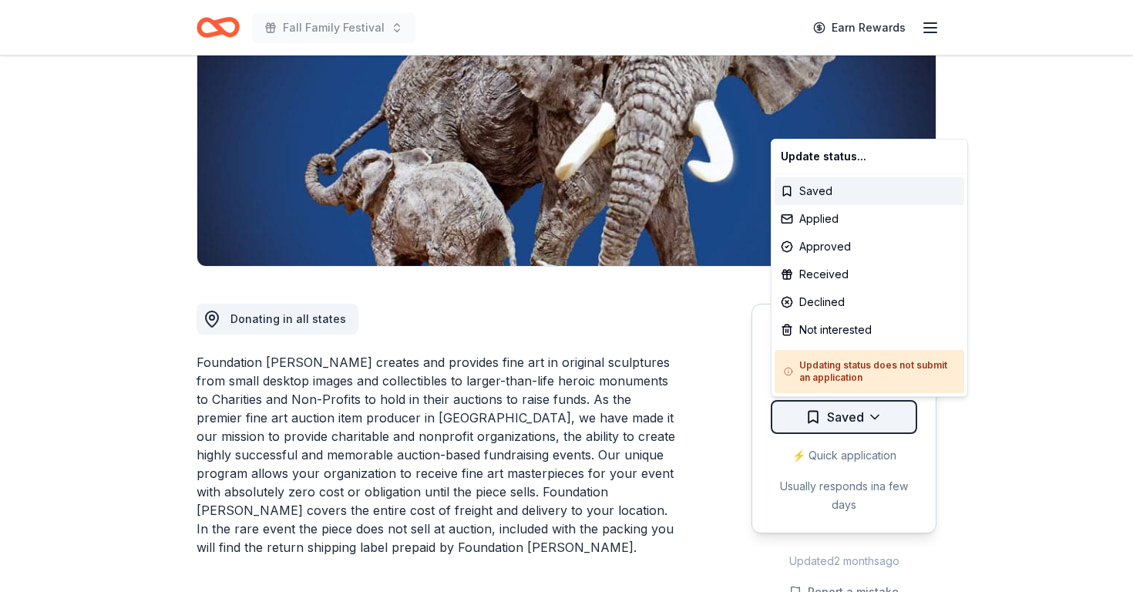
click at [830, 390] on html "Fall Family Festival Earn Rewards Due in 12 days Share Foundation Michelangelo …" at bounding box center [566, 94] width 1133 height 592
click at [825, 338] on div "Not interested" at bounding box center [870, 330] width 190 height 28
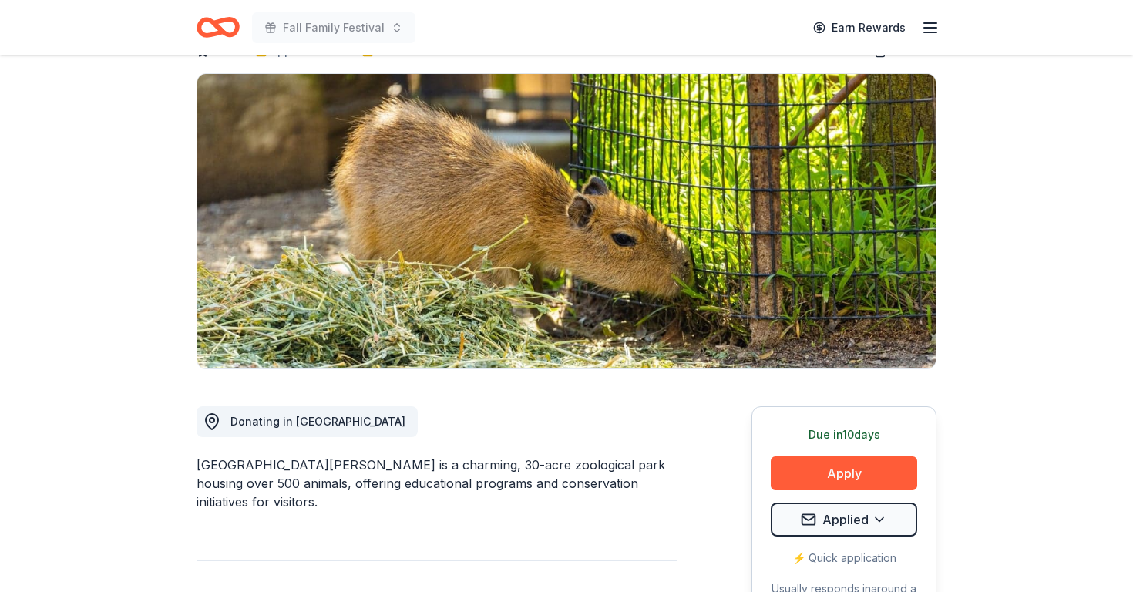
scroll to position [103, 0]
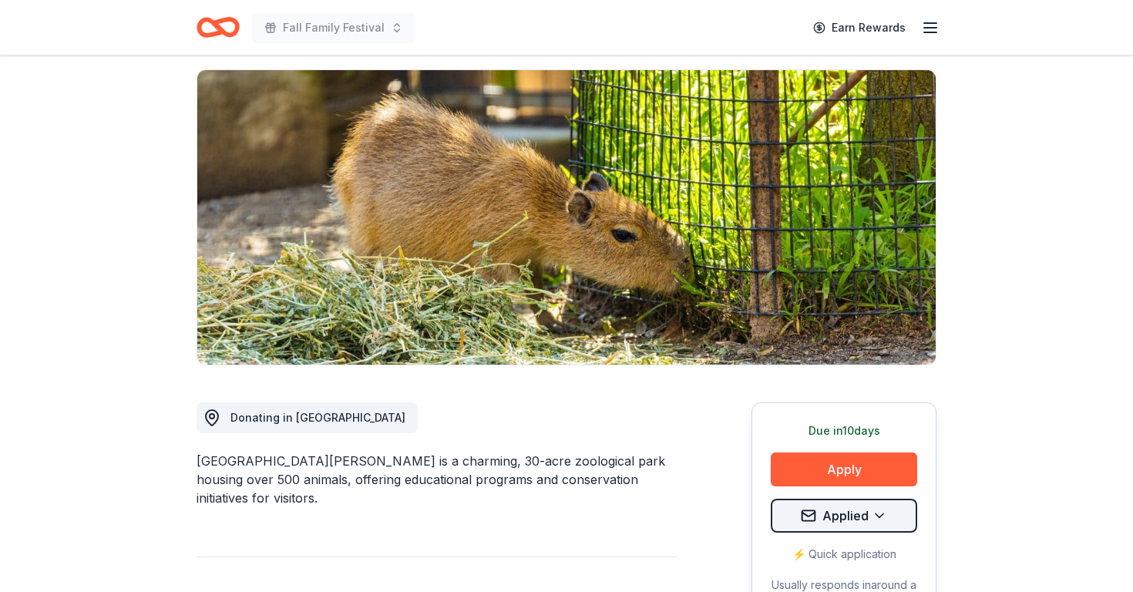
click at [875, 489] on html "Fall Family Festival Earn Rewards Due [DATE] Share [GEOGRAPHIC_DATA][PERSON_NAM…" at bounding box center [566, 193] width 1133 height 592
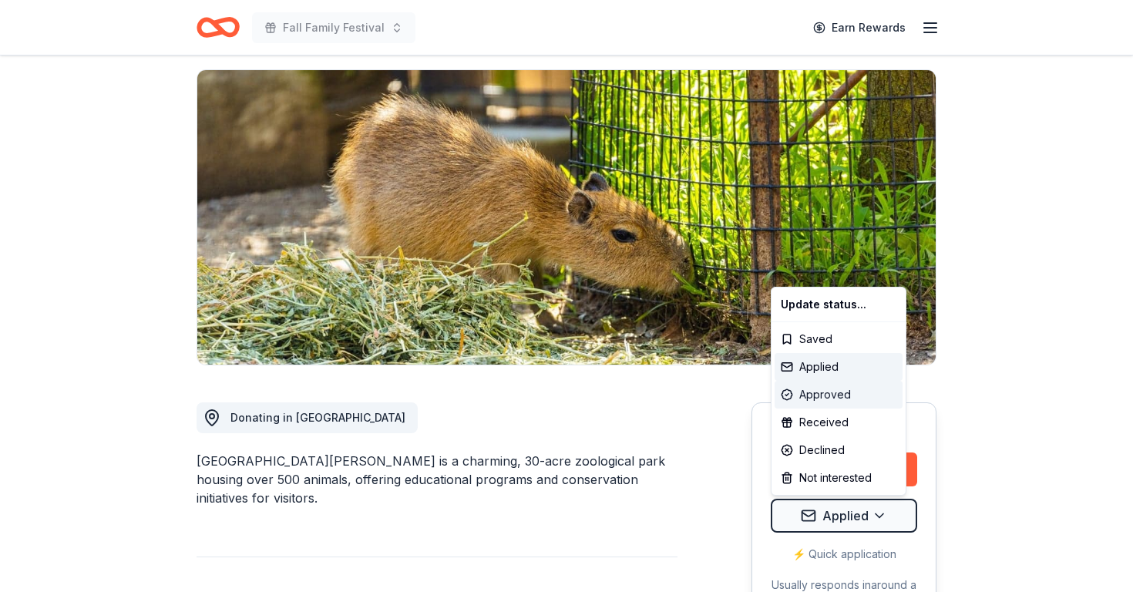
click at [832, 388] on div "Approved" at bounding box center [839, 395] width 128 height 28
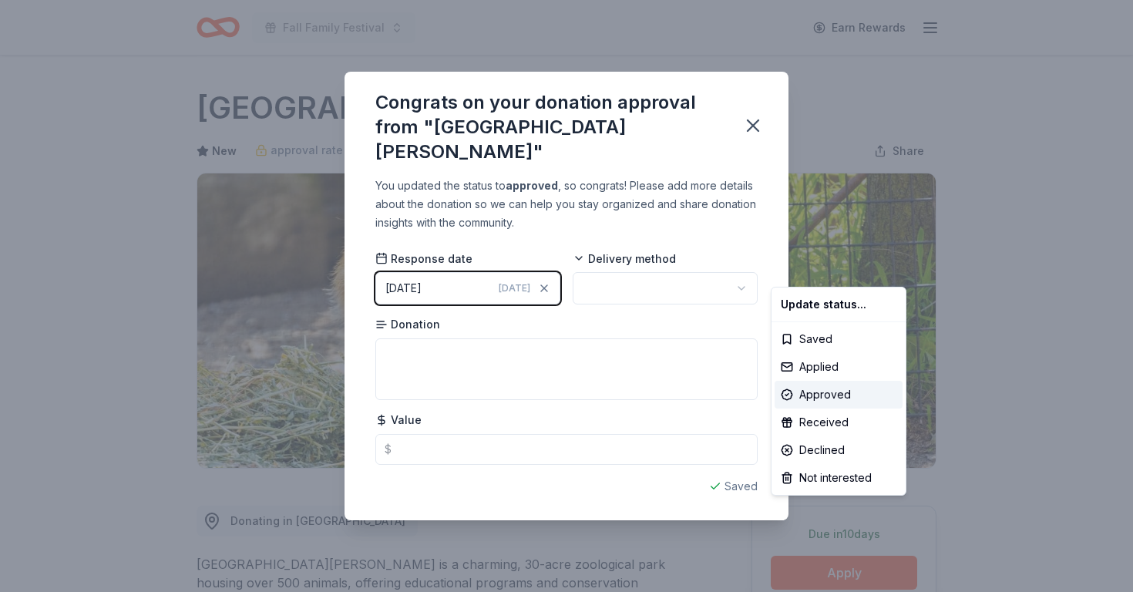
click at [648, 277] on html "Fall Family Festival Earn Rewards Due [DATE] Share [GEOGRAPHIC_DATA][PERSON_NAM…" at bounding box center [566, 296] width 1133 height 592
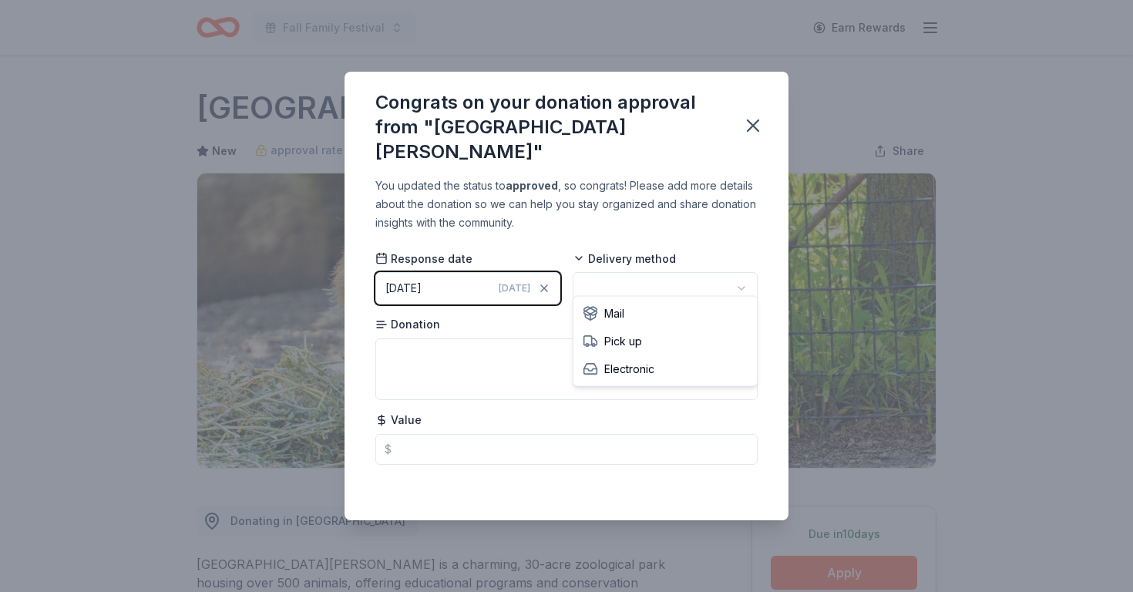
click at [648, 277] on html "Fall Family Festival Earn Rewards Due [DATE] Share [GEOGRAPHIC_DATA][PERSON_NAM…" at bounding box center [566, 296] width 1133 height 592
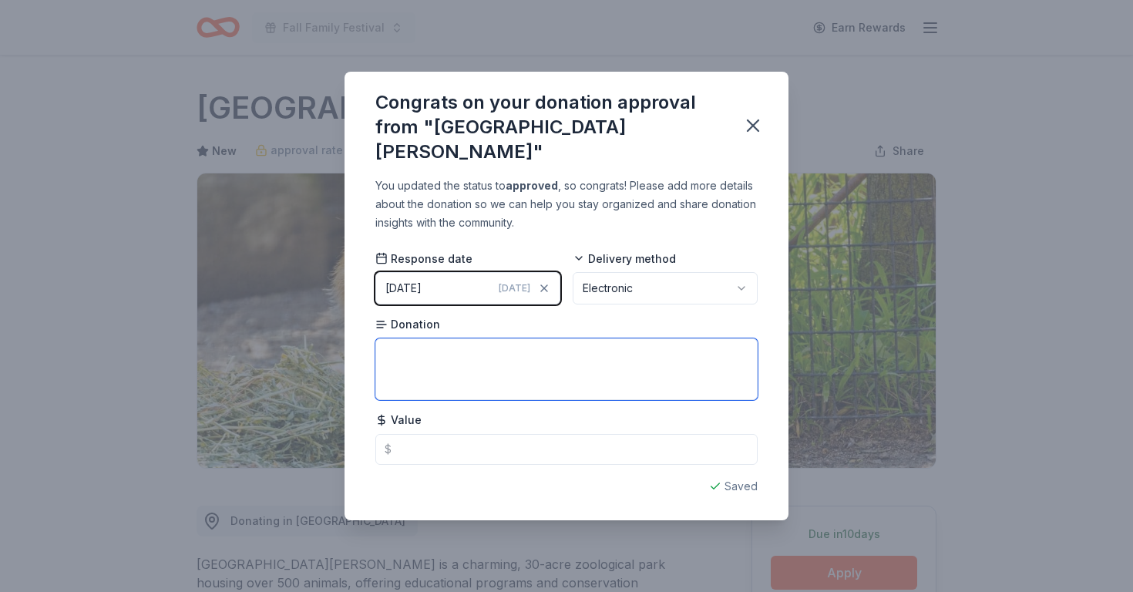
click at [499, 365] on textarea at bounding box center [566, 369] width 382 height 62
type textarea "2 passes and parking"
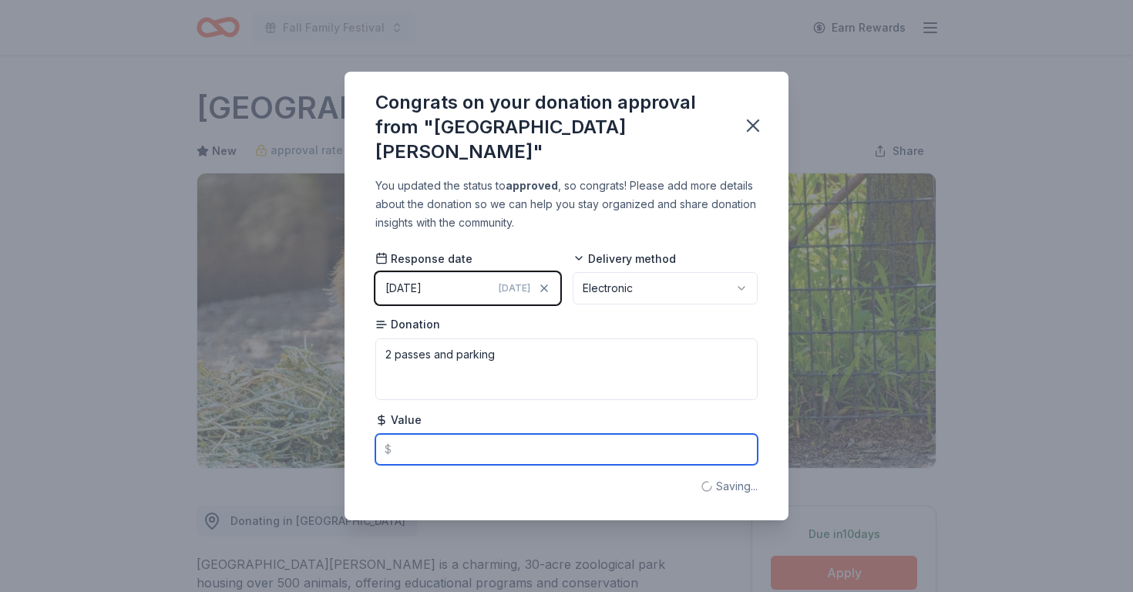
click at [461, 437] on input "text" at bounding box center [566, 449] width 382 height 31
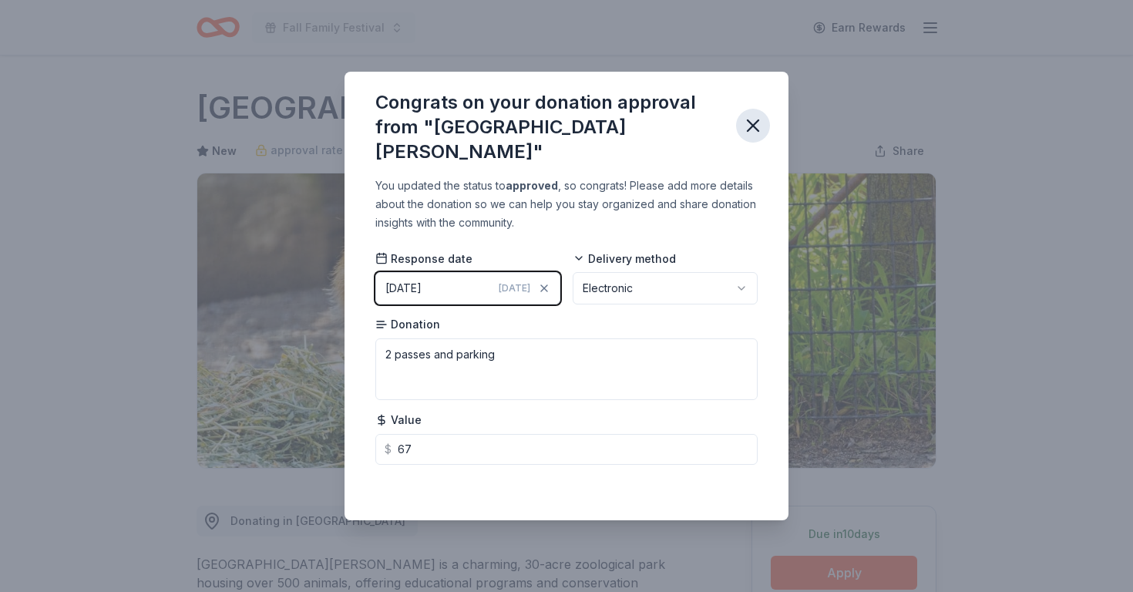
type input "67.00"
click at [748, 136] on icon "button" at bounding box center [753, 126] width 22 height 22
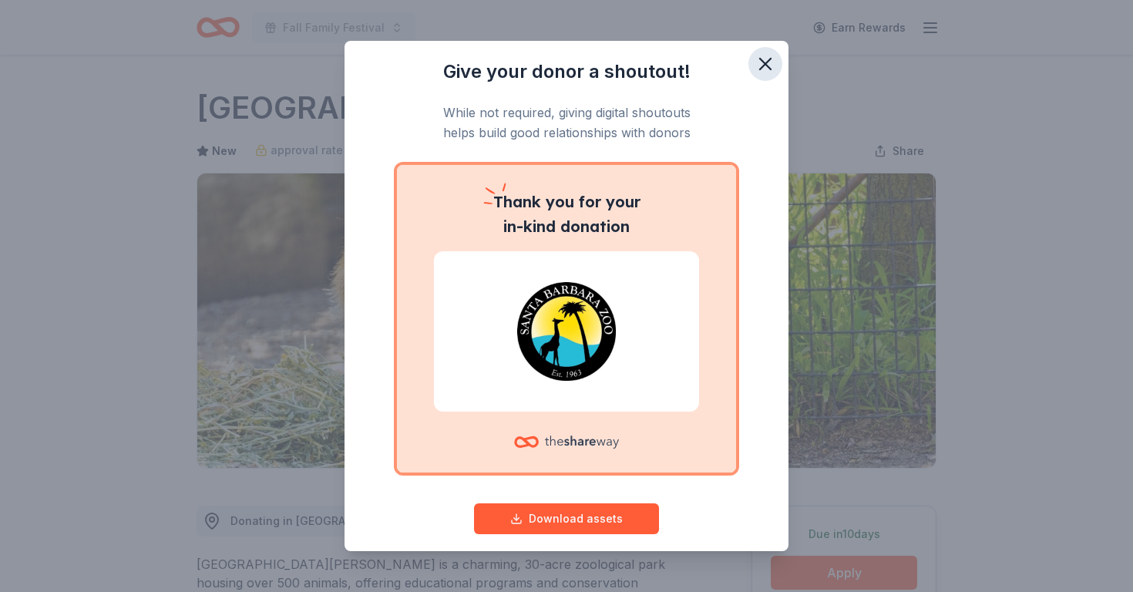
click at [768, 64] on icon "button" at bounding box center [766, 64] width 22 height 22
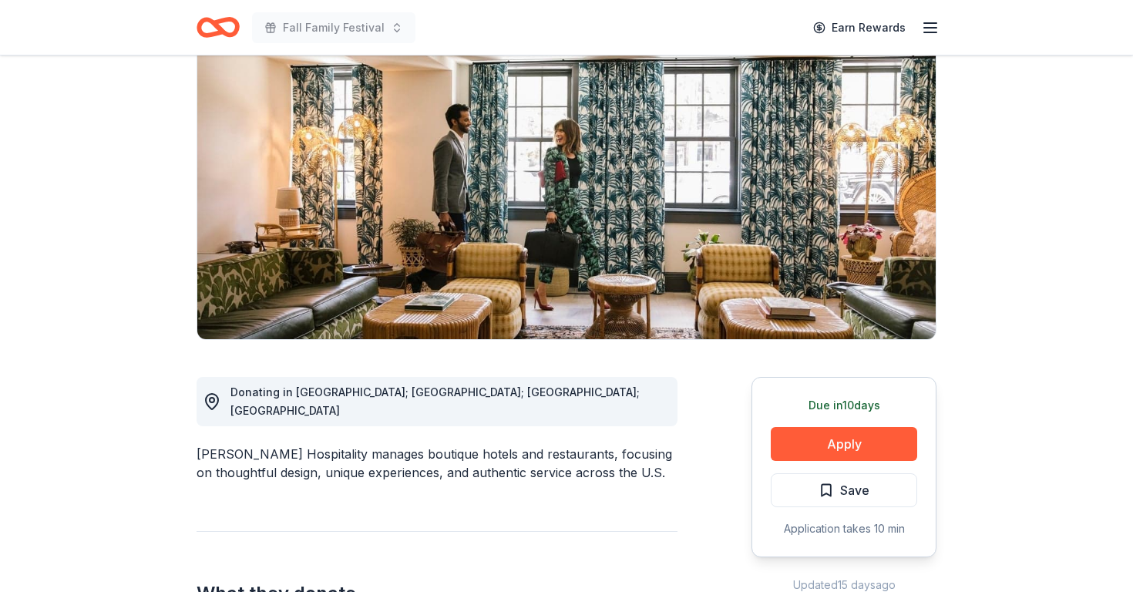
scroll to position [134, 0]
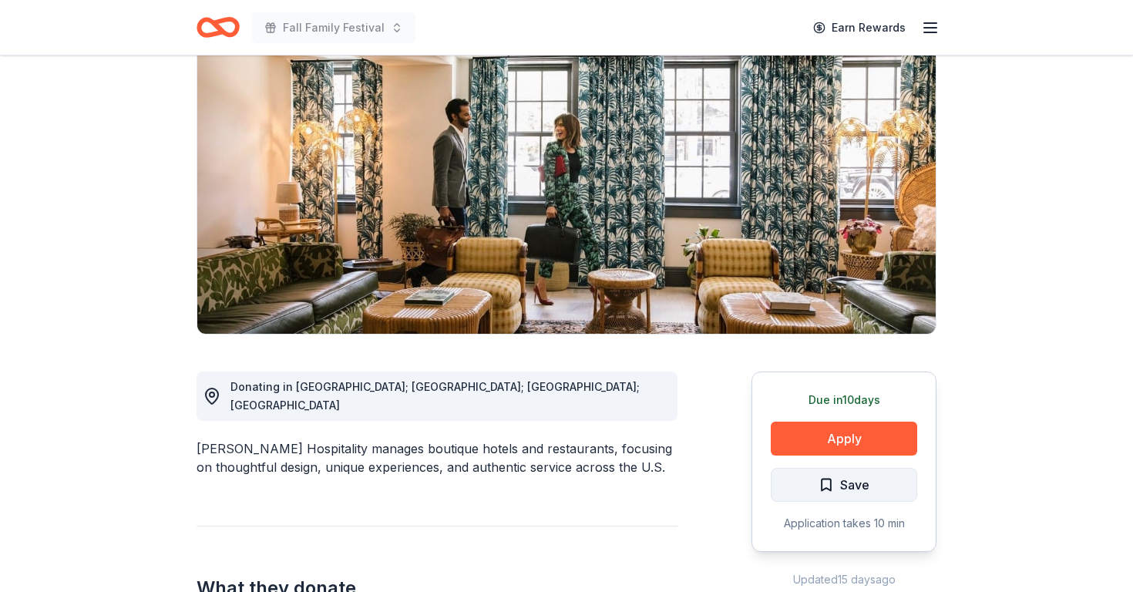
click at [886, 476] on button "Save" at bounding box center [844, 485] width 146 height 34
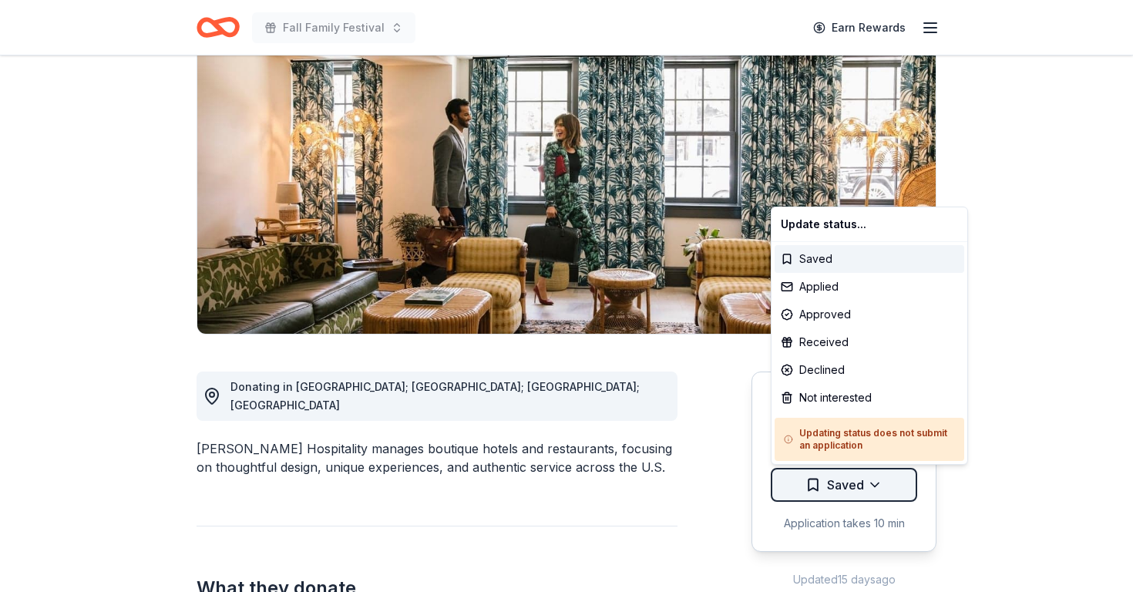
click at [881, 458] on html "Fall Family Festival Earn Rewards Due [DATE] Share [PERSON_NAME] Hospitality Ne…" at bounding box center [566, 162] width 1133 height 592
click at [863, 401] on div "Not interested" at bounding box center [870, 398] width 190 height 28
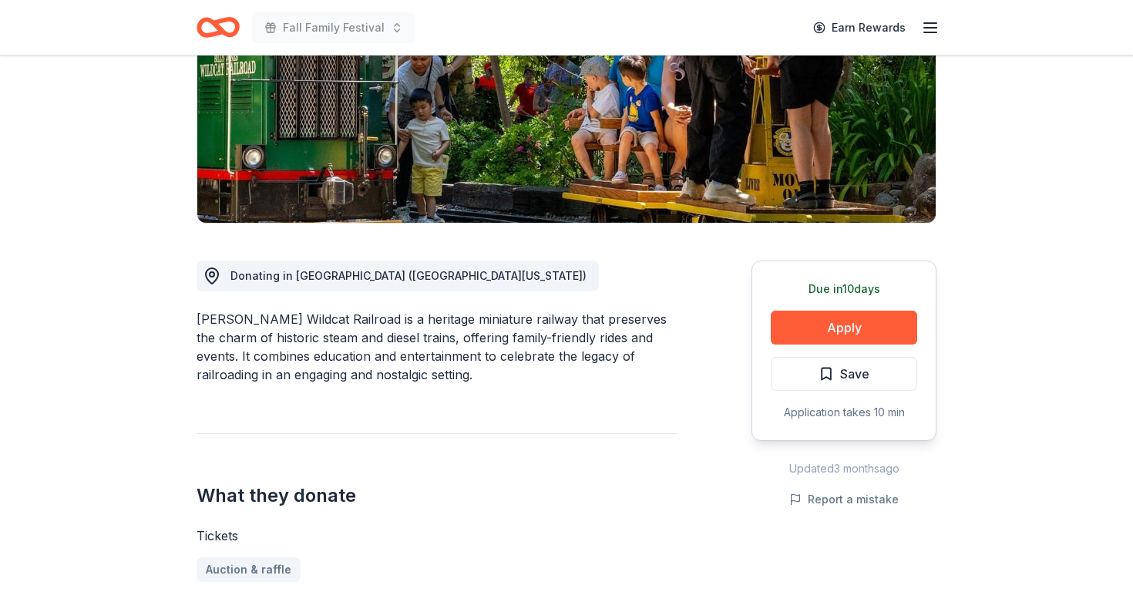
scroll to position [246, 0]
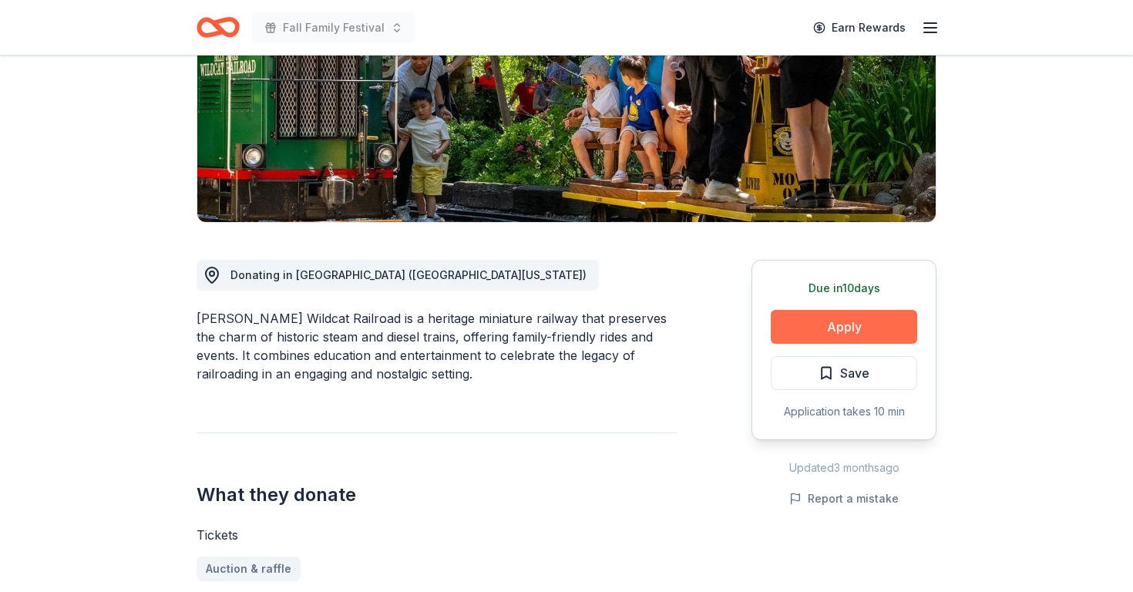
click at [850, 328] on button "Apply" at bounding box center [844, 327] width 146 height 34
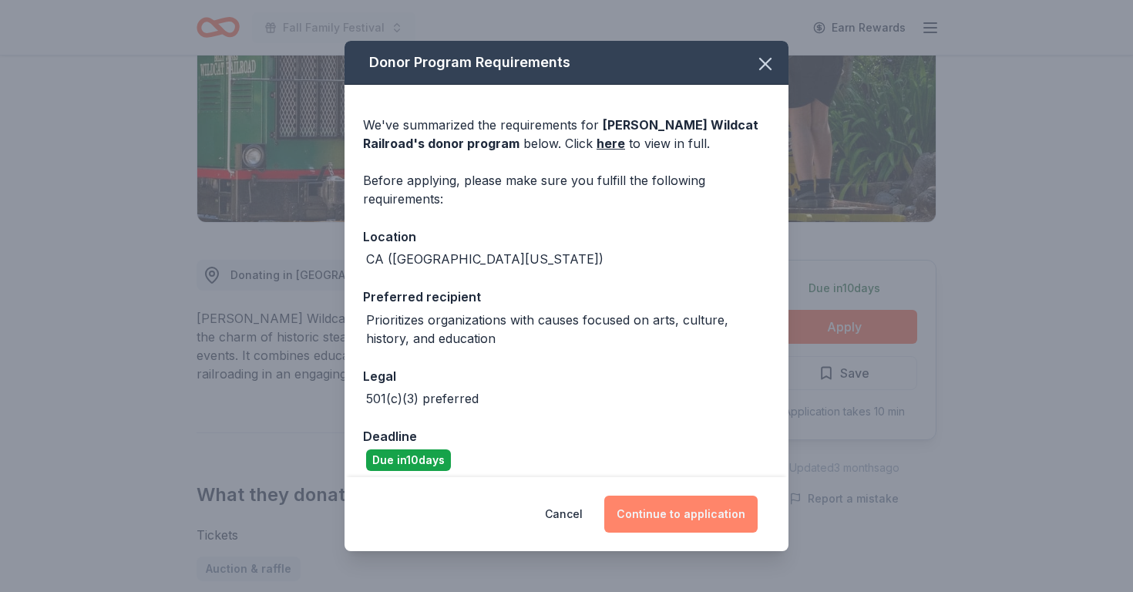
click at [646, 519] on button "Continue to application" at bounding box center [680, 514] width 153 height 37
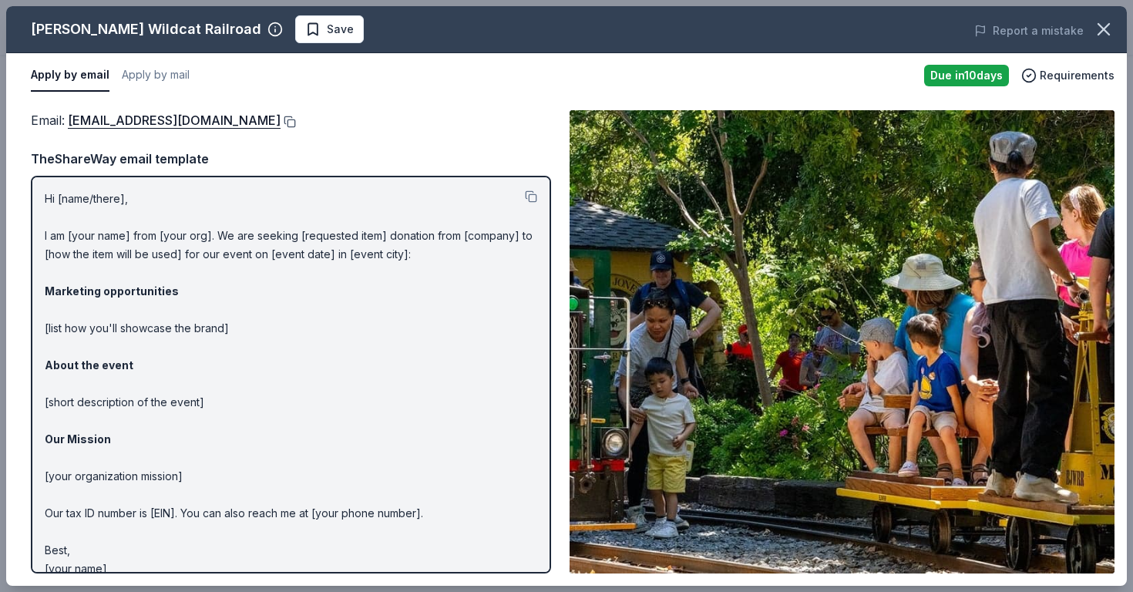
click at [281, 119] on button at bounding box center [288, 122] width 15 height 12
click at [305, 35] on span "Save" at bounding box center [329, 29] width 49 height 18
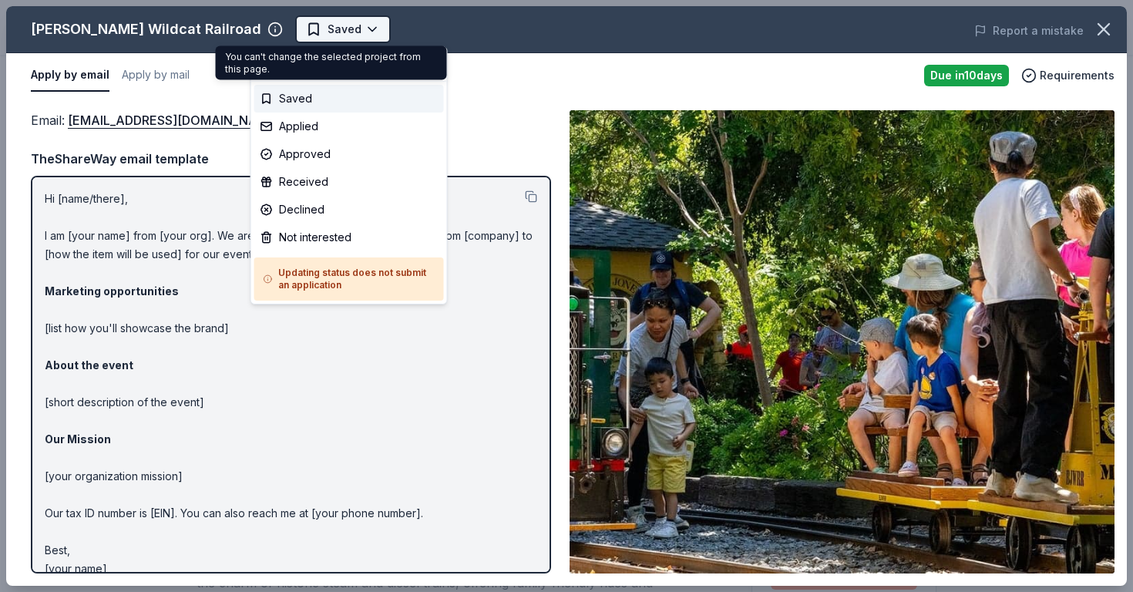
click at [328, 31] on body "Fall Family Festival Earn Rewards Due [DATE] Share [PERSON_NAME] Wildcat Railro…" at bounding box center [566, 296] width 1133 height 592
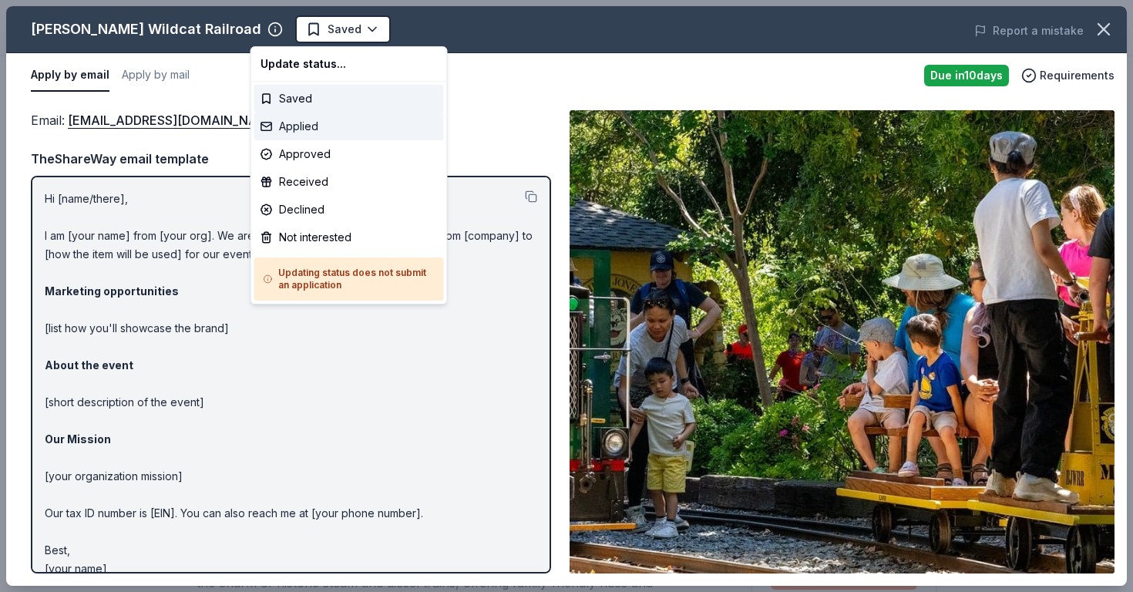
click at [311, 121] on div "Applied" at bounding box center [349, 127] width 190 height 28
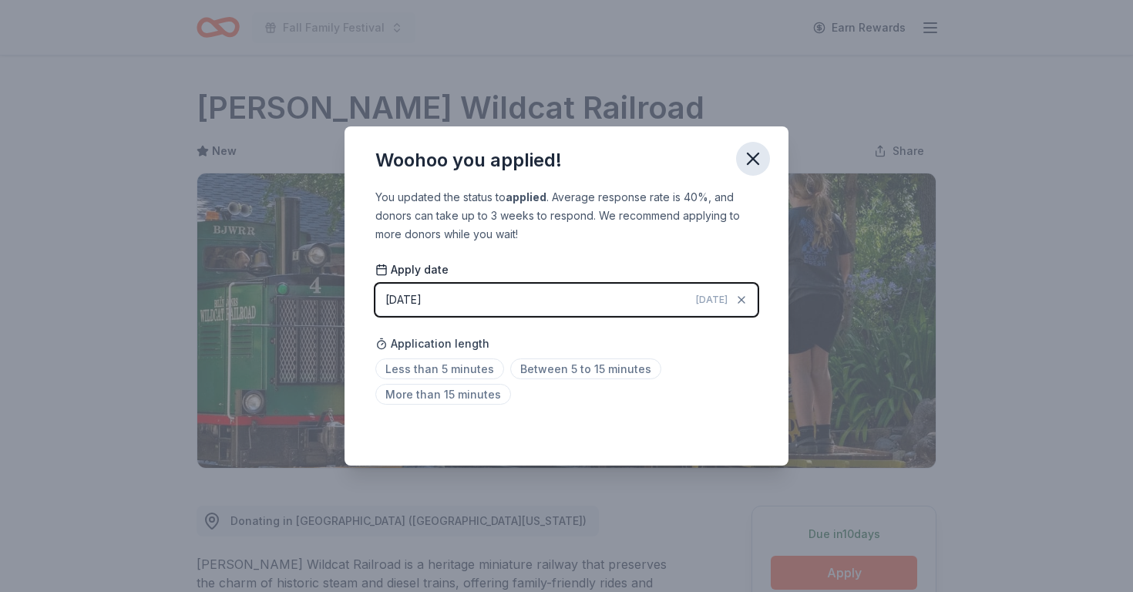
click at [762, 156] on icon "button" at bounding box center [753, 159] width 22 height 22
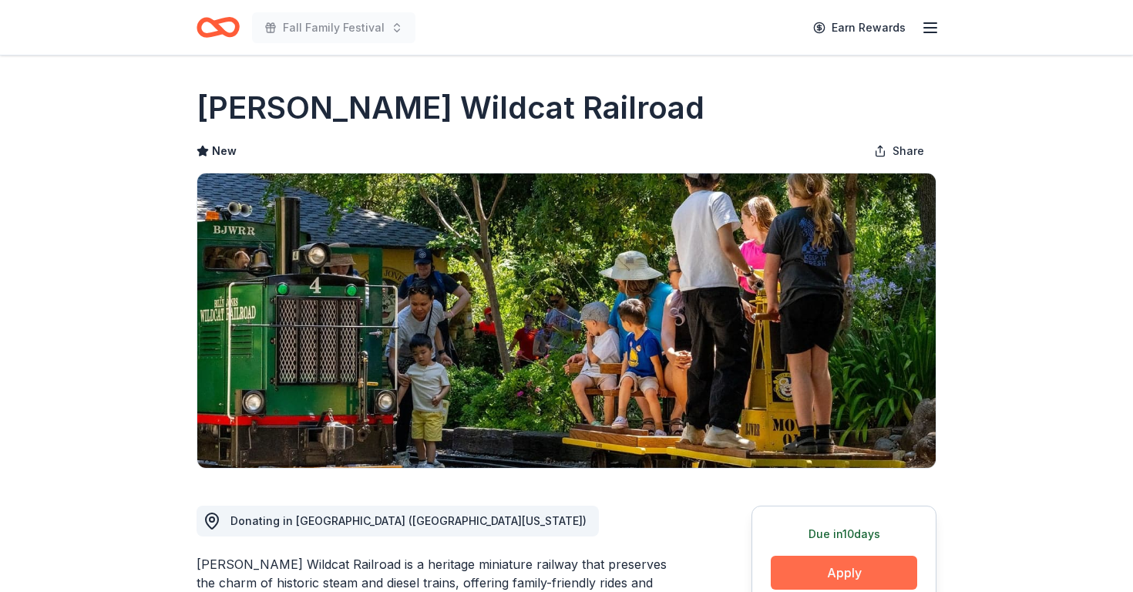
click at [786, 570] on button "Apply" at bounding box center [844, 573] width 146 height 34
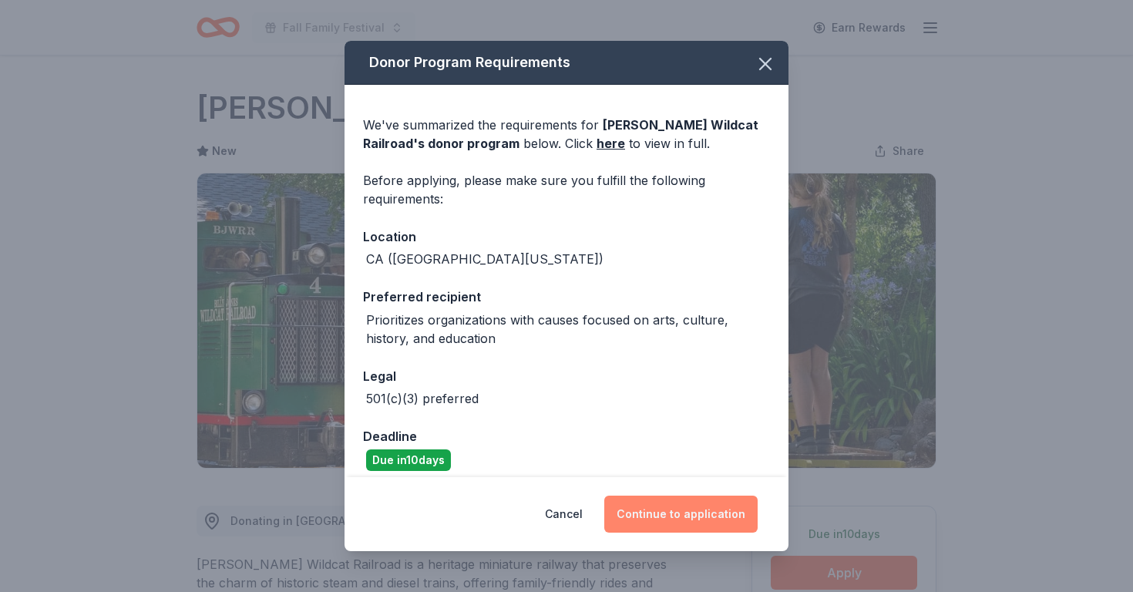
click at [647, 519] on button "Continue to application" at bounding box center [680, 514] width 153 height 37
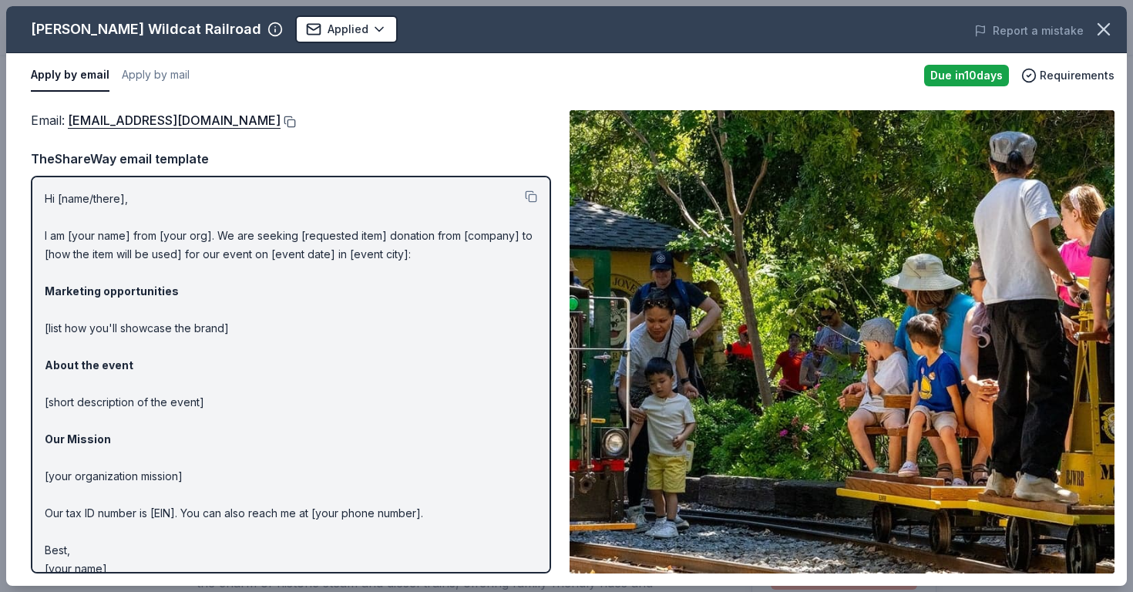
click at [281, 123] on button at bounding box center [288, 122] width 15 height 12
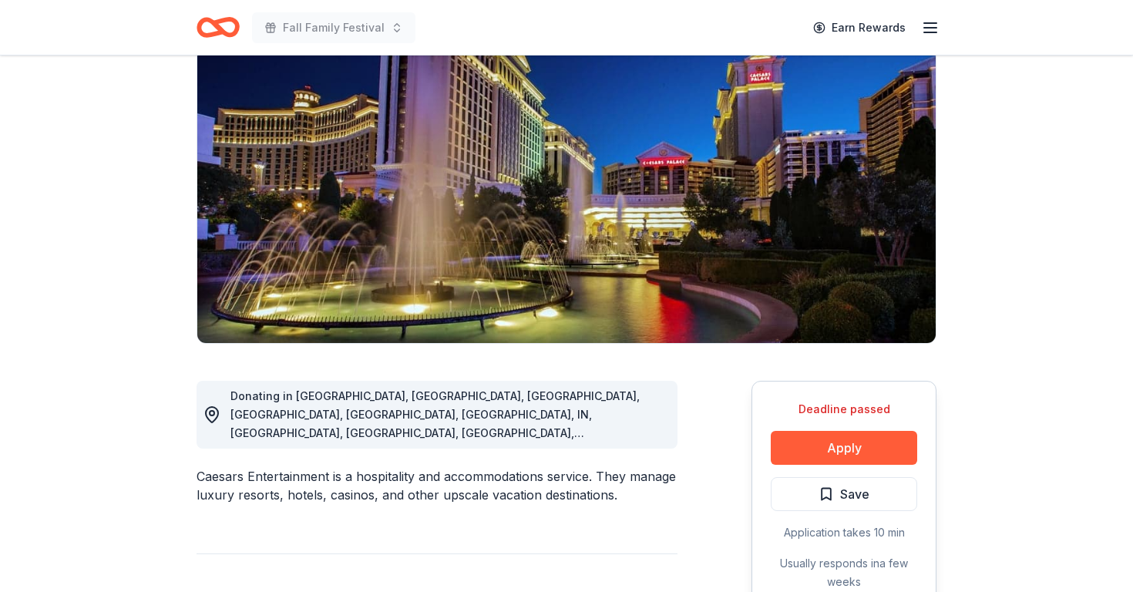
scroll to position [126, 0]
click at [803, 444] on button "Apply" at bounding box center [844, 447] width 146 height 34
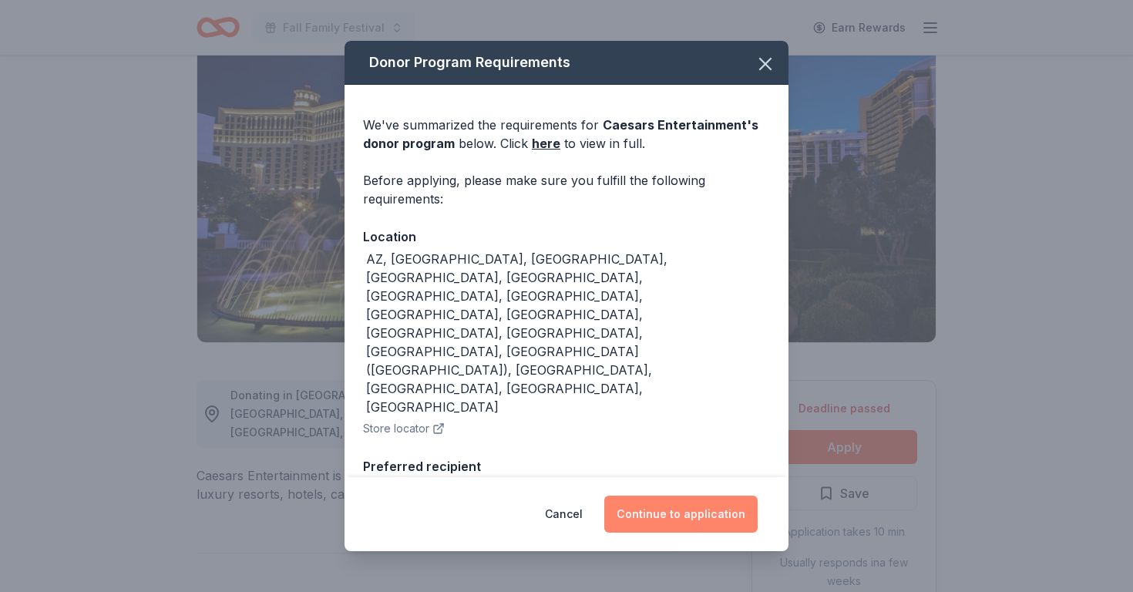
click at [718, 519] on button "Continue to application" at bounding box center [680, 514] width 153 height 37
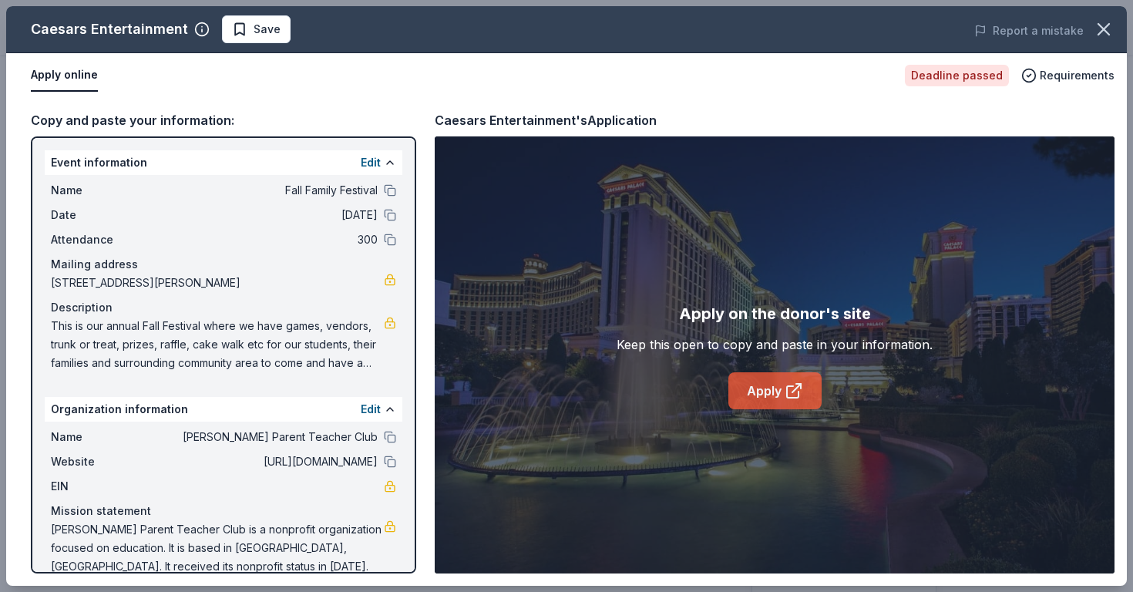
click at [772, 389] on link "Apply" at bounding box center [774, 390] width 93 height 37
click at [775, 395] on link "Apply" at bounding box center [774, 390] width 93 height 37
click at [787, 379] on link "Apply" at bounding box center [774, 390] width 93 height 37
click at [263, 29] on span "Save" at bounding box center [267, 29] width 27 height 18
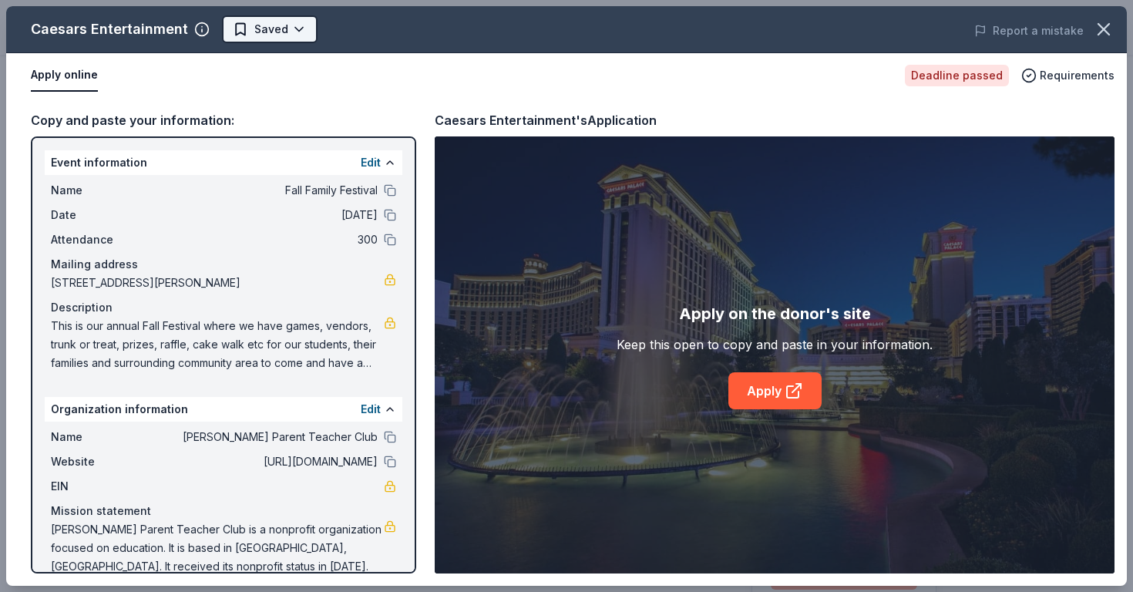
click at [254, 38] on body "Fall Family Festival Earn Rewards Deadline passed Share Caesars Entertainment 2…" at bounding box center [566, 296] width 1133 height 592
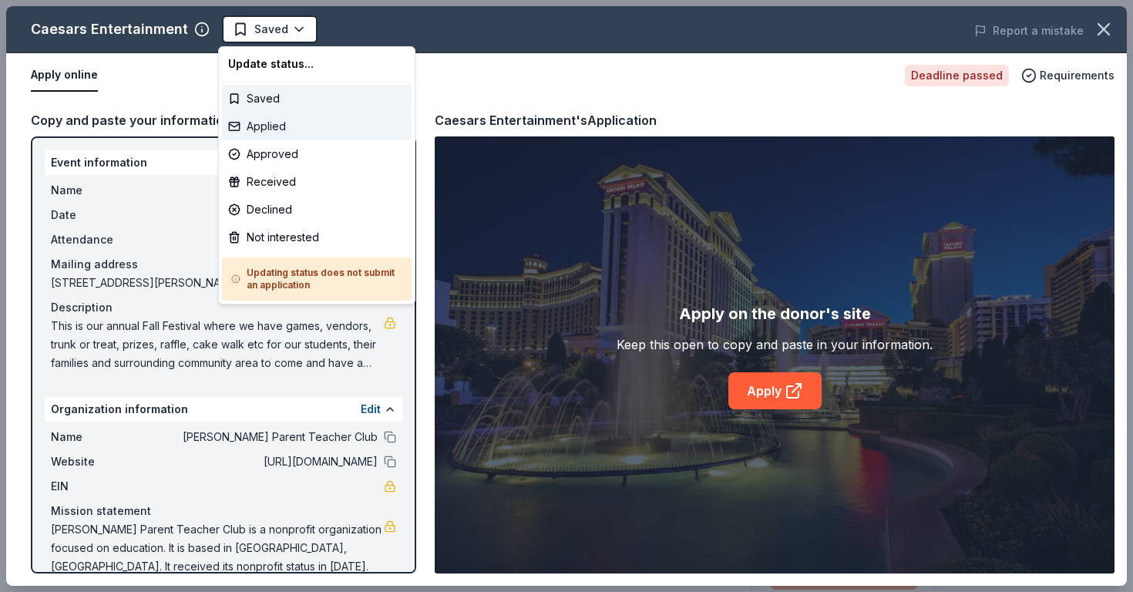
click at [261, 127] on div "Applied" at bounding box center [317, 127] width 190 height 28
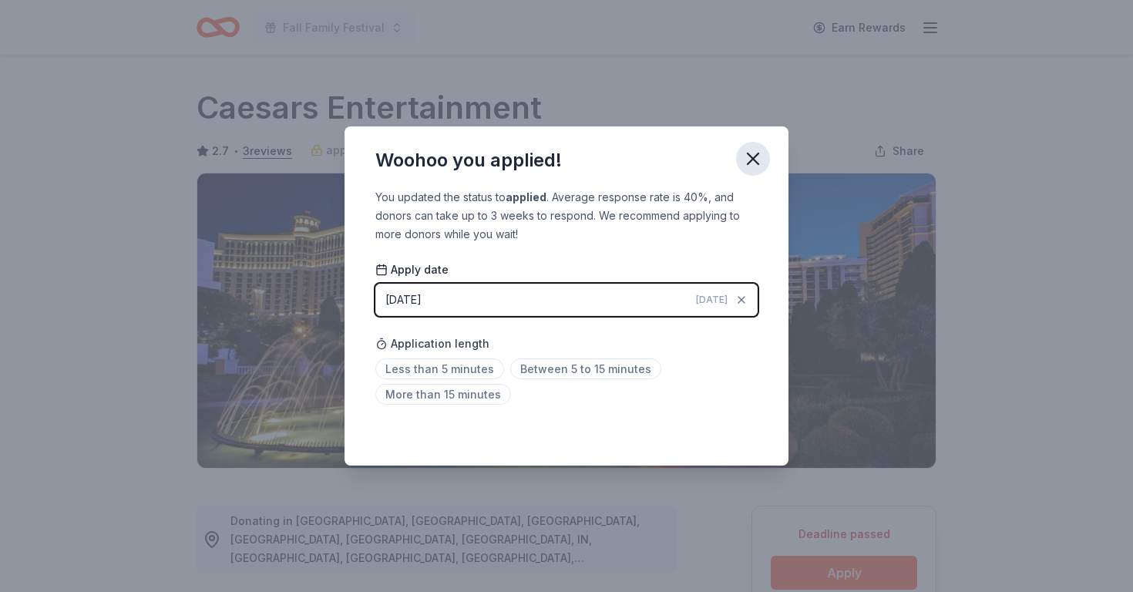
click at [745, 148] on icon "button" at bounding box center [753, 159] width 22 height 22
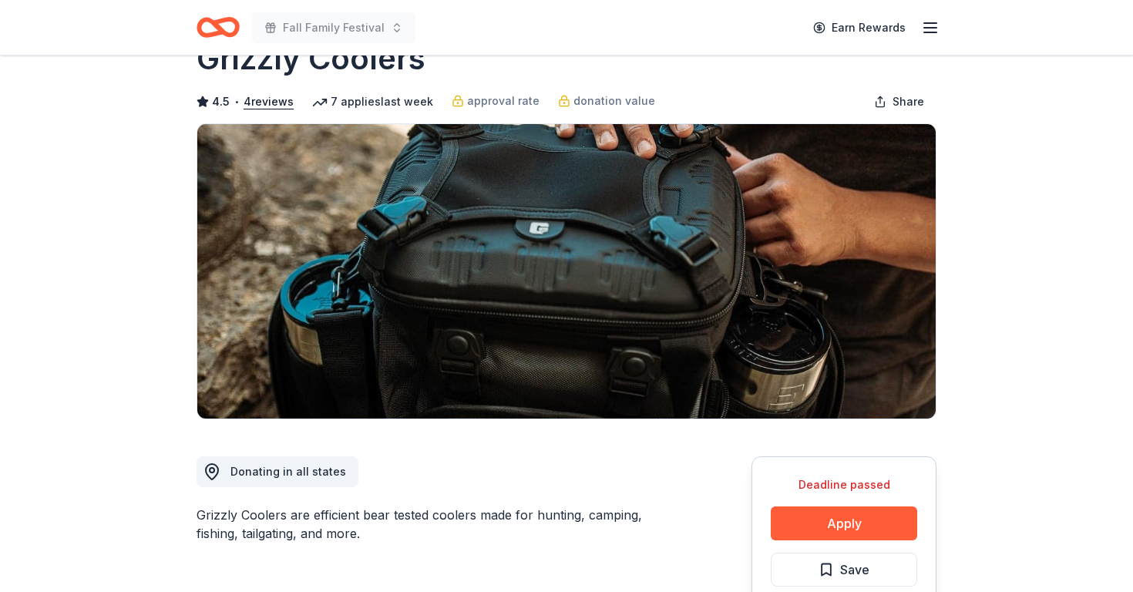
scroll to position [57, 0]
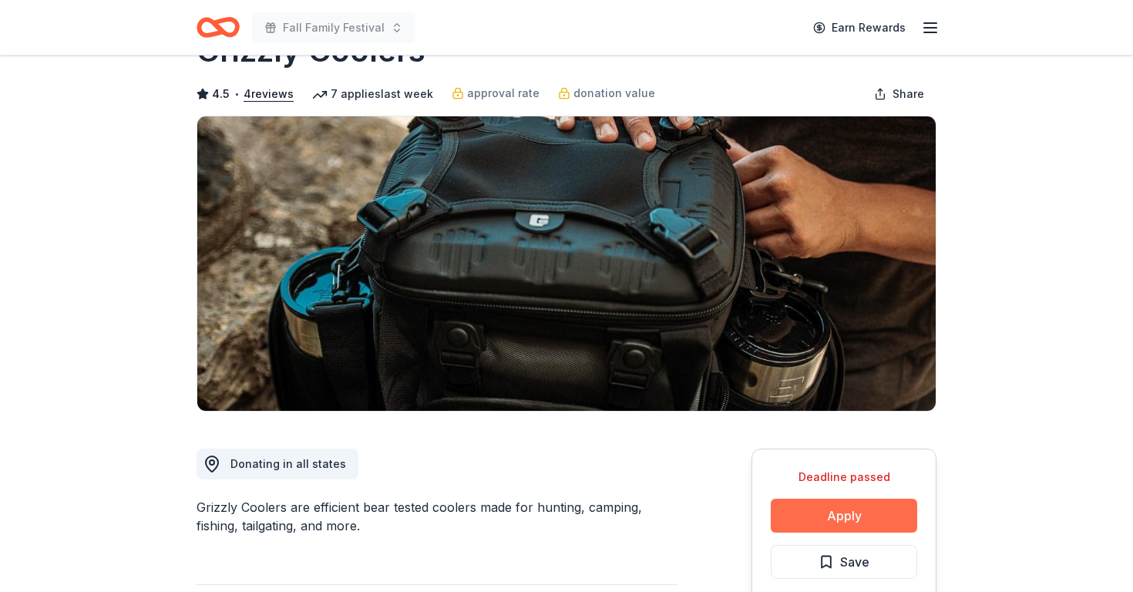
click at [818, 516] on button "Apply" at bounding box center [844, 516] width 146 height 34
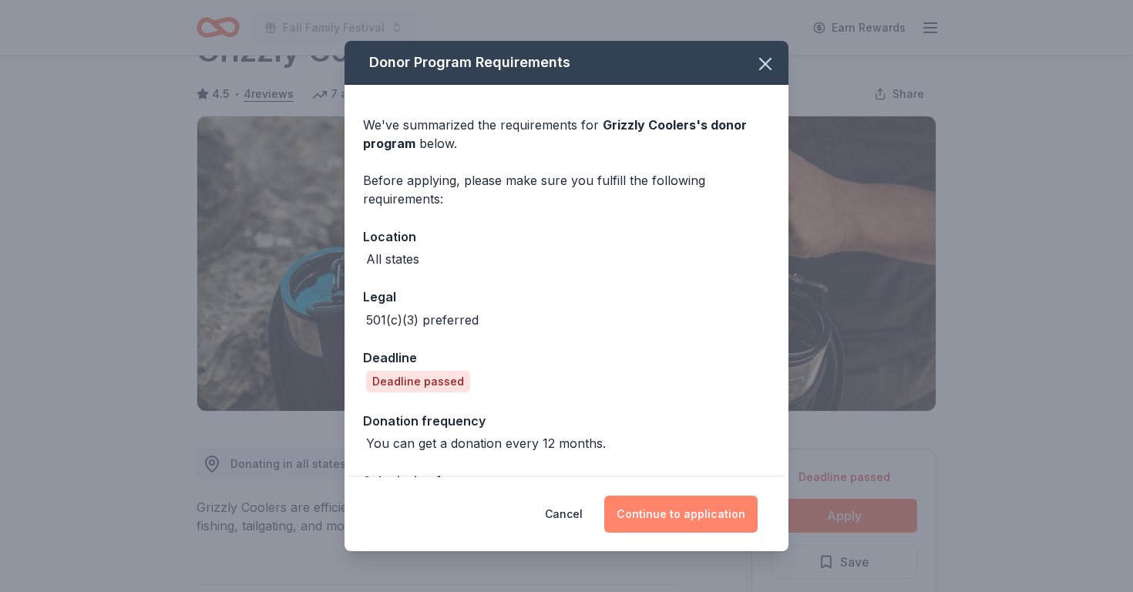
click at [674, 497] on button "Continue to application" at bounding box center [680, 514] width 153 height 37
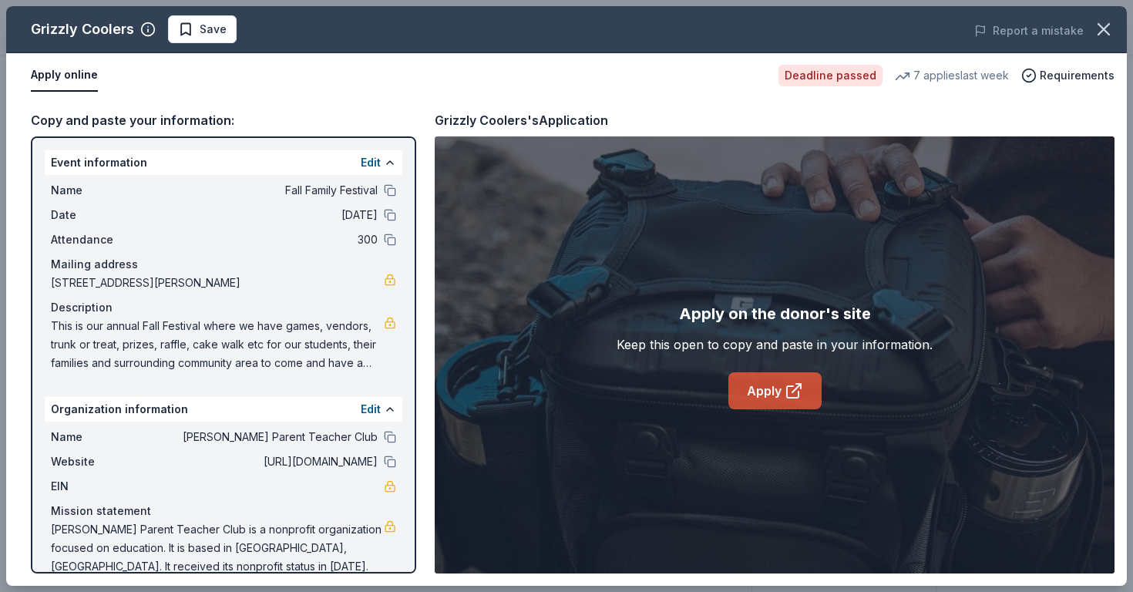
click at [780, 392] on link "Apply" at bounding box center [774, 390] width 93 height 37
click at [225, 38] on button "Save" at bounding box center [202, 29] width 69 height 28
click at [242, 34] on html "Fall Family Festival Earn Rewards Deadline passed Share Grizzly Coolers 4.5 • 4…" at bounding box center [566, 239] width 1133 height 592
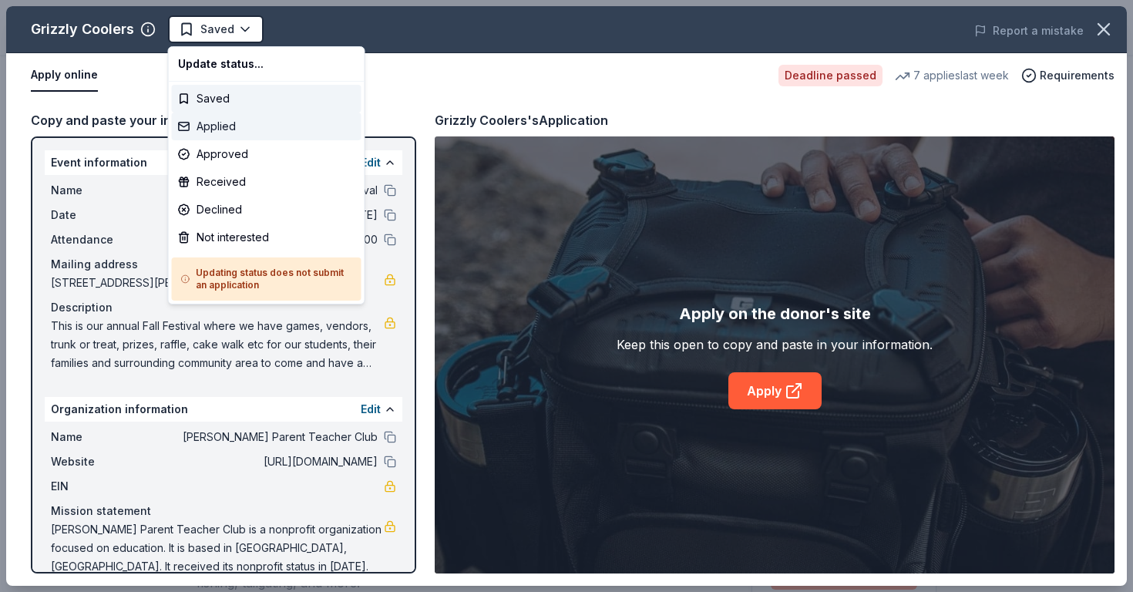
click at [230, 127] on div "Applied" at bounding box center [267, 127] width 190 height 28
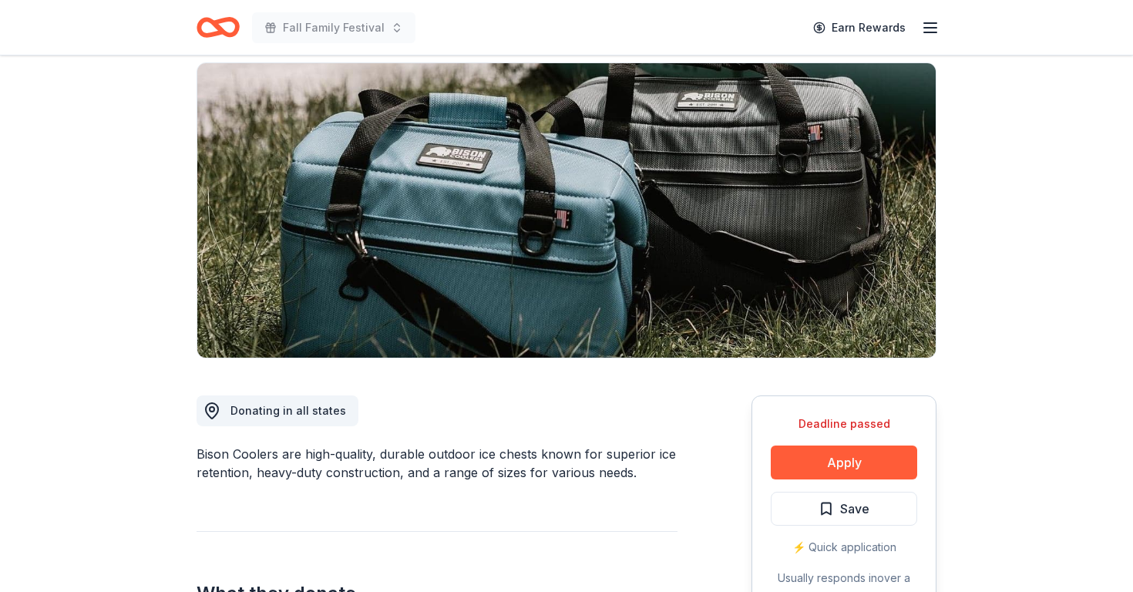
scroll to position [126, 0]
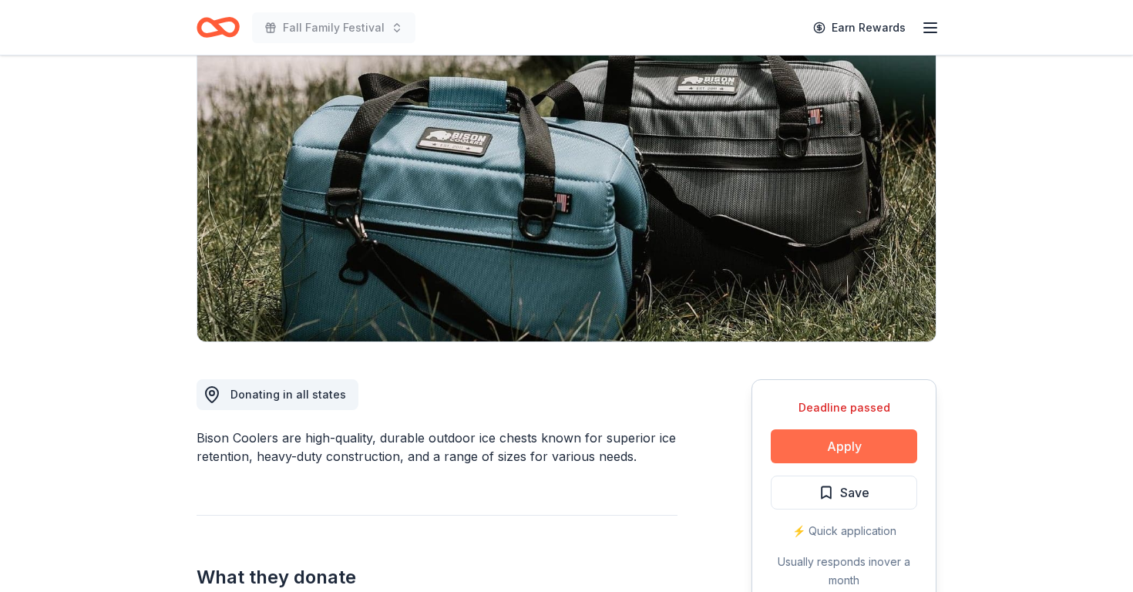
click at [810, 446] on button "Apply" at bounding box center [844, 446] width 146 height 34
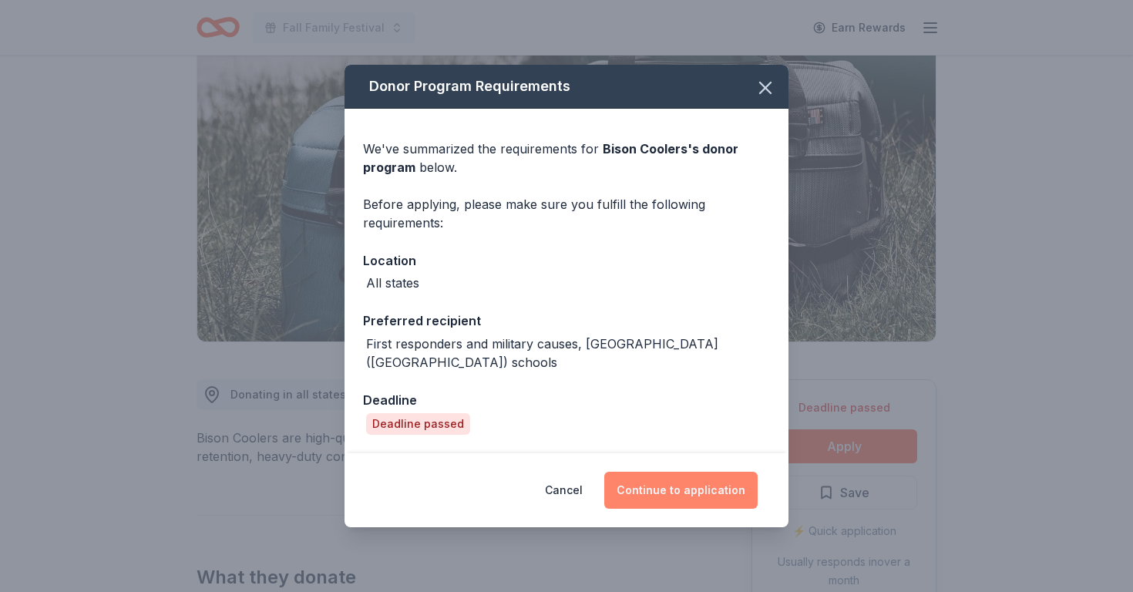
click at [681, 498] on button "Continue to application" at bounding box center [680, 490] width 153 height 37
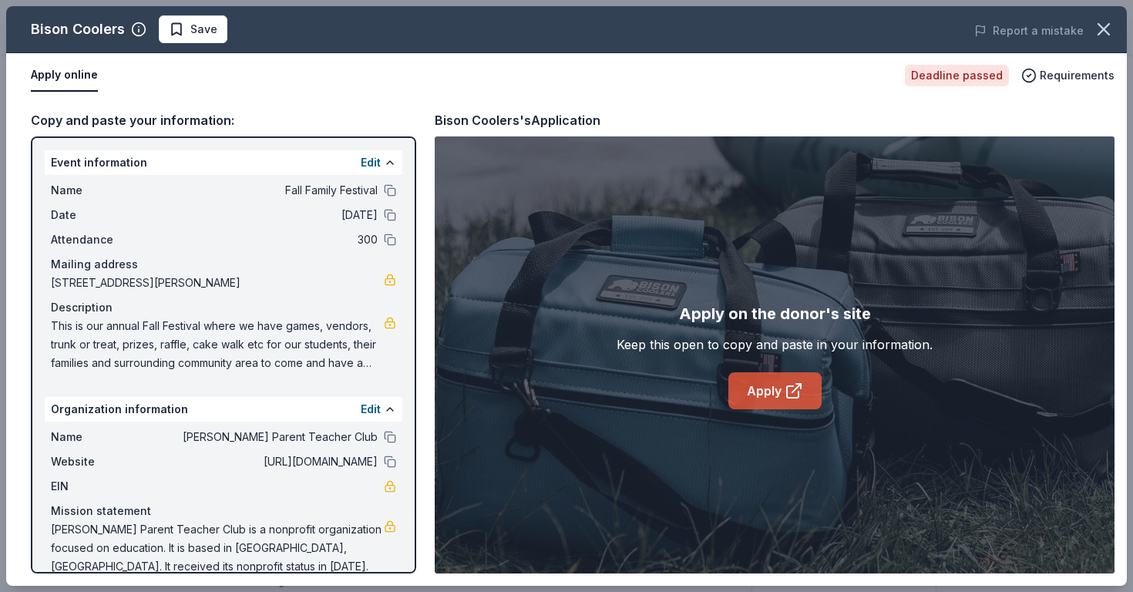
click at [768, 390] on link "Apply" at bounding box center [774, 390] width 93 height 37
click at [182, 32] on span "Save" at bounding box center [193, 29] width 49 height 18
click at [224, 34] on html "Fall Family Festival Earn Rewards Deadline passed Share Bison Coolers New appro…" at bounding box center [566, 170] width 1133 height 592
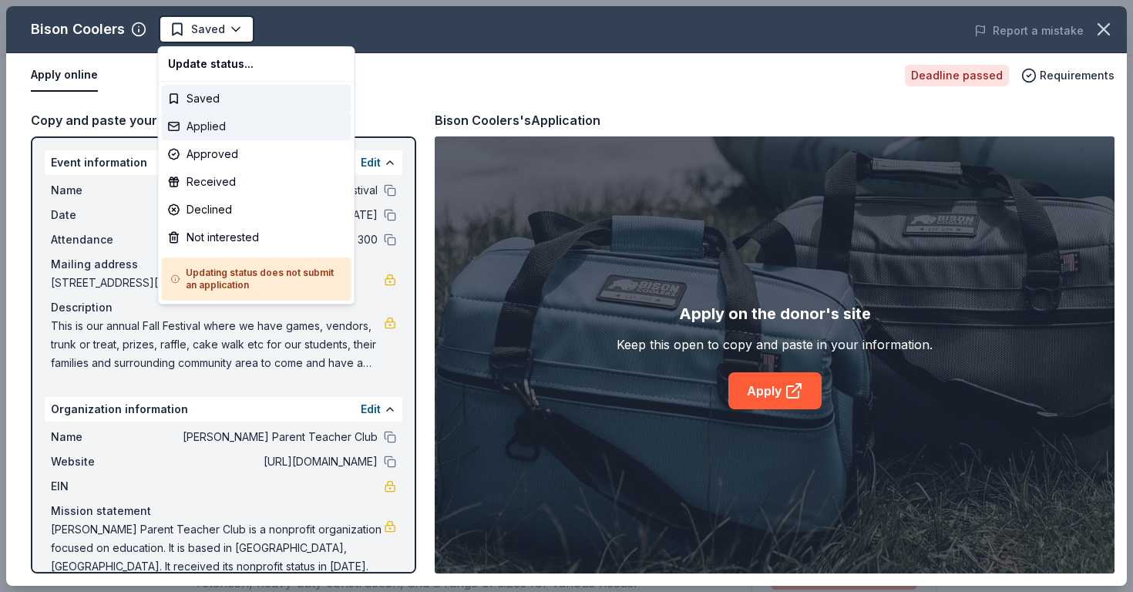
click at [215, 134] on div "Applied" at bounding box center [257, 127] width 190 height 28
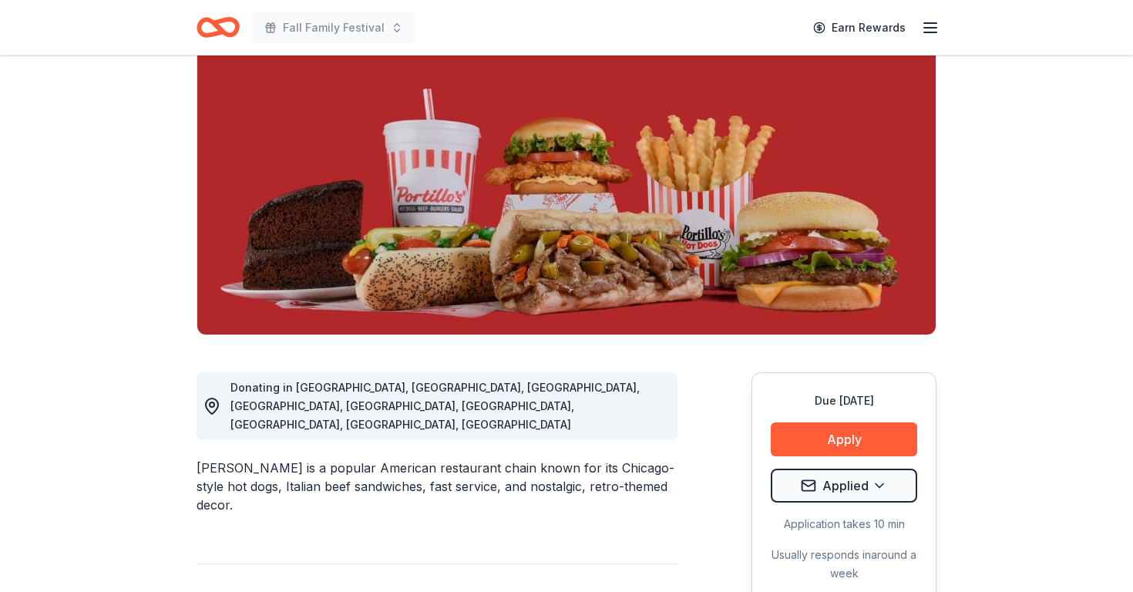
scroll to position [135, 0]
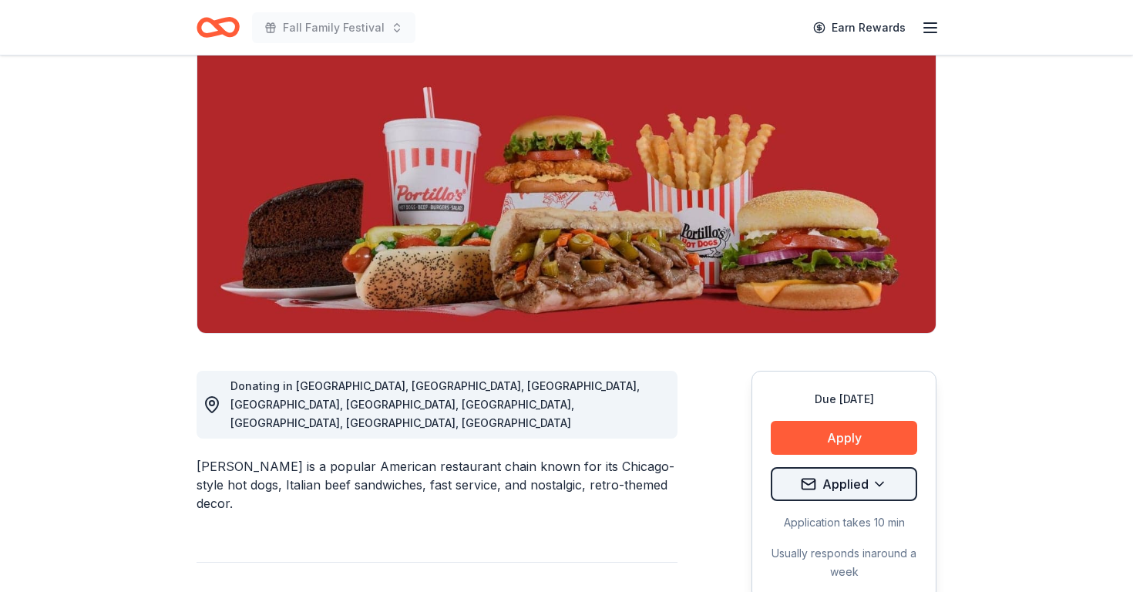
click at [868, 457] on html "Fall Family Festival Earn Rewards Due [DATE] Share [PERSON_NAME] 5.0 • 4 review…" at bounding box center [566, 161] width 1133 height 592
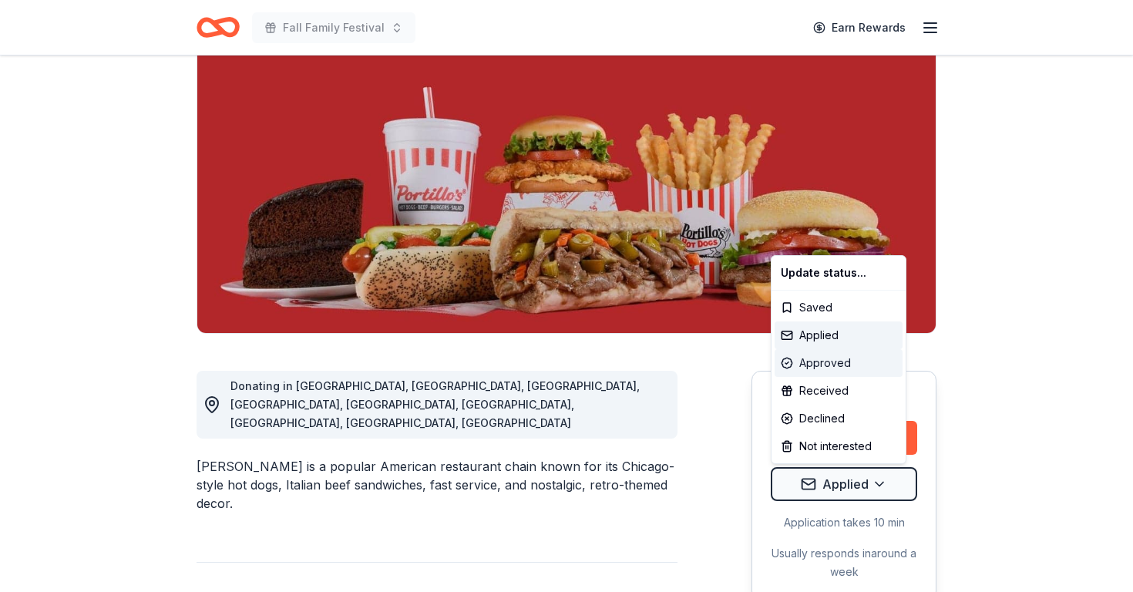
click at [827, 362] on div "Approved" at bounding box center [839, 363] width 128 height 28
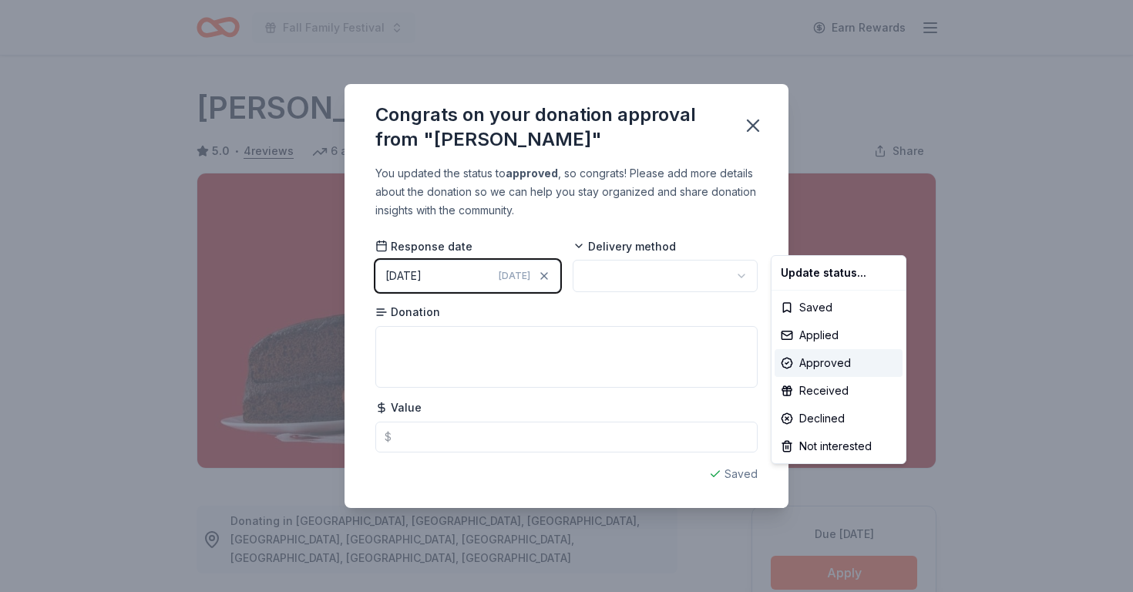
click at [650, 281] on html "Fall Family Festival Earn Rewards Due [DATE] Share [PERSON_NAME] 5.0 • 4 review…" at bounding box center [566, 296] width 1133 height 592
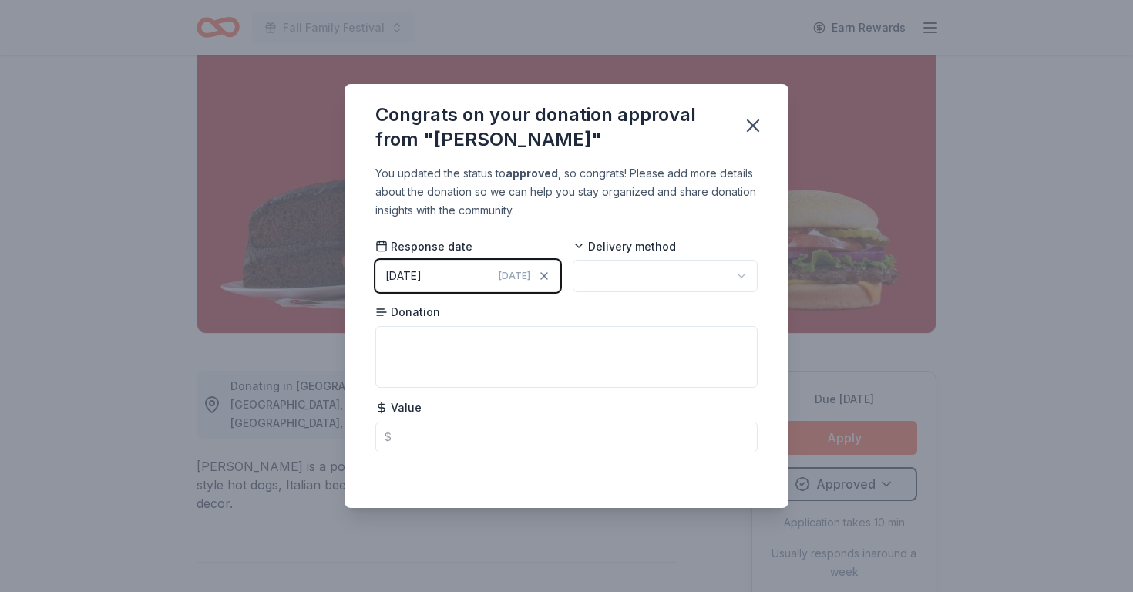
click at [650, 281] on html "Fall Family Festival Earn Rewards Due [DATE] Share [PERSON_NAME] 5.0 • 4 review…" at bounding box center [566, 161] width 1133 height 592
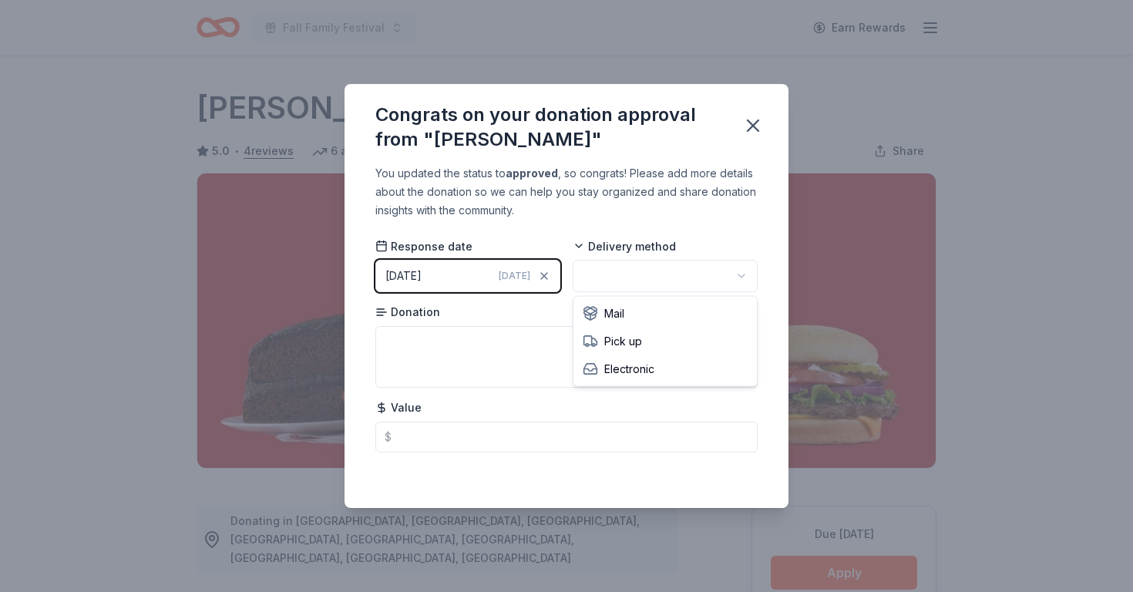
scroll to position [0, 0]
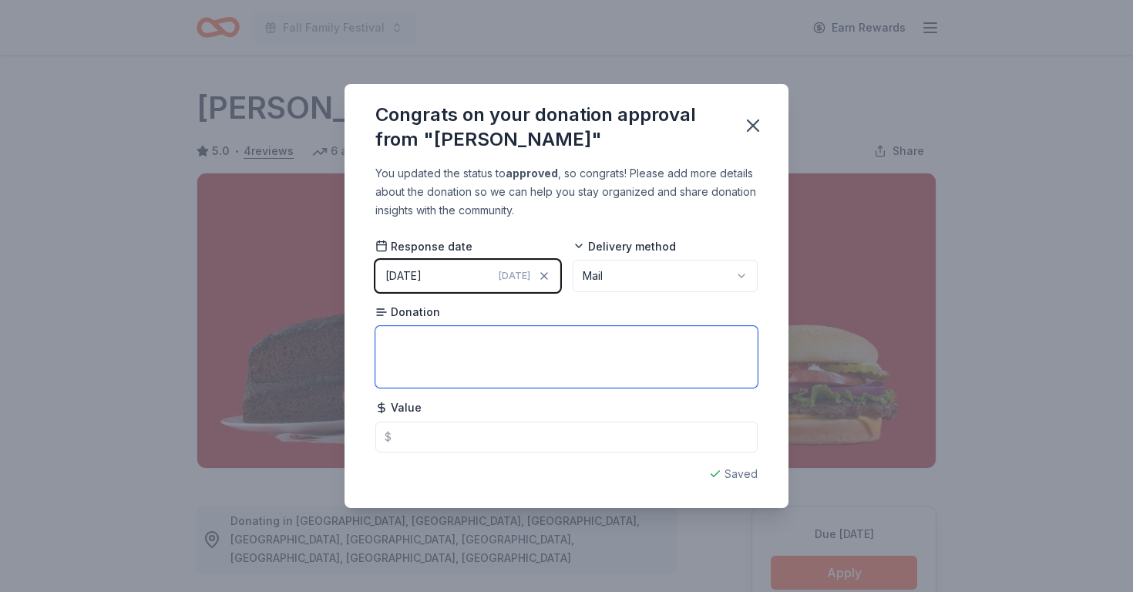
click at [447, 361] on textarea at bounding box center [566, 357] width 382 height 62
type textarea "Swag Bag and gift cards"
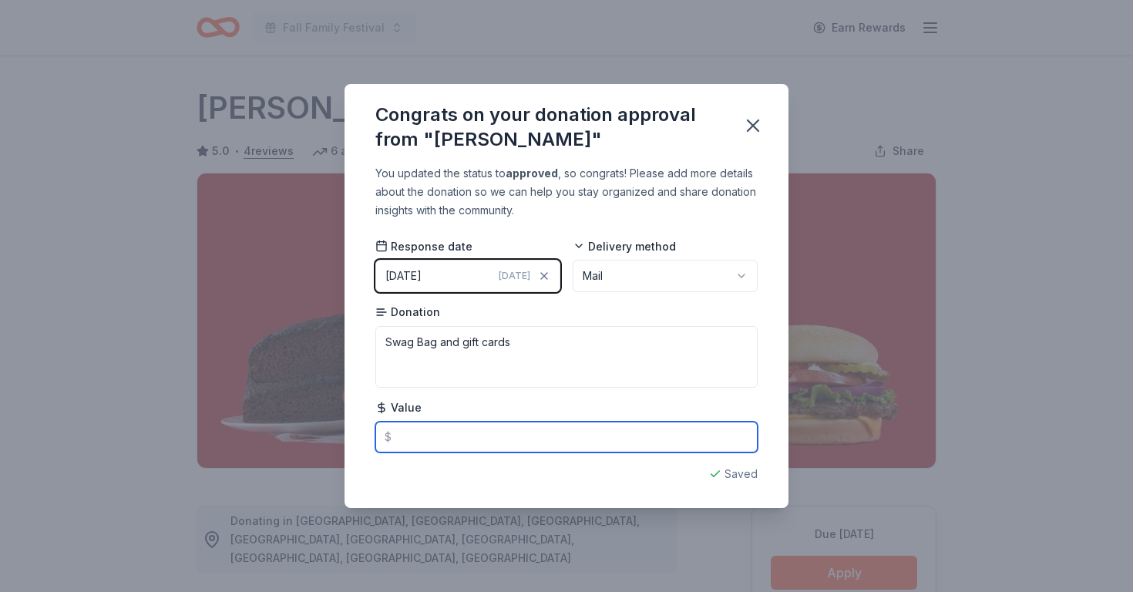
click at [418, 446] on input "text" at bounding box center [566, 437] width 382 height 31
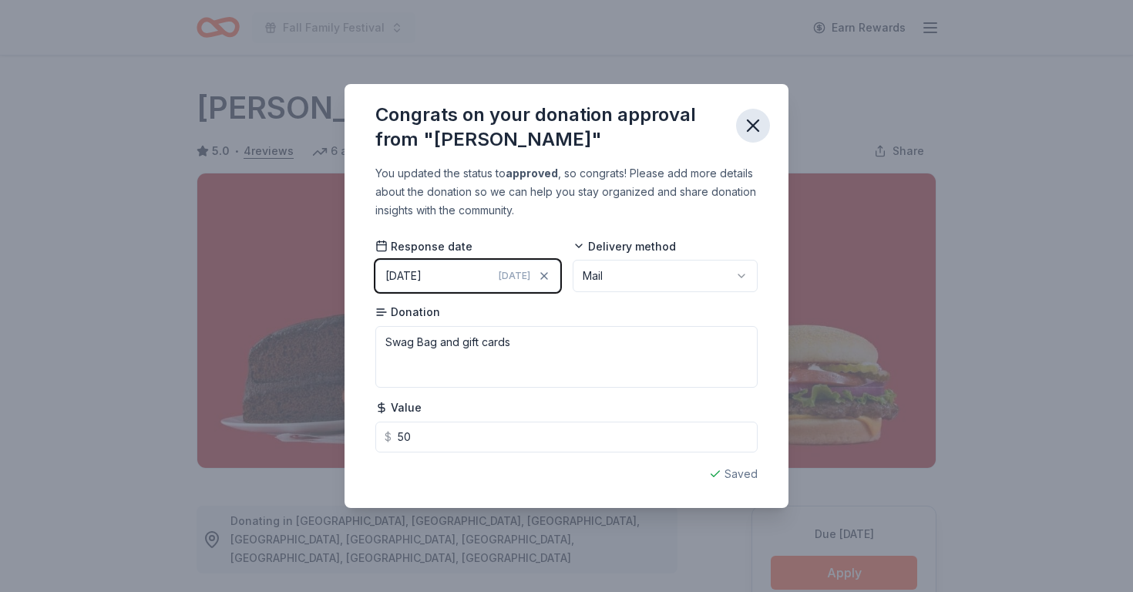
type input "50.00"
click at [755, 131] on icon "button" at bounding box center [753, 126] width 22 height 22
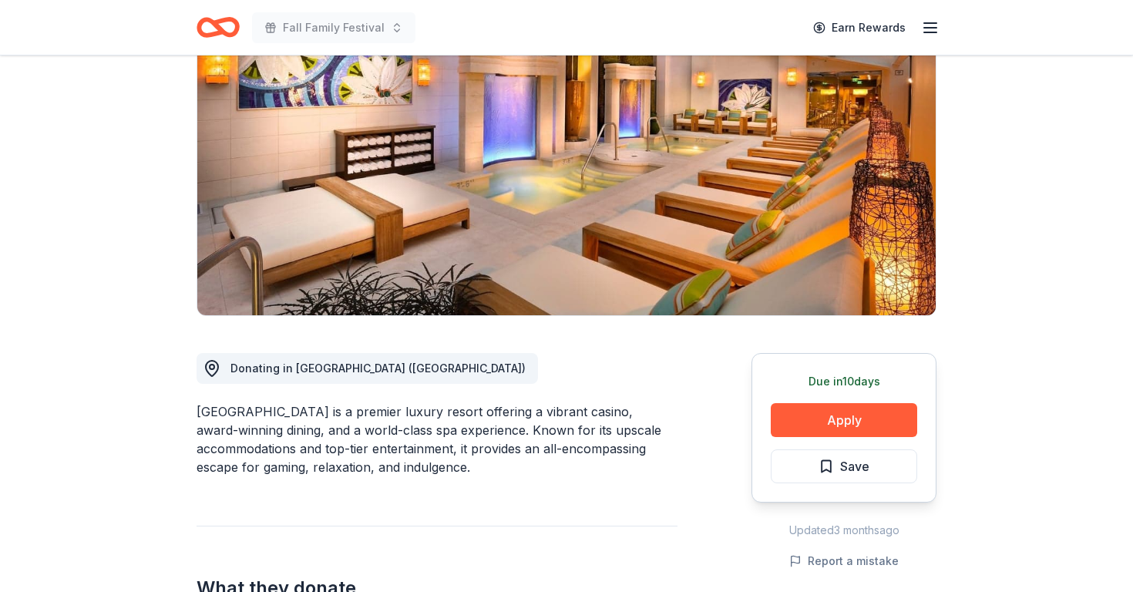
scroll to position [158, 0]
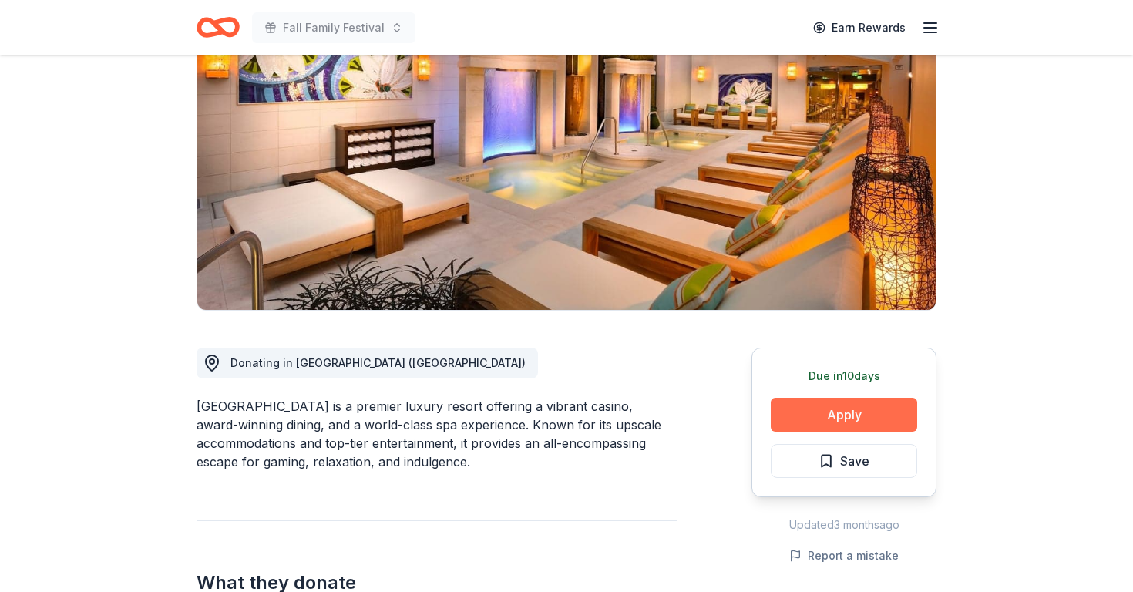
click at [822, 410] on button "Apply" at bounding box center [844, 415] width 146 height 34
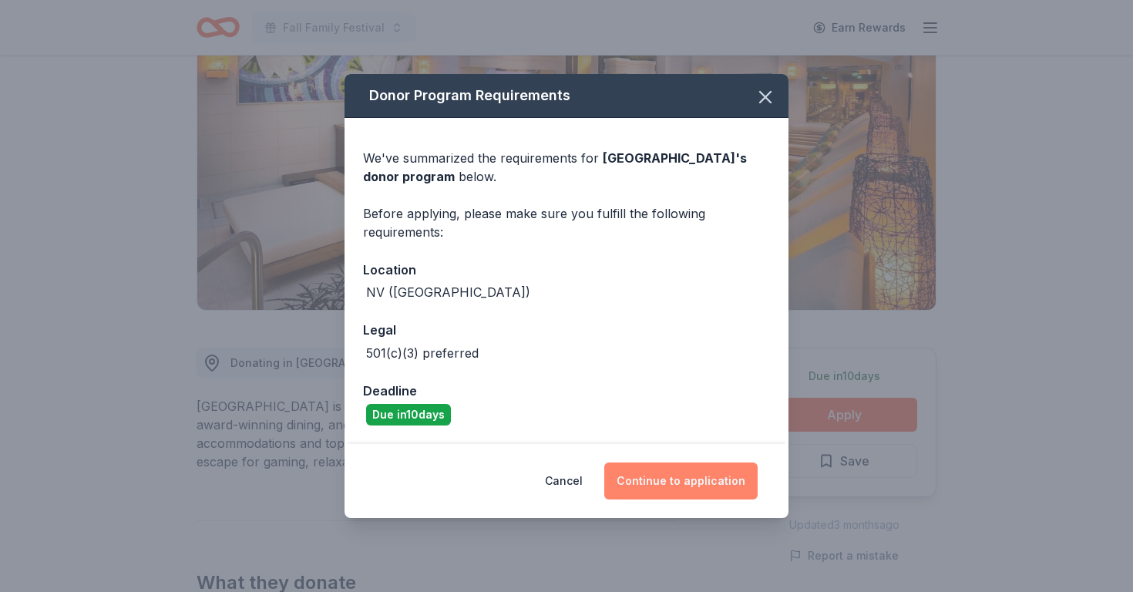
click at [687, 489] on button "Continue to application" at bounding box center [680, 480] width 153 height 37
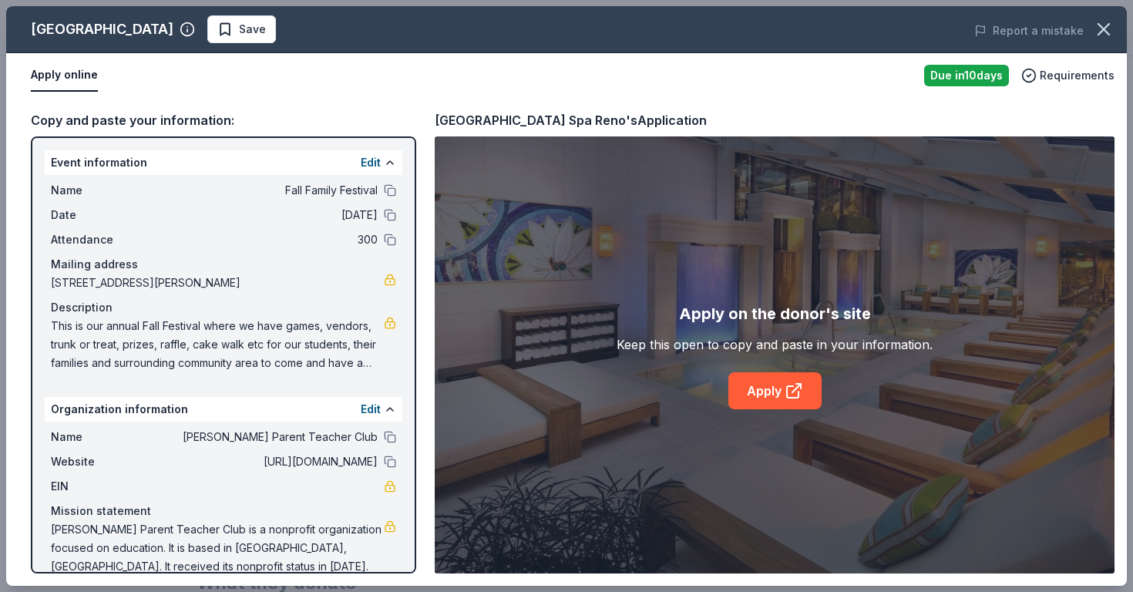
click at [771, 410] on div "Apply on the donor's site Keep this open to copy and paste in your information.…" at bounding box center [775, 354] width 680 height 437
click at [772, 393] on link "Apply" at bounding box center [774, 390] width 93 height 37
click at [276, 27] on button "Save" at bounding box center [241, 29] width 69 height 28
click at [337, 30] on body "Fall Family Festival Earn Rewards Due [DATE] Share [GEOGRAPHIC_DATA] [GEOGRAPHI…" at bounding box center [566, 138] width 1133 height 592
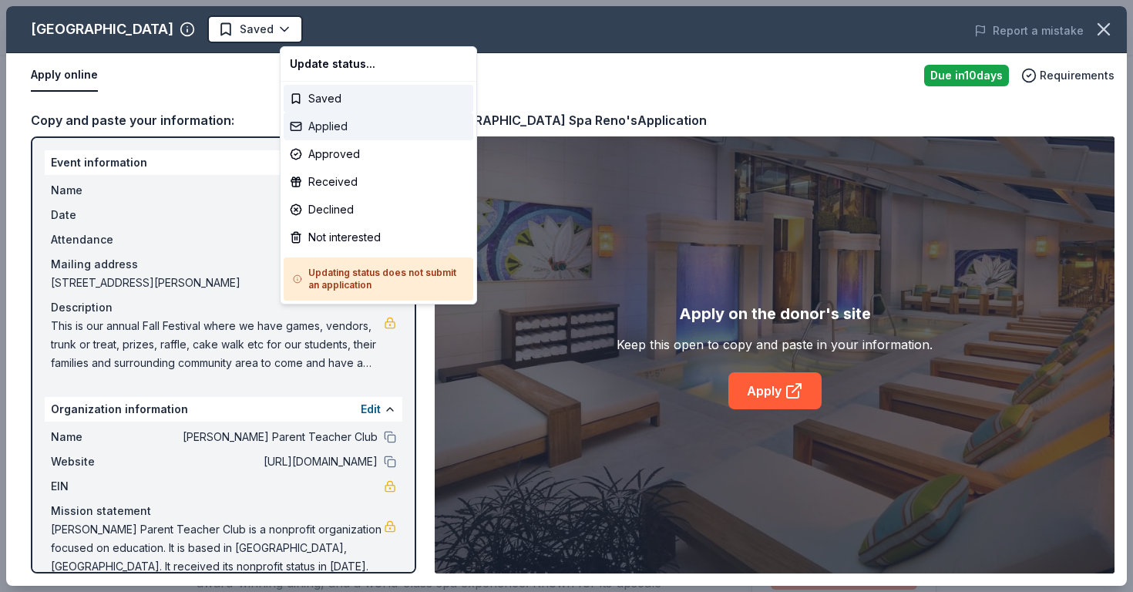
click at [335, 119] on div "Applied" at bounding box center [379, 127] width 190 height 28
